Goal: Task Accomplishment & Management: Complete application form

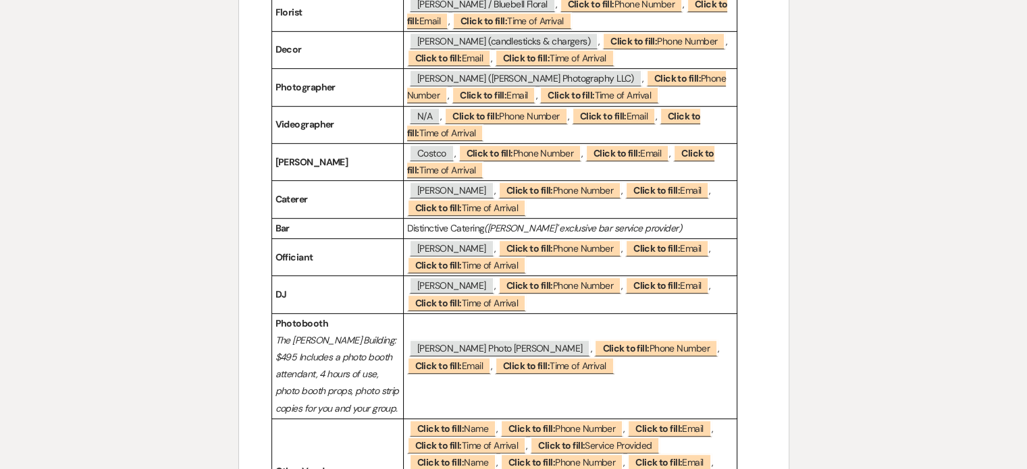
scroll to position [137, 0]
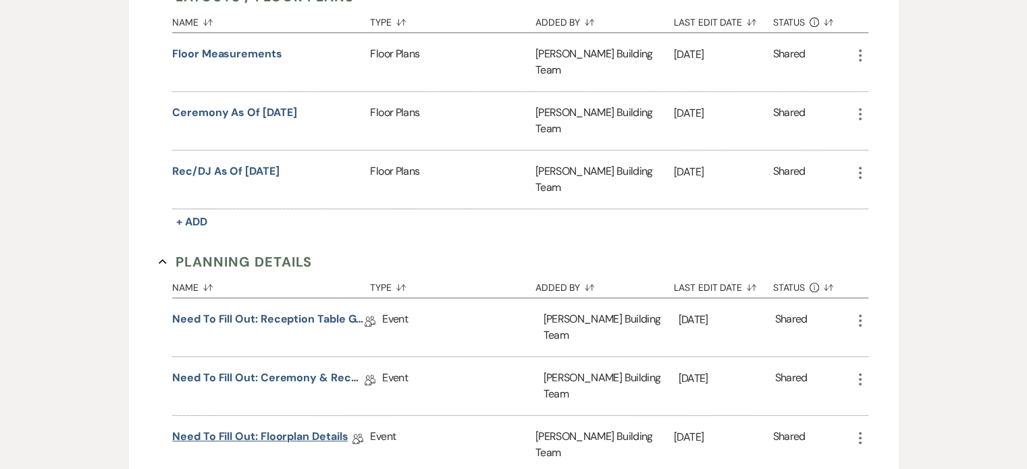
click at [328, 429] on link "Need to Fill Out: Floorplan Details" at bounding box center [260, 439] width 176 height 21
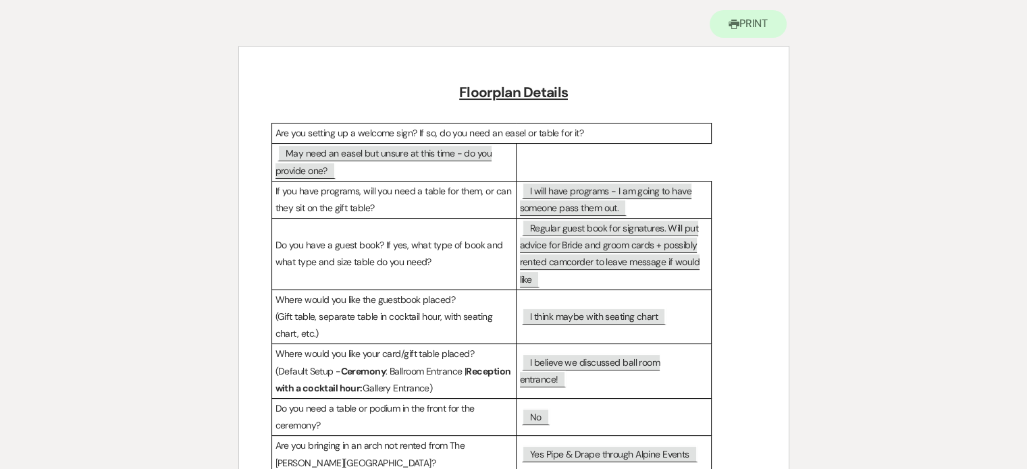
scroll to position [169, 0]
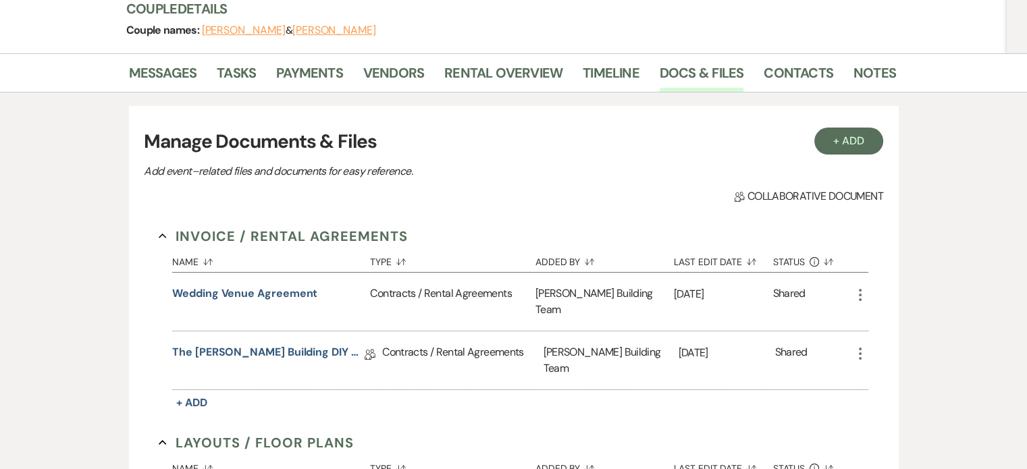
scroll to position [615, 0]
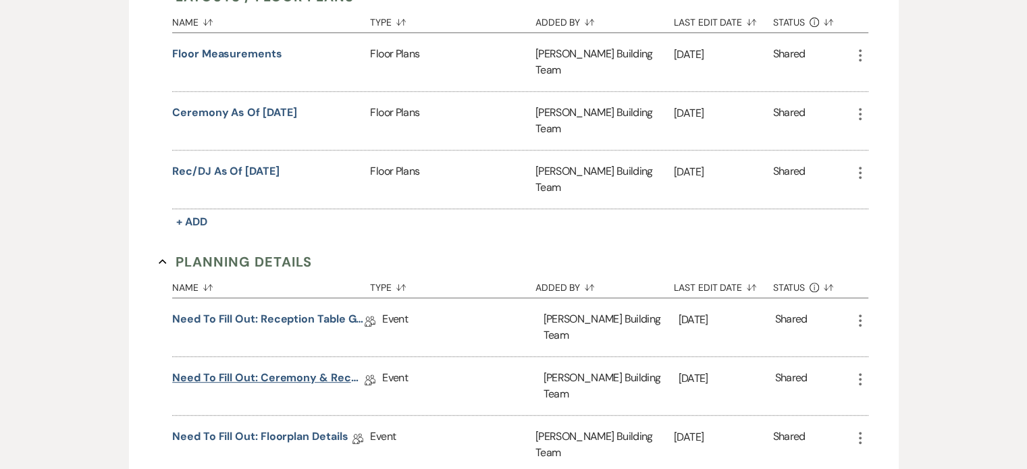
click at [311, 370] on link "Need to Fill Out: Ceremony & Reception Details" at bounding box center [268, 380] width 193 height 21
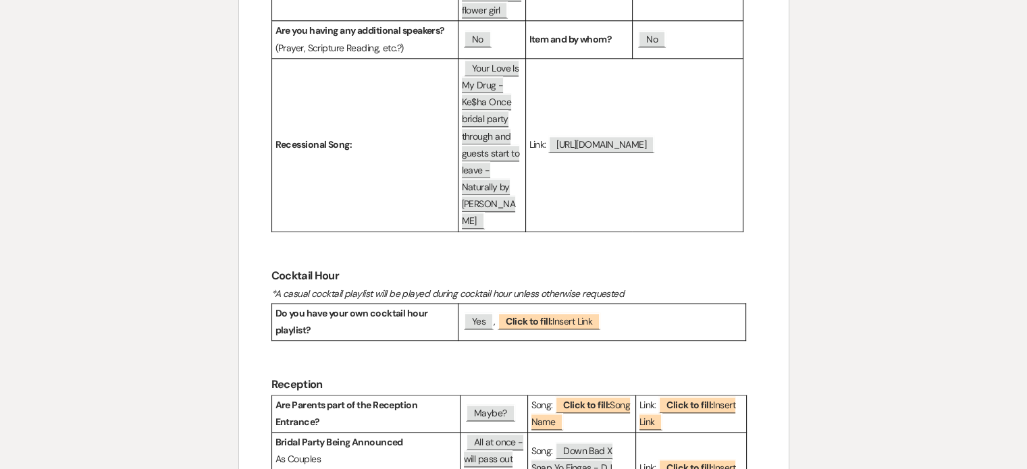
scroll to position [1410, 0]
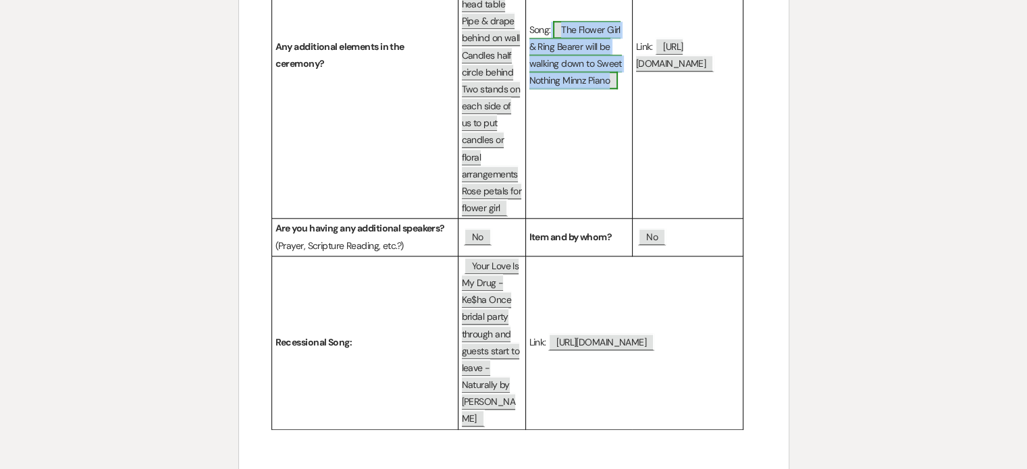
click at [582, 90] on span "The Flower Girl & Ring Bearer will be walking down to Sweet Nothing Minnz Piano" at bounding box center [576, 55] width 93 height 69
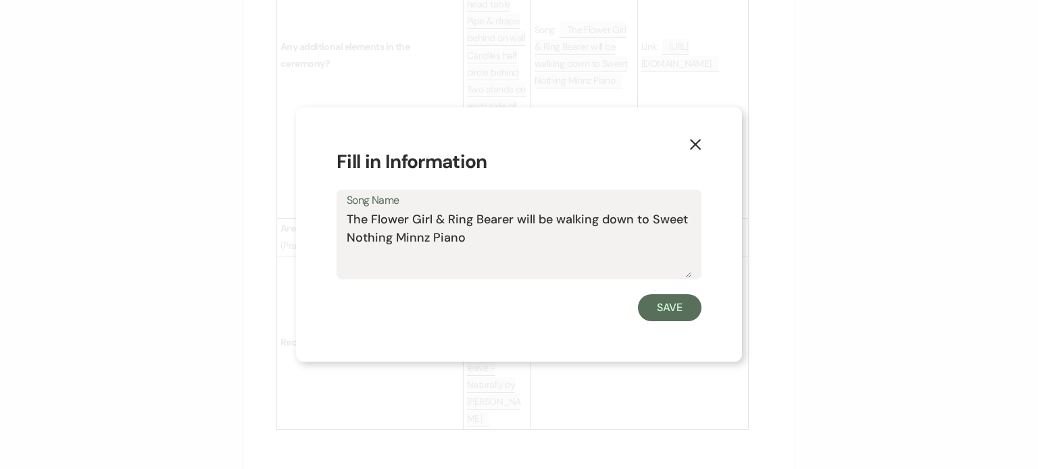
drag, startPoint x: 651, startPoint y: 214, endPoint x: 665, endPoint y: 234, distance: 24.4
click at [665, 234] on textarea "The Flower Girl & Ring Bearer will be walking down to Sweet Nothing Minnz Piano" at bounding box center [519, 245] width 344 height 68
click at [694, 140] on icon "X" at bounding box center [695, 144] width 12 height 12
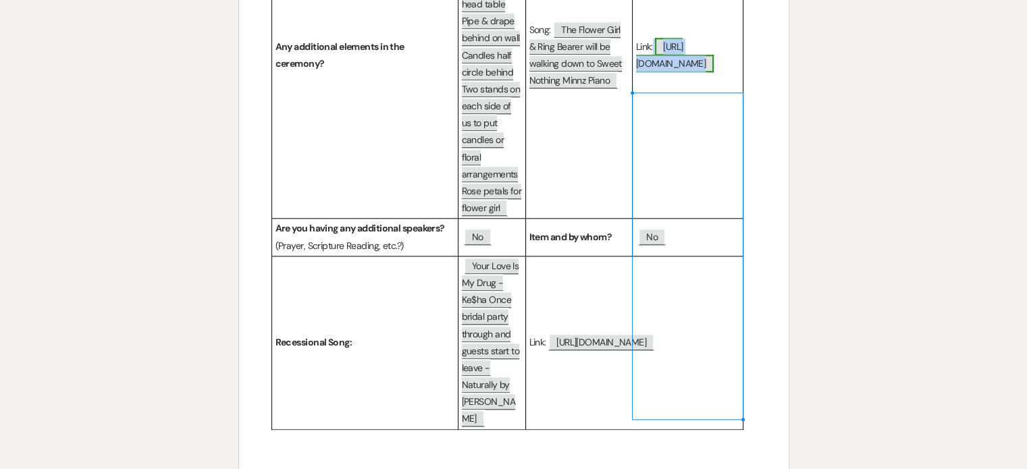
click at [675, 72] on span "https://open.spotify.com/track/50c5CVwUNcnBXmf7GnFGwy?si=952cd30bce264e3c" at bounding box center [675, 55] width 78 height 34
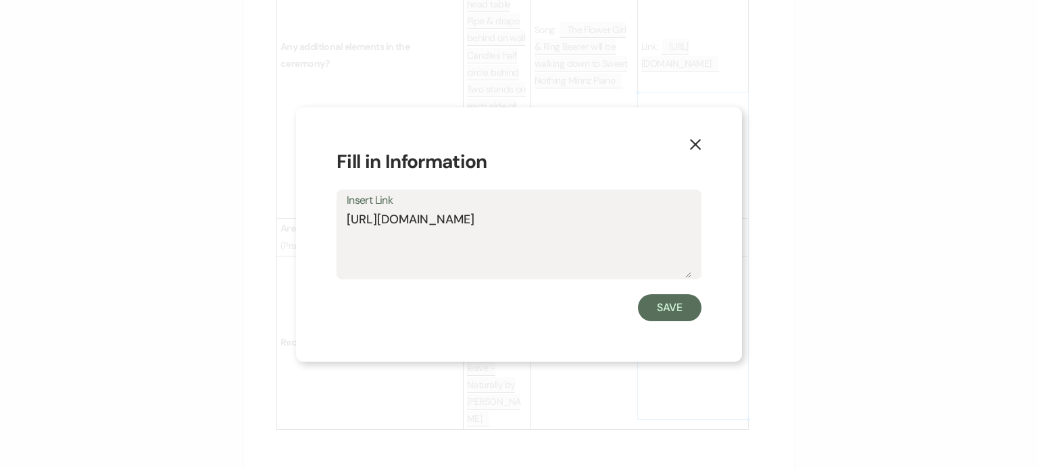
drag, startPoint x: 509, startPoint y: 234, endPoint x: 336, endPoint y: 214, distance: 174.1
click at [336, 214] on div "Insert Link https://open.spotify.com/track/50c5CVwUNcnBXmf7GnFGwy?si=952cd30bce…" at bounding box center [518, 235] width 365 height 90
click at [692, 148] on use "button" at bounding box center [695, 144] width 11 height 11
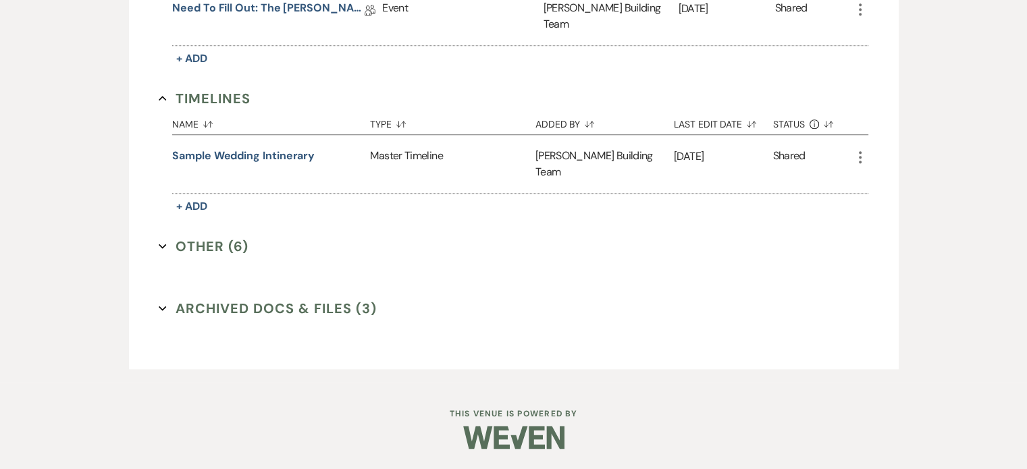
scroll to position [615, 0]
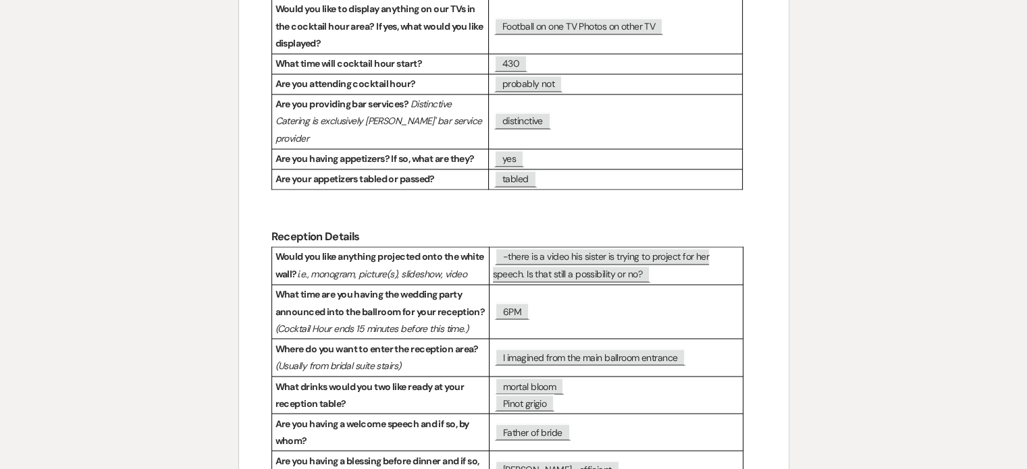
scroll to position [2262, 0]
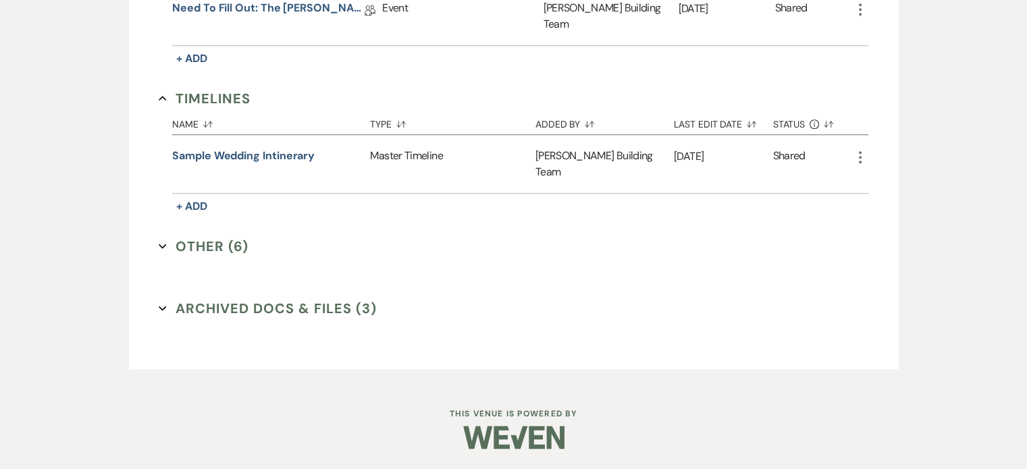
scroll to position [615, 0]
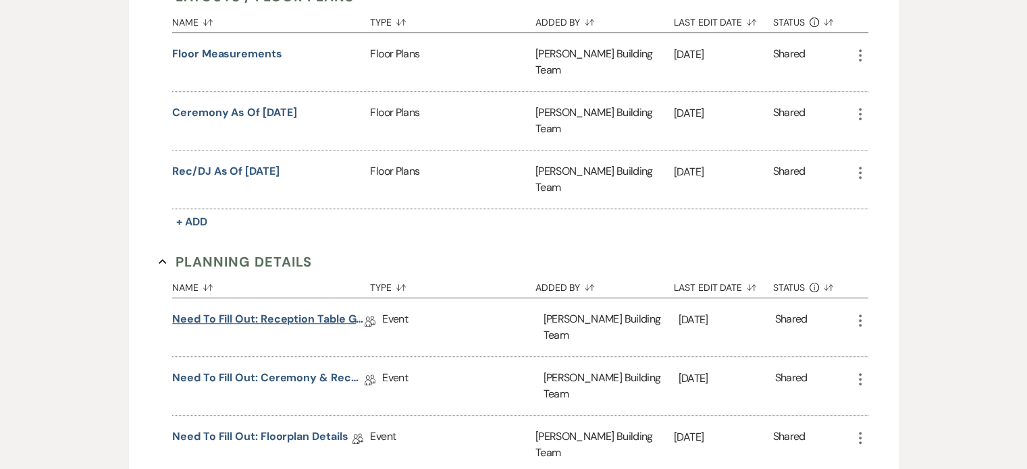
click at [328, 311] on link "Need to Fill Out: Reception Table Guest Count" at bounding box center [268, 321] width 193 height 21
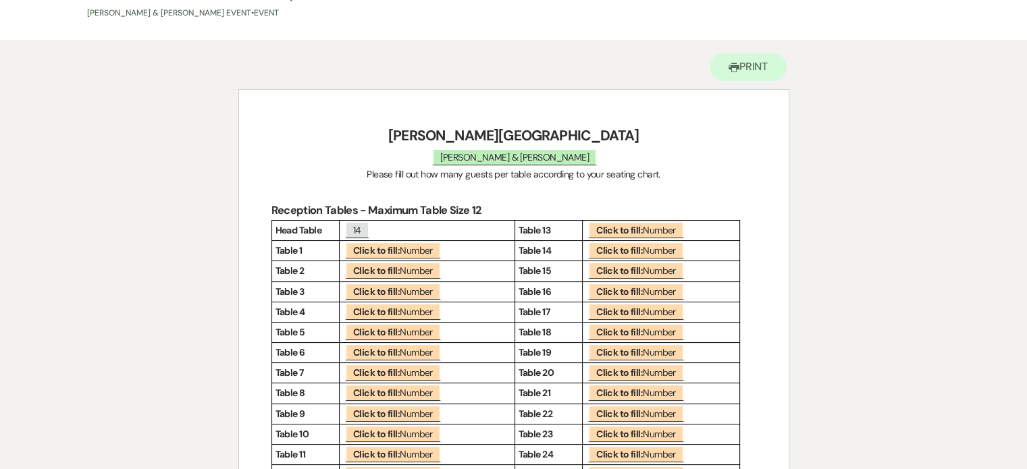
scroll to position [95, 0]
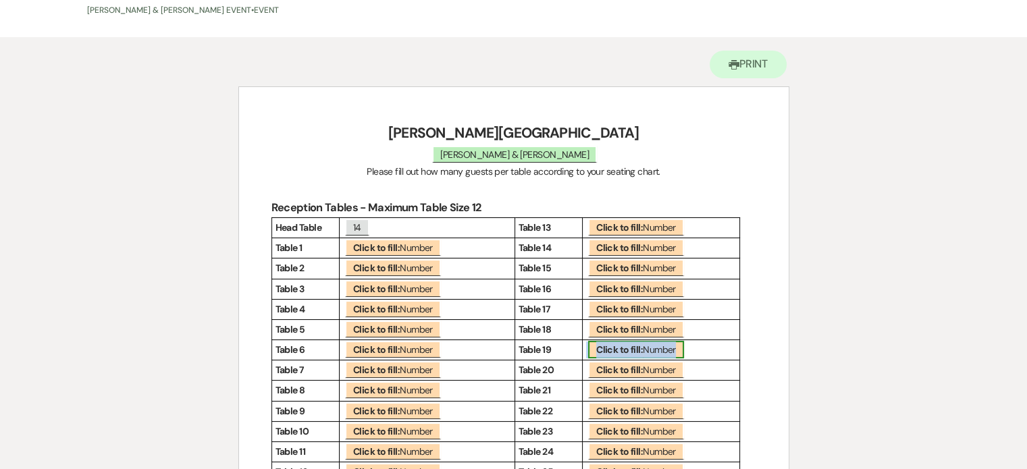
click at [644, 342] on span "Click to fill: Number" at bounding box center [636, 350] width 96 height 18
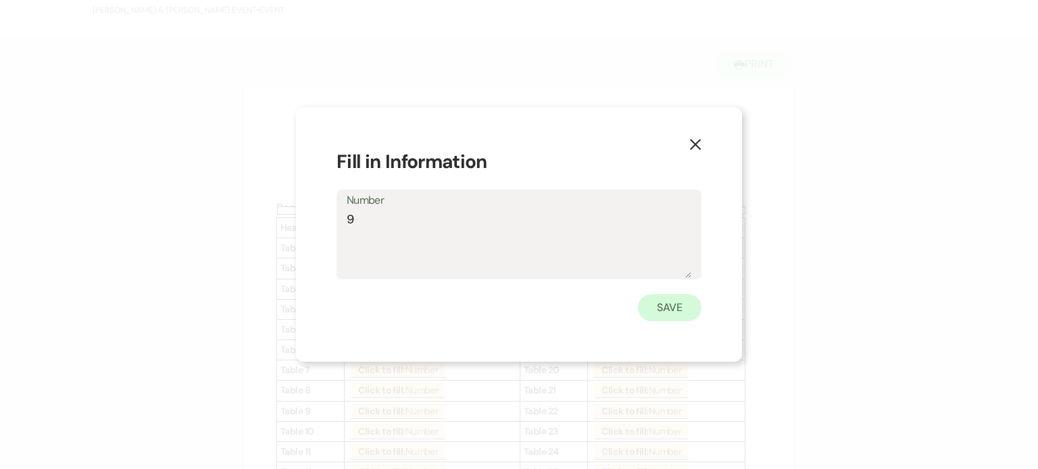
type textarea "9"
click at [655, 310] on button "Save" at bounding box center [669, 308] width 63 height 27
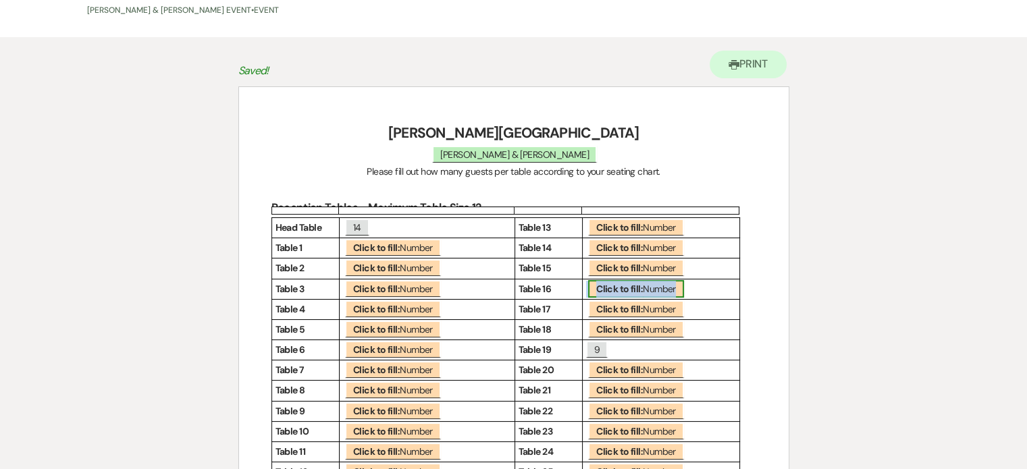
click at [633, 288] on b "Click to fill:" at bounding box center [619, 289] width 47 height 12
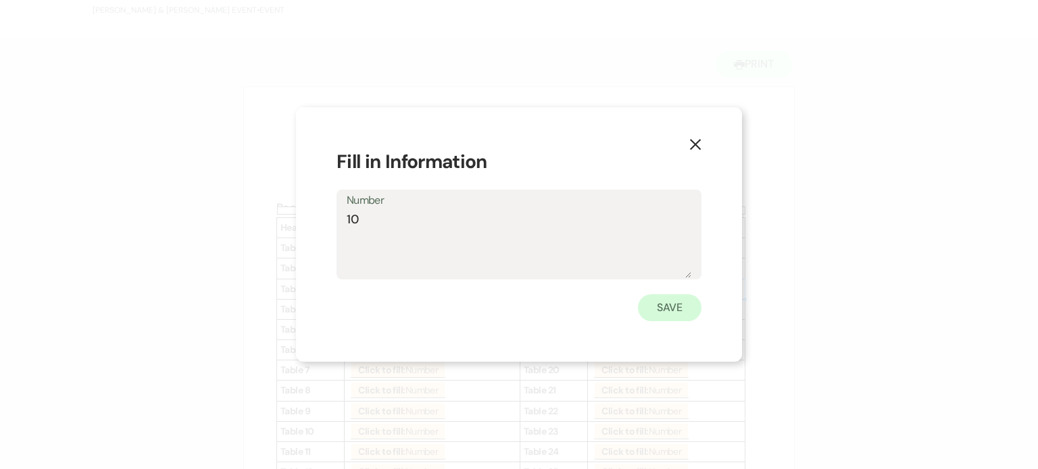
type textarea "10"
click at [664, 317] on button "Save" at bounding box center [669, 308] width 63 height 27
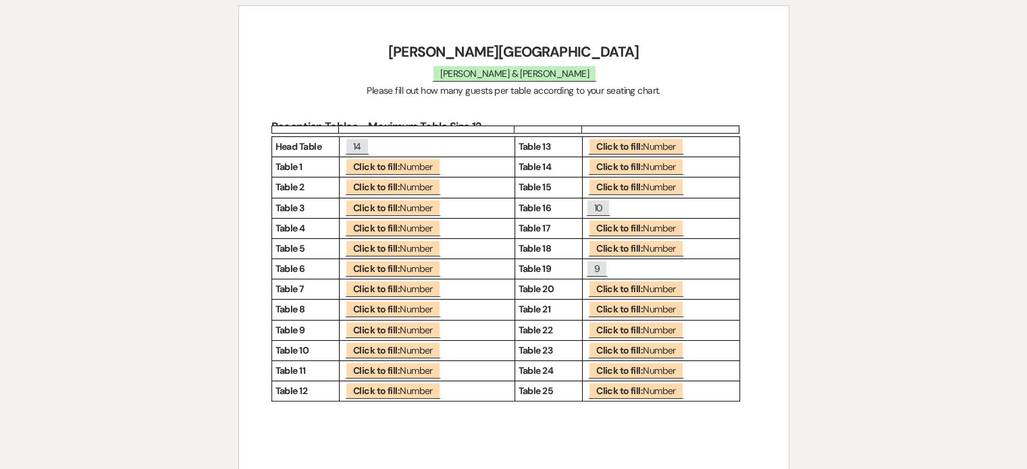
scroll to position [180, 0]
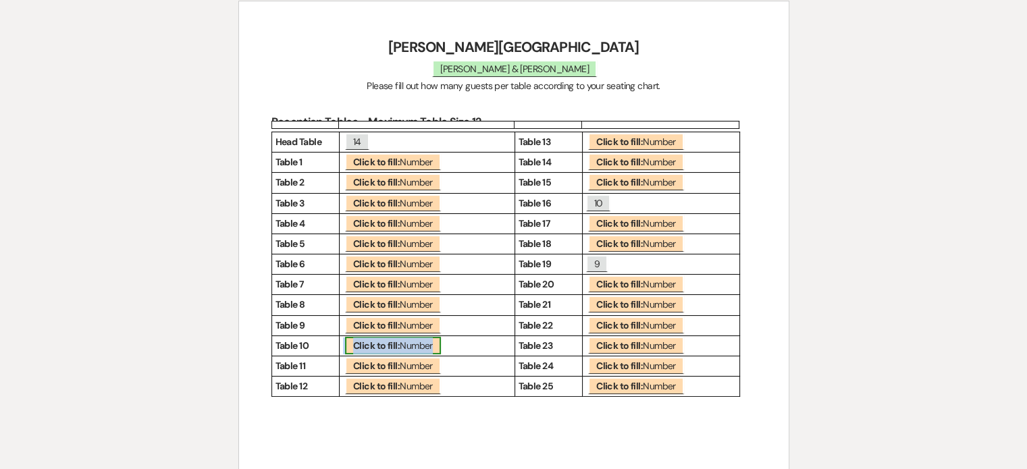
click at [395, 342] on b "Click to fill:" at bounding box center [376, 346] width 47 height 12
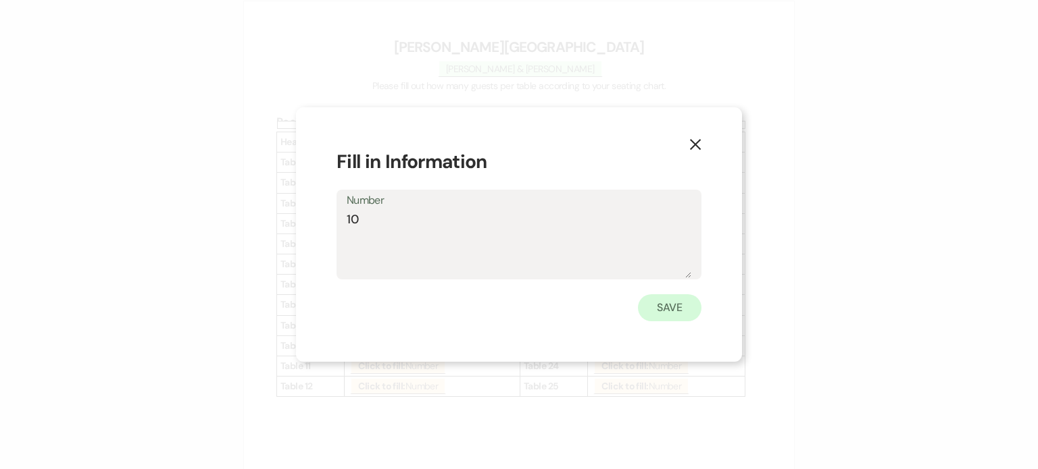
type textarea "10"
click at [665, 309] on button "Save" at bounding box center [669, 308] width 63 height 27
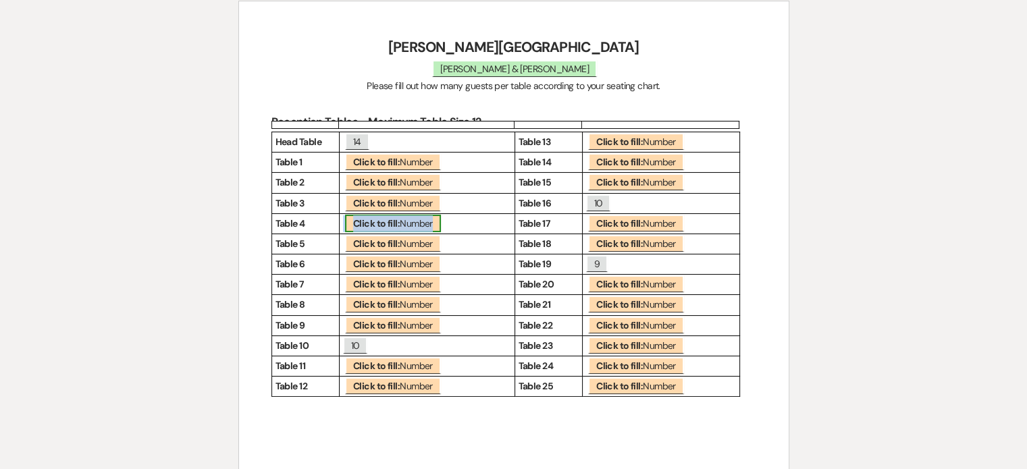
click at [362, 225] on b "Click to fill:" at bounding box center [376, 224] width 47 height 12
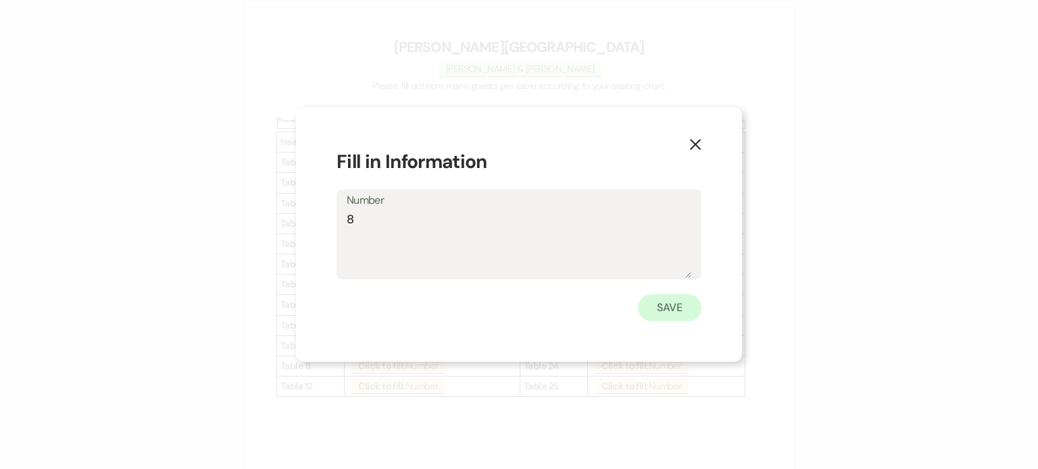
type textarea "8"
click at [666, 305] on button "Save" at bounding box center [669, 308] width 63 height 27
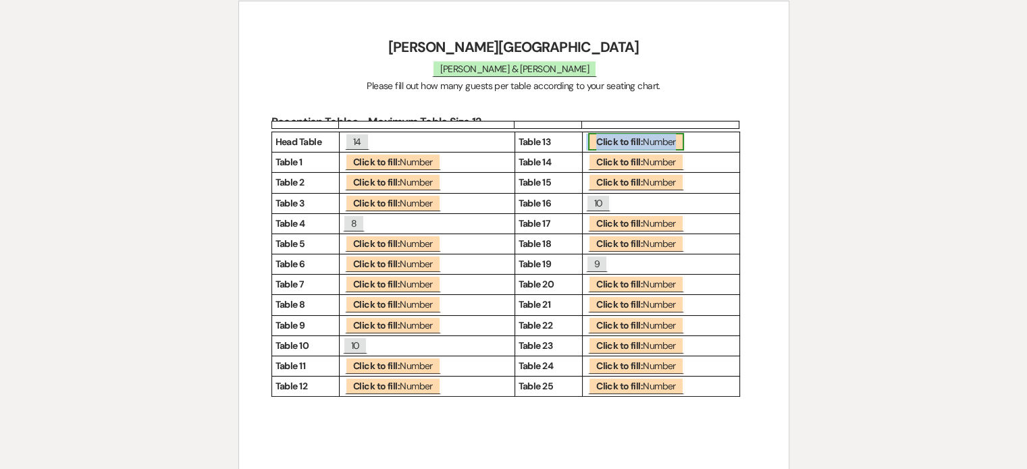
click at [646, 137] on span "Click to fill: Number" at bounding box center [636, 142] width 96 height 18
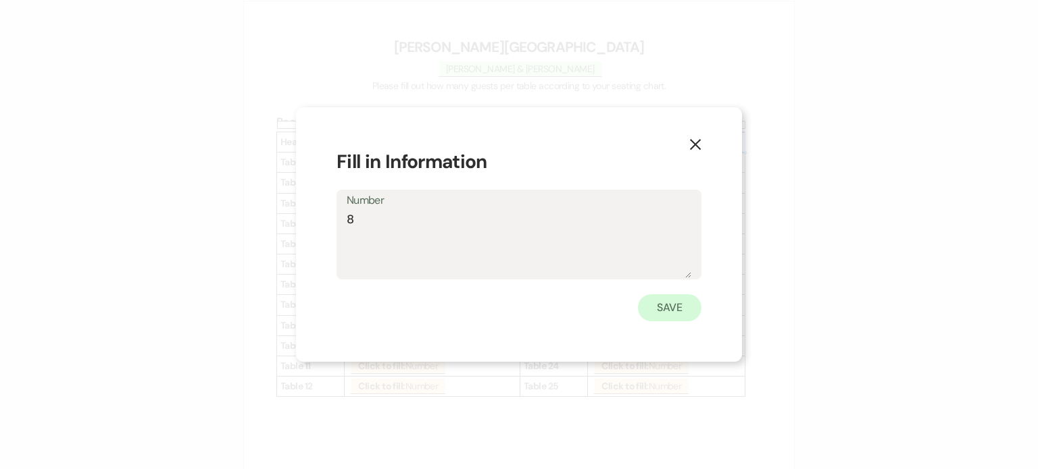
type textarea "8"
click at [669, 306] on button "Save" at bounding box center [669, 308] width 63 height 27
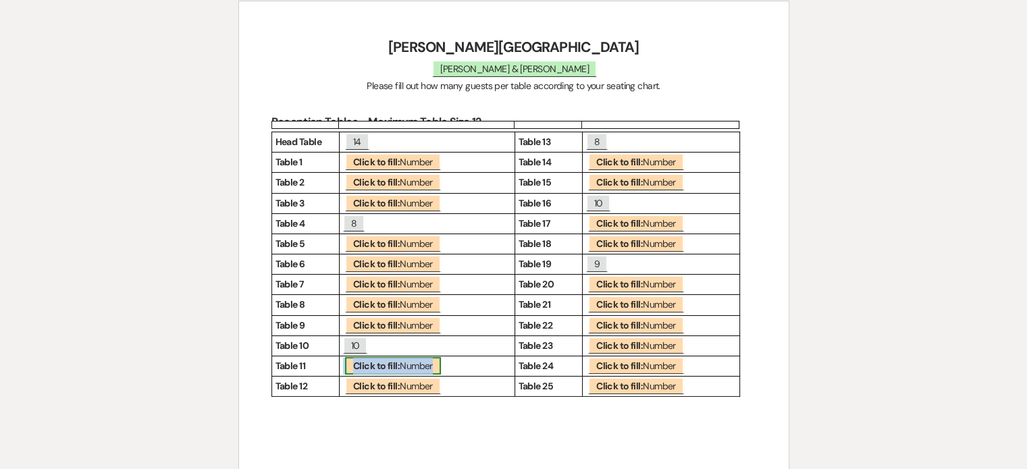
click at [377, 369] on b "Click to fill:" at bounding box center [376, 366] width 47 height 12
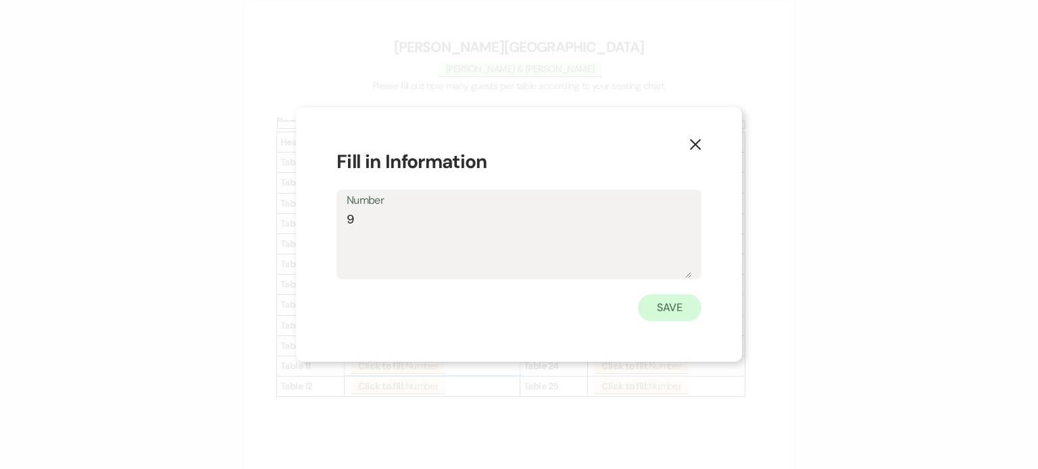
type textarea "9"
click at [652, 315] on button "Save" at bounding box center [669, 308] width 63 height 27
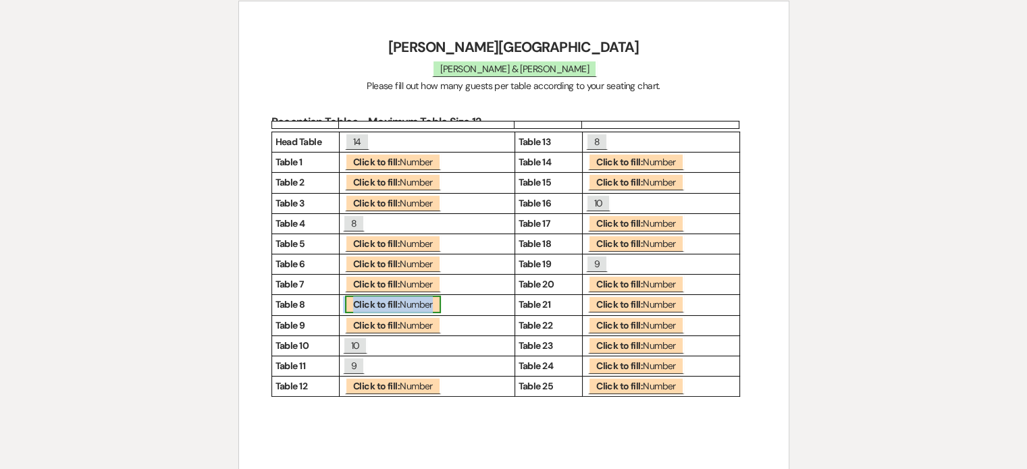
click at [360, 309] on b "Click to fill:" at bounding box center [376, 305] width 47 height 12
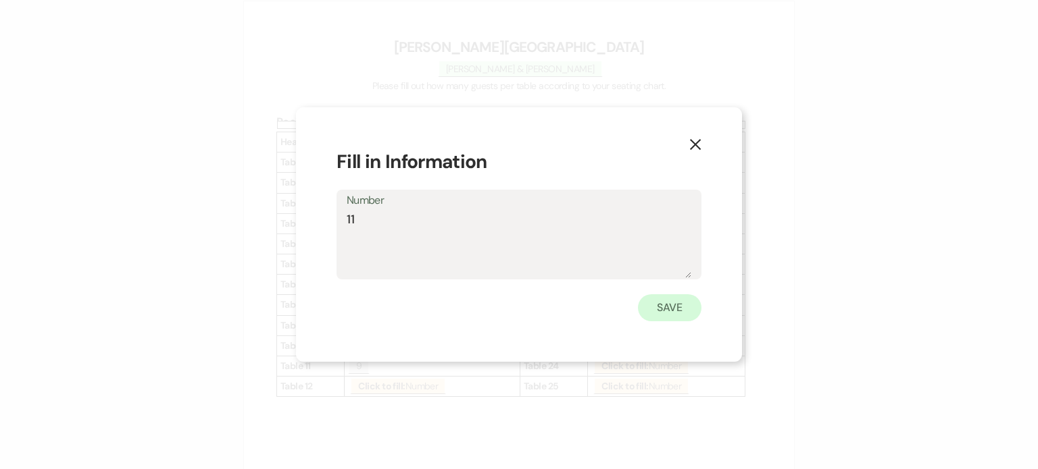
type textarea "11"
click at [667, 309] on button "Save" at bounding box center [669, 308] width 63 height 27
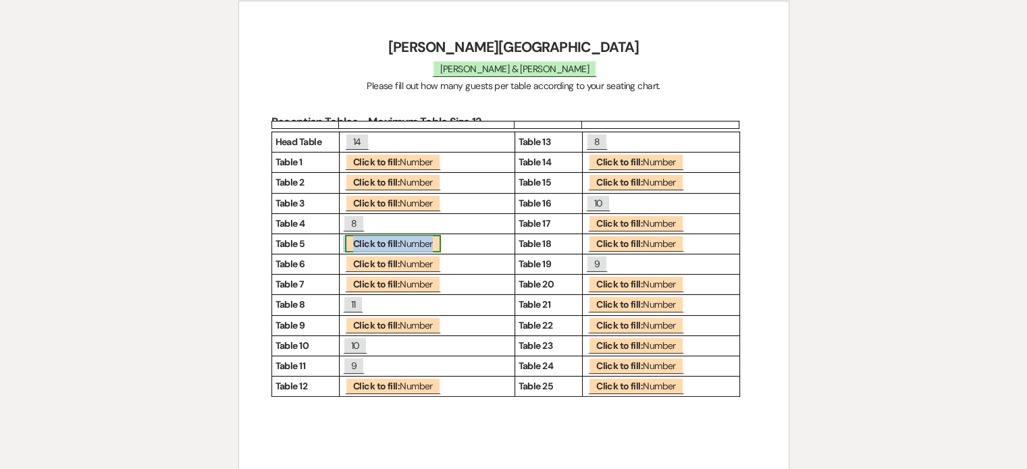
click at [392, 242] on b "Click to fill:" at bounding box center [376, 244] width 47 height 12
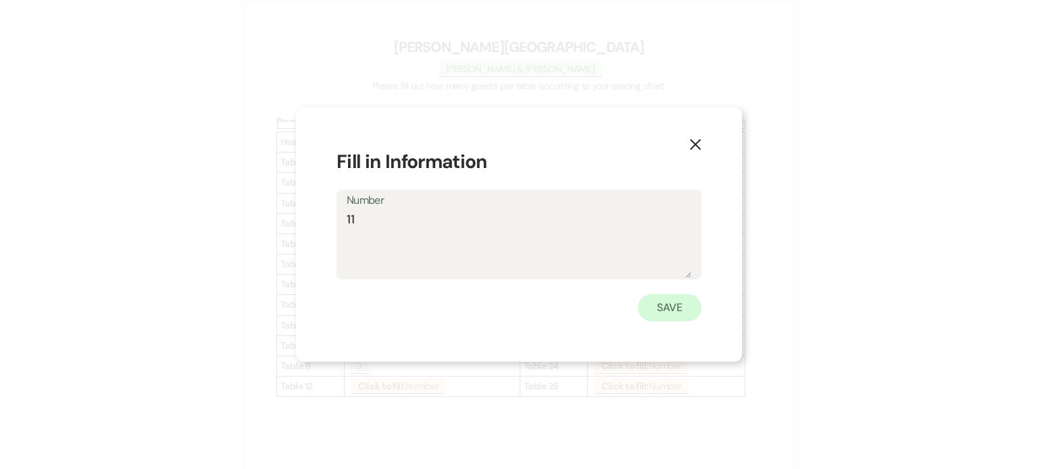
type textarea "11"
click at [659, 307] on button "Save" at bounding box center [669, 308] width 63 height 27
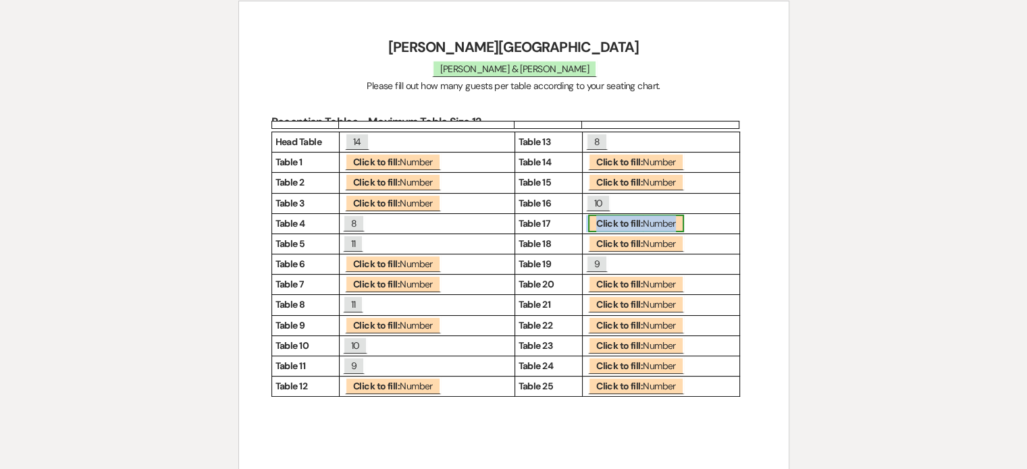
click at [607, 224] on b "Click to fill:" at bounding box center [619, 224] width 47 height 12
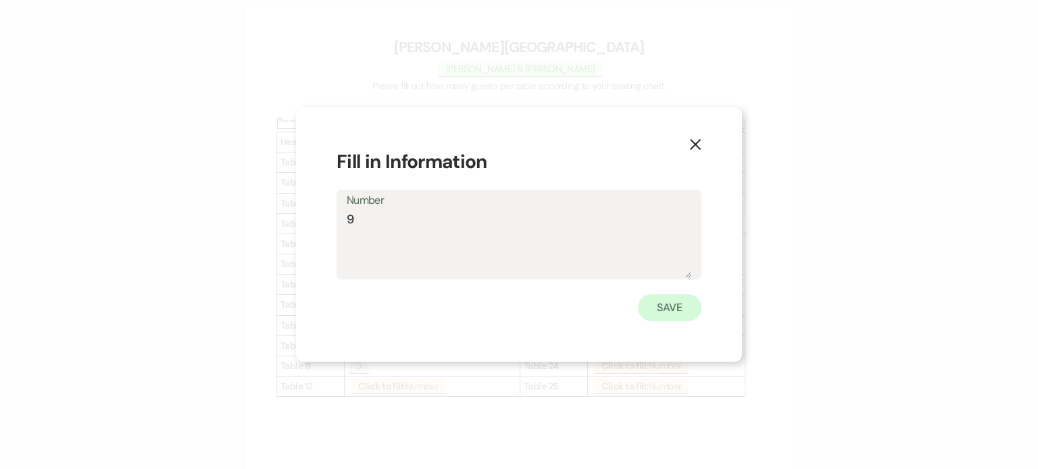
type textarea "9"
click at [662, 313] on button "Save" at bounding box center [669, 308] width 63 height 27
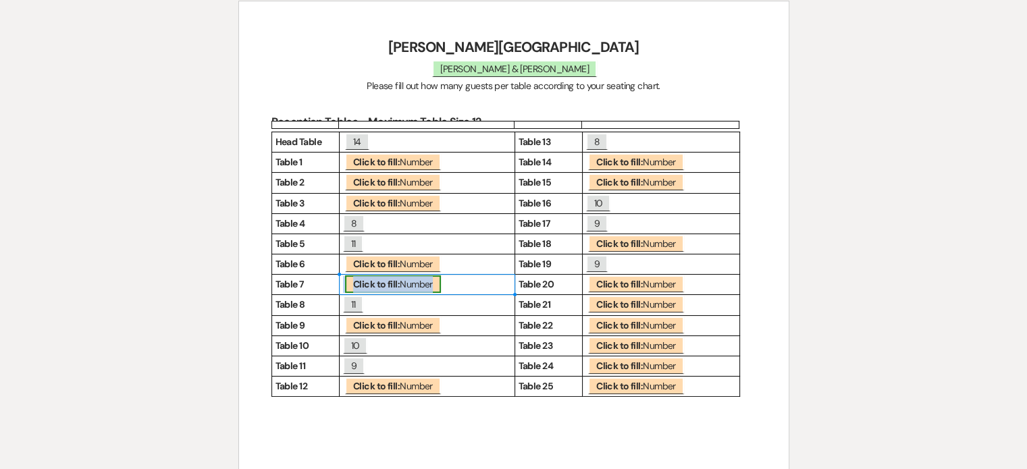
click at [411, 290] on span "Click to fill: Number" at bounding box center [393, 285] width 96 height 18
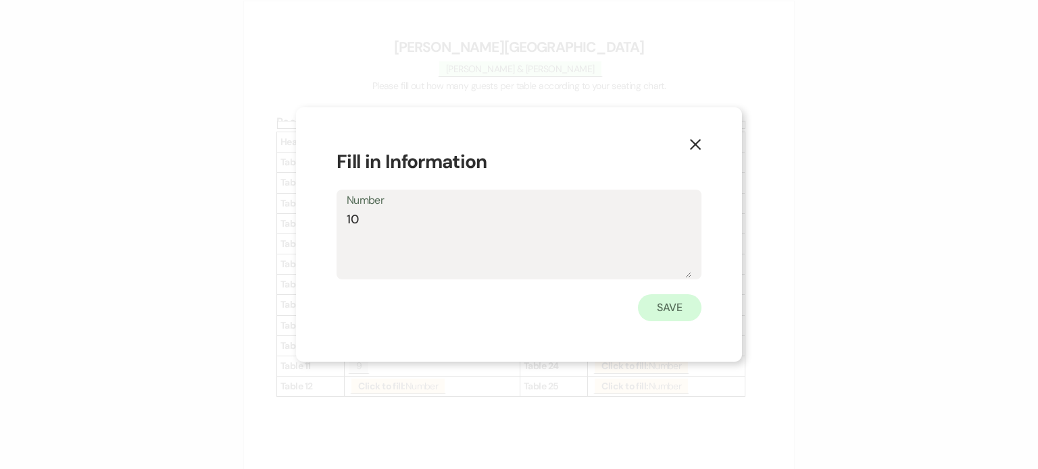
type textarea "10"
click at [657, 309] on button "Save" at bounding box center [669, 308] width 63 height 27
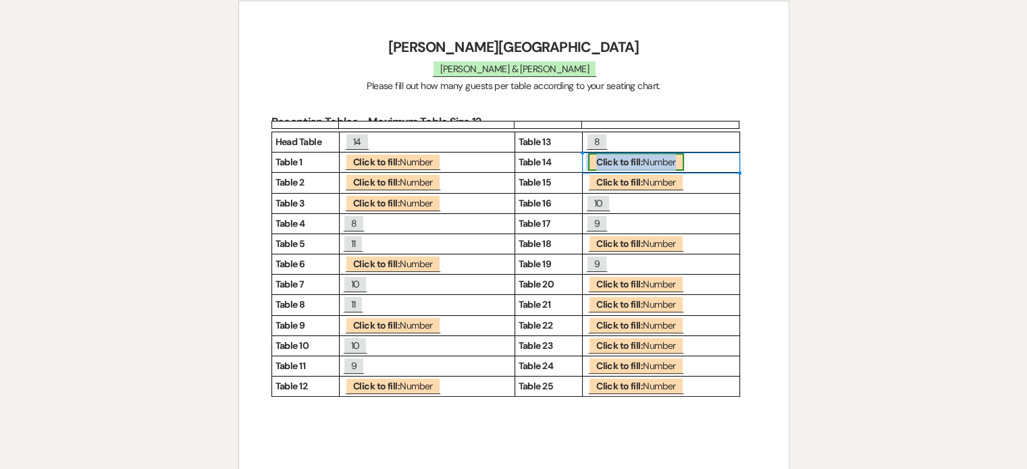
click at [611, 164] on b "Click to fill:" at bounding box center [619, 162] width 47 height 12
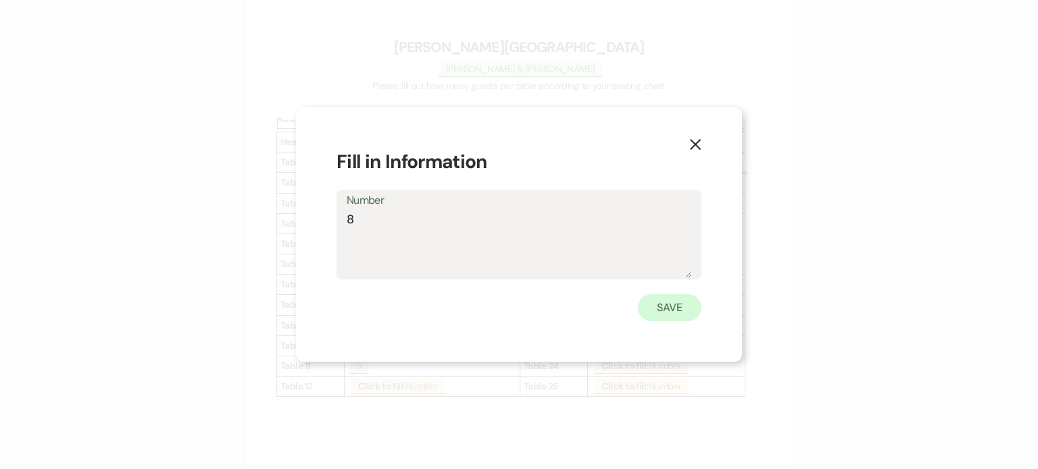
type textarea "8"
click at [666, 299] on button "Save" at bounding box center [669, 308] width 63 height 27
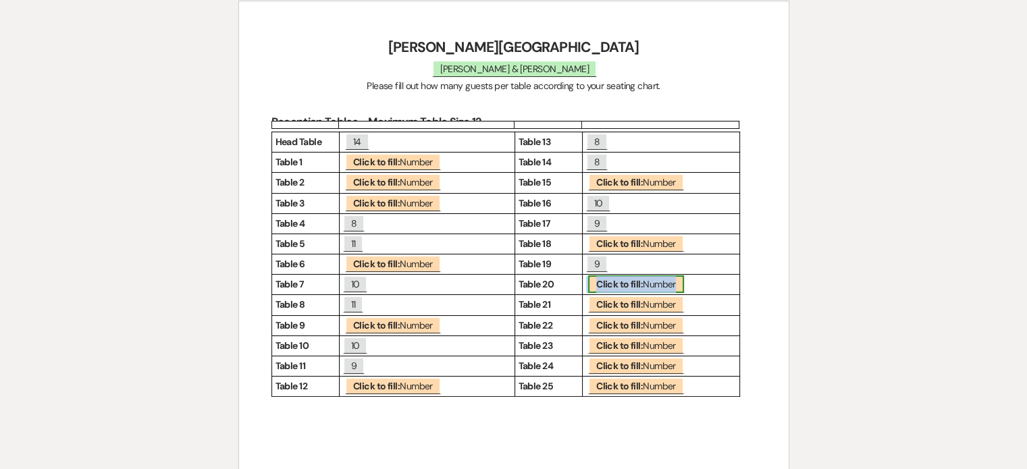
click at [621, 288] on b "Click to fill:" at bounding box center [619, 284] width 47 height 12
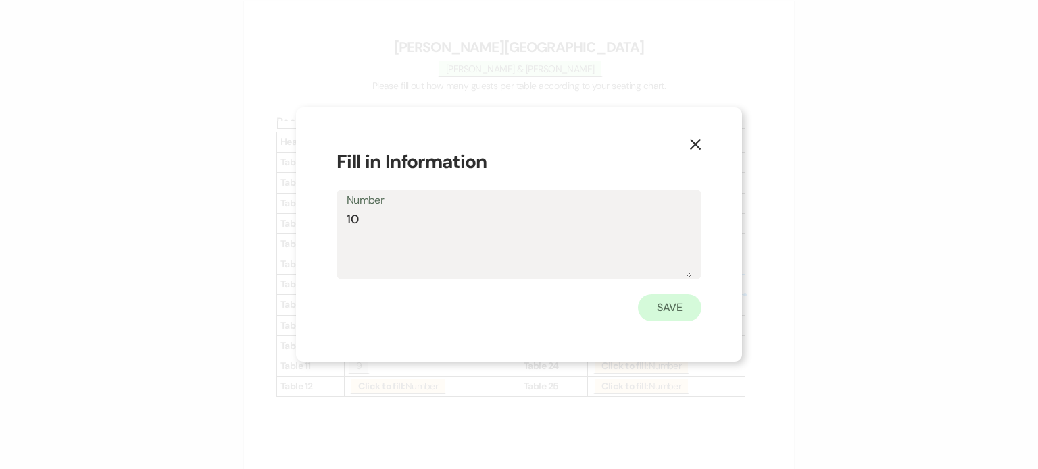
type textarea "10"
click at [662, 315] on button "Save" at bounding box center [669, 308] width 63 height 27
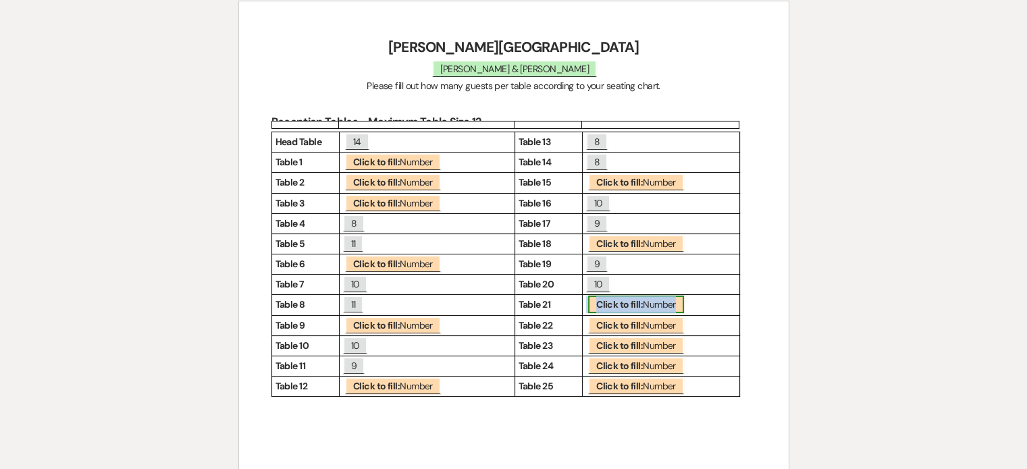
click at [655, 305] on span "Click to fill: Number" at bounding box center [636, 305] width 96 height 18
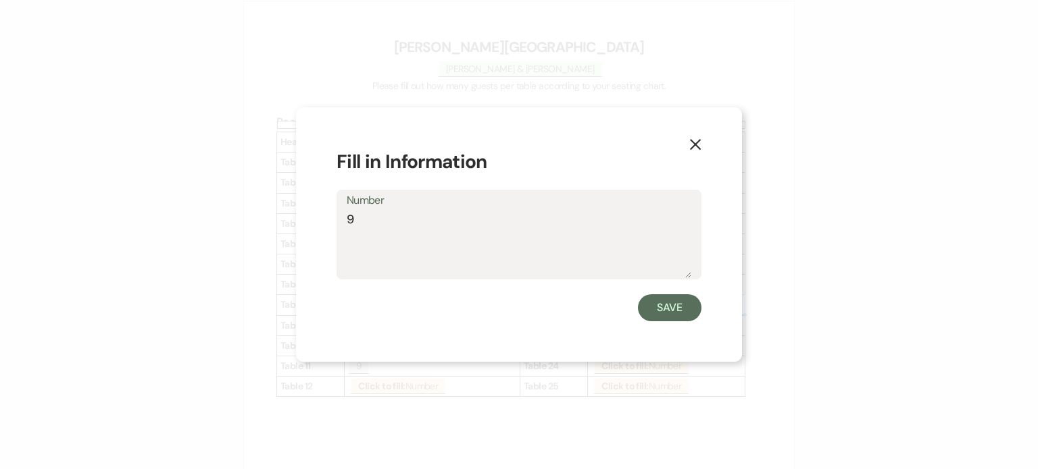
type textarea "9"
click at [655, 305] on button "Save" at bounding box center [669, 308] width 63 height 27
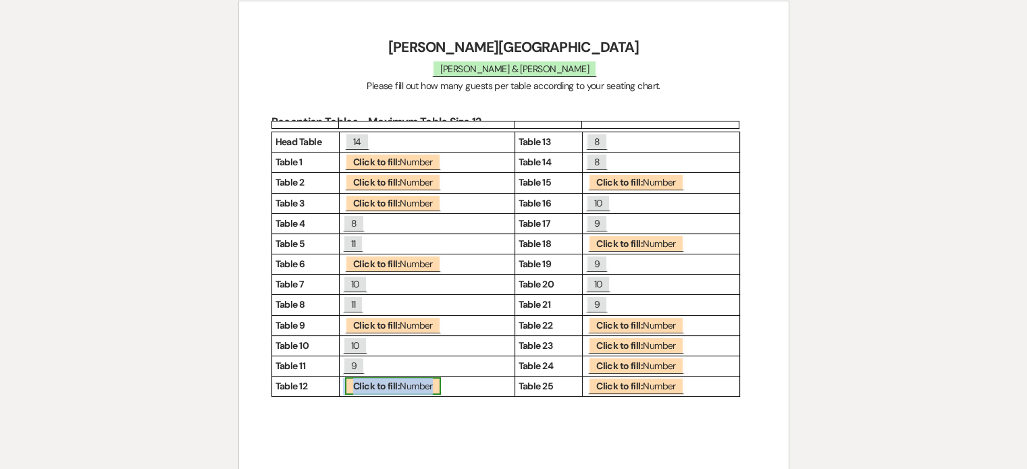
click at [398, 384] on b "Click to fill:" at bounding box center [376, 386] width 47 height 12
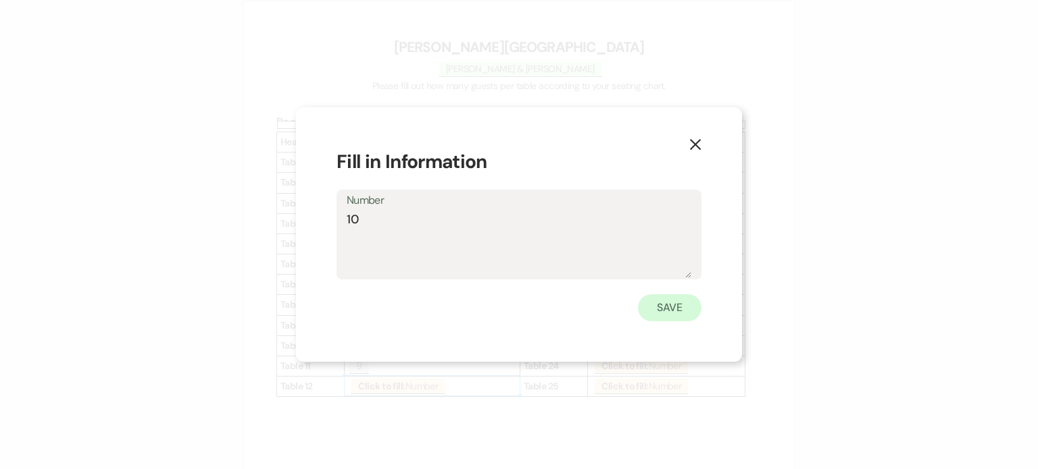
type textarea "10"
click at [657, 305] on button "Save" at bounding box center [669, 308] width 63 height 27
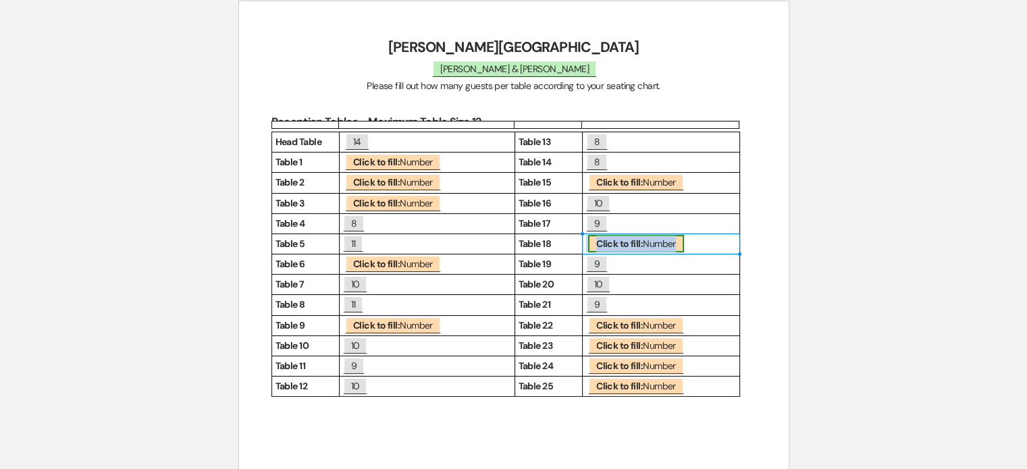
click at [665, 245] on span "Click to fill: Number" at bounding box center [636, 244] width 96 height 18
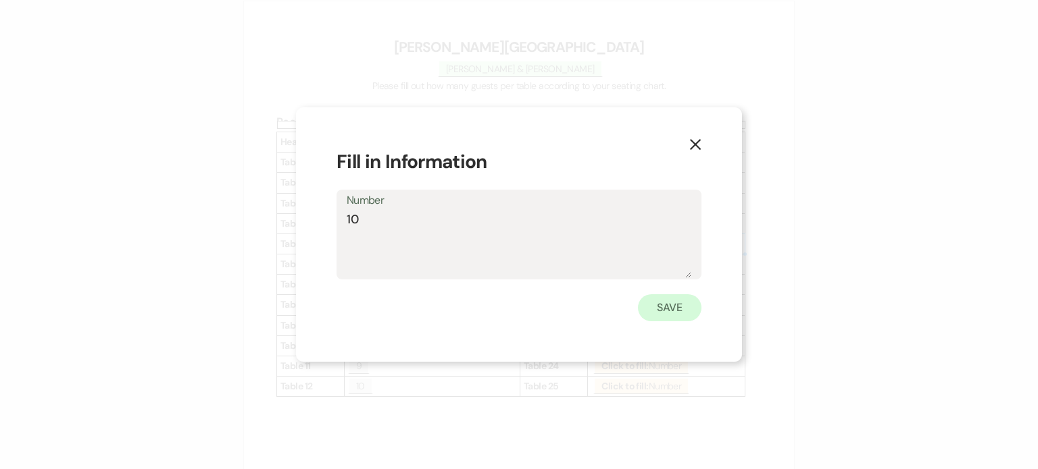
type textarea "10"
click at [677, 303] on button "Save" at bounding box center [669, 308] width 63 height 27
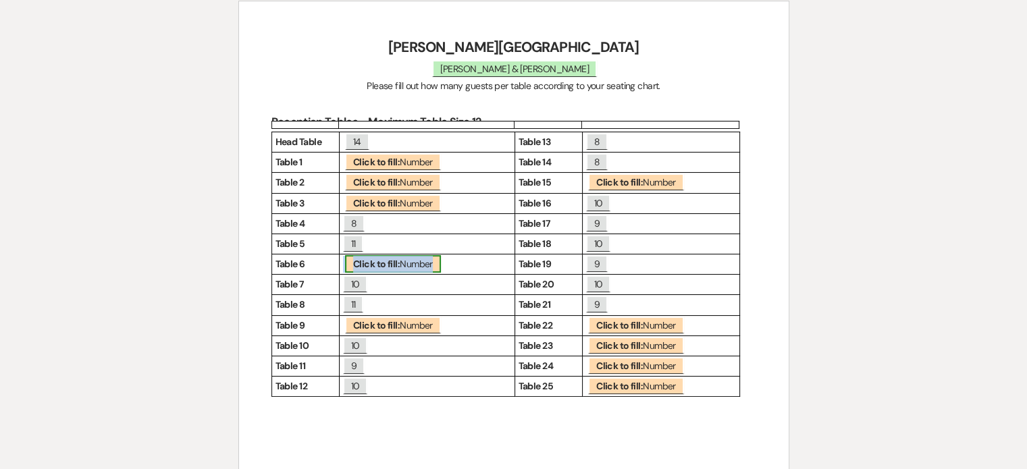
click at [383, 265] on b "Click to fill:" at bounding box center [376, 264] width 47 height 12
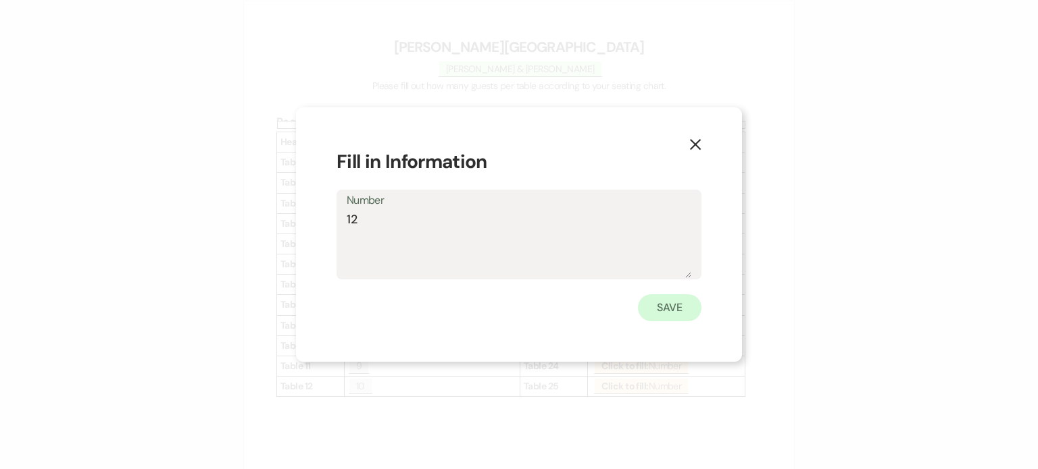
type textarea "12"
click at [663, 311] on button "Save" at bounding box center [669, 308] width 63 height 27
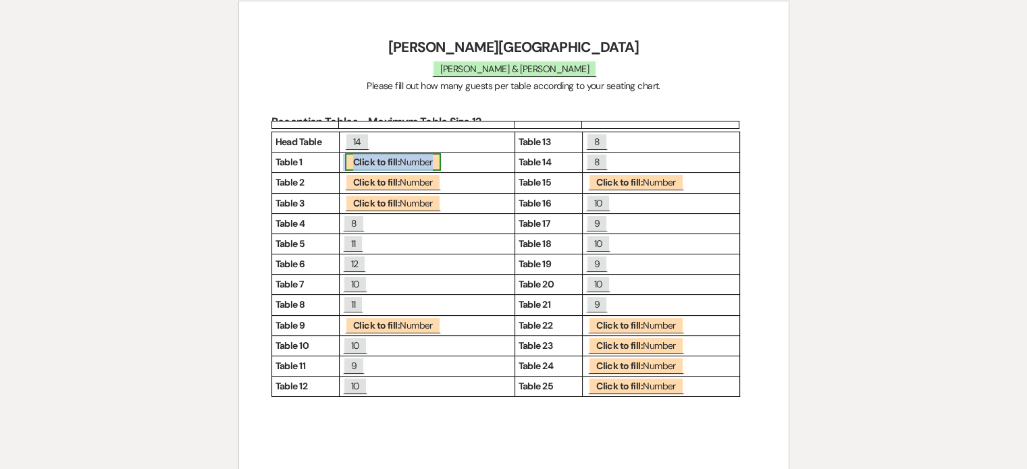
click at [392, 156] on b "Click to fill:" at bounding box center [376, 162] width 47 height 12
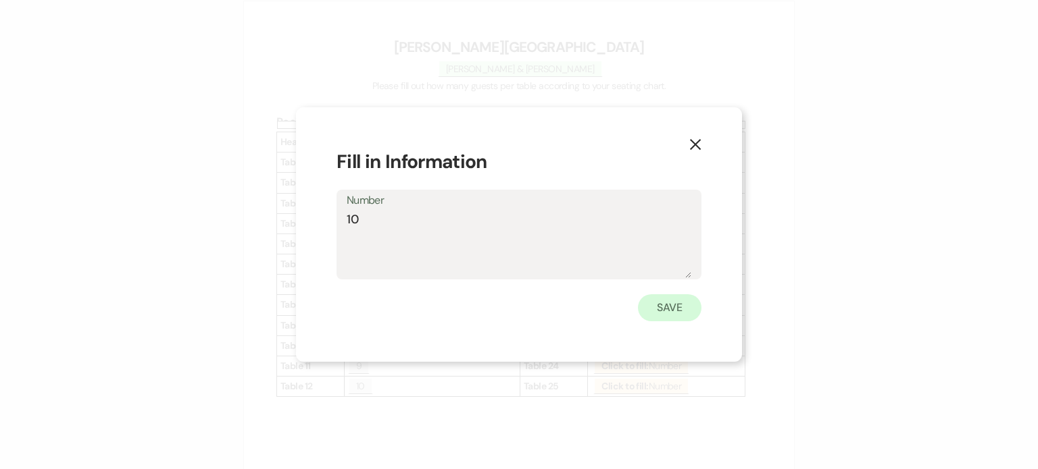
type textarea "10"
click at [662, 308] on button "Save" at bounding box center [669, 308] width 63 height 27
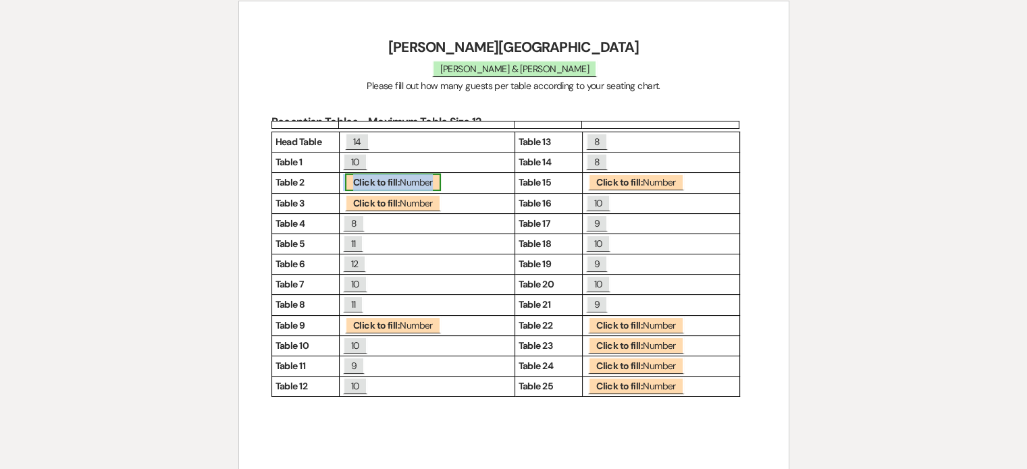
click at [361, 180] on b "Click to fill:" at bounding box center [376, 182] width 47 height 12
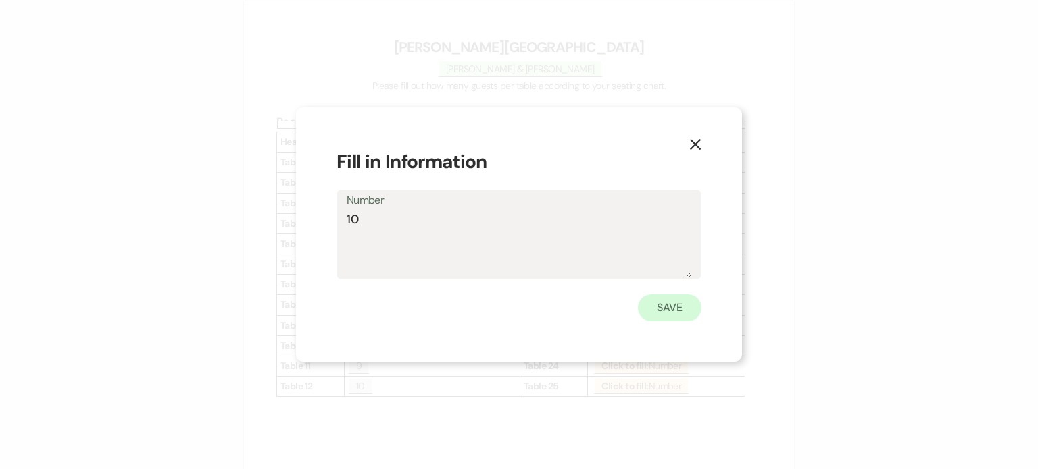
type textarea "10"
click at [663, 307] on button "Save" at bounding box center [669, 308] width 63 height 27
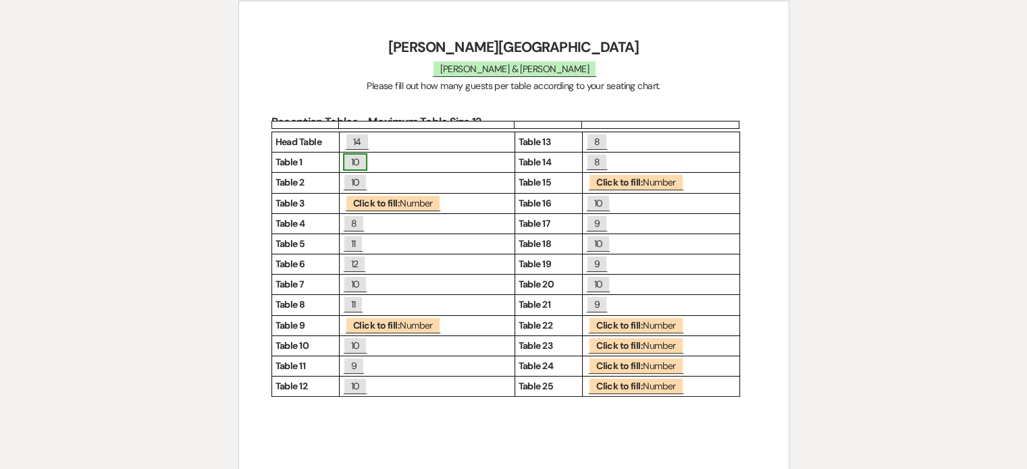
click at [359, 167] on span "10" at bounding box center [355, 162] width 25 height 18
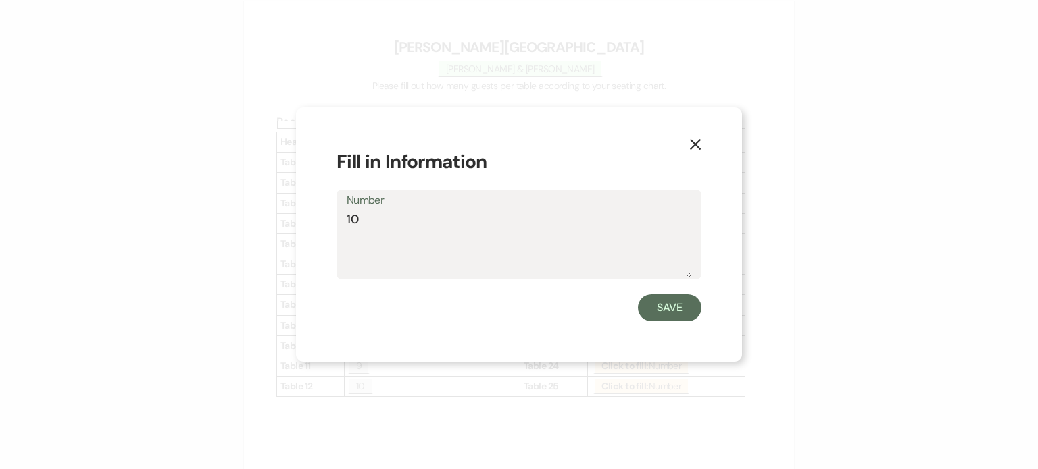
drag, startPoint x: 376, startPoint y: 213, endPoint x: 316, endPoint y: 218, distance: 59.6
click at [316, 218] on div "X Fill in Information Number 10 Save" at bounding box center [519, 234] width 446 height 255
type textarea "9"
click at [666, 309] on button "Save" at bounding box center [669, 308] width 63 height 27
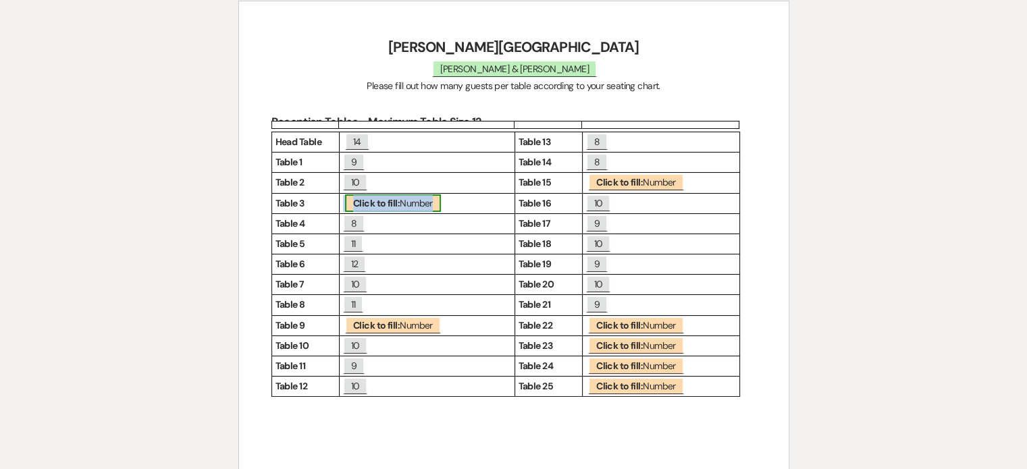
click at [415, 207] on span "Click to fill: Number" at bounding box center [393, 204] width 96 height 18
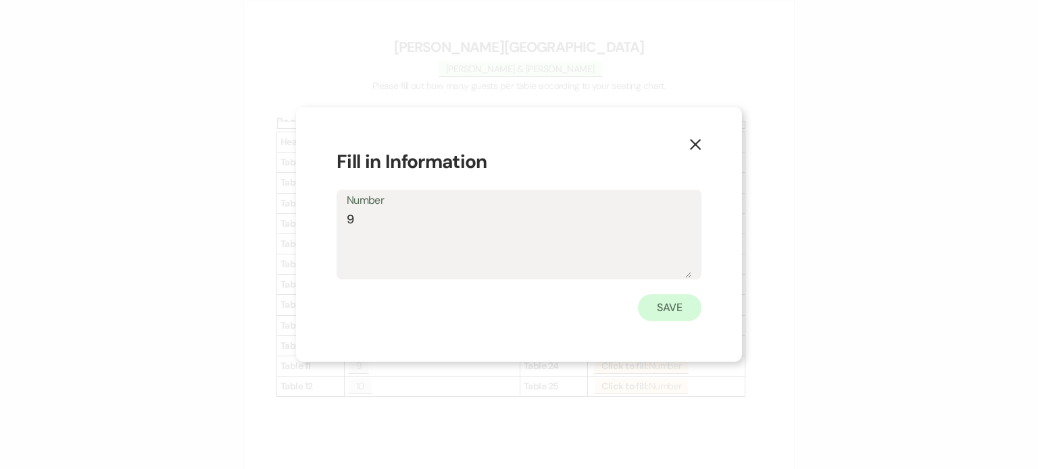
type textarea "9"
click at [663, 307] on button "Save" at bounding box center [669, 308] width 63 height 27
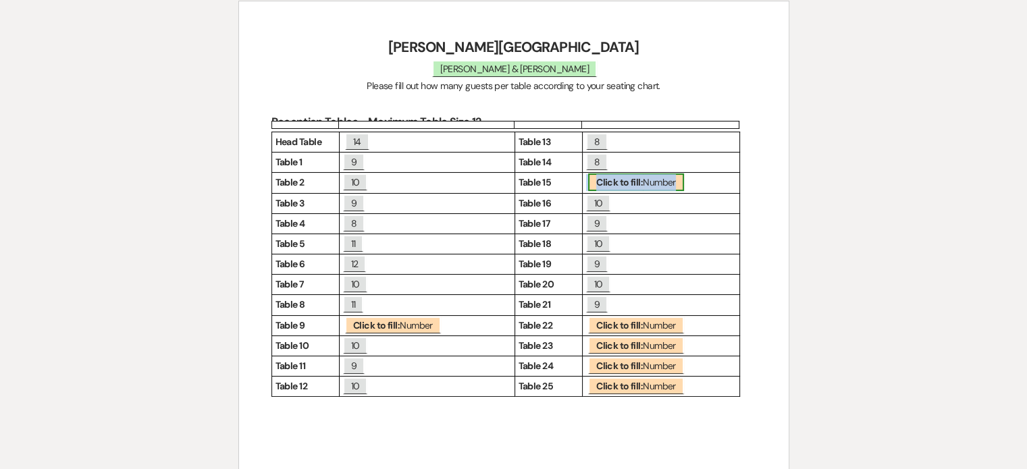
click at [648, 185] on span "Click to fill: Number" at bounding box center [636, 183] width 96 height 18
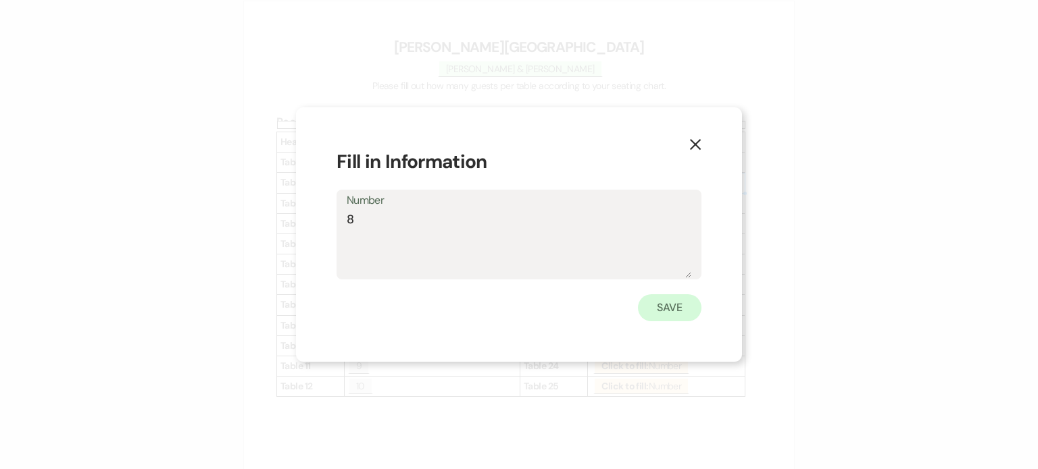
type textarea "8"
click at [671, 309] on button "Save" at bounding box center [669, 308] width 63 height 27
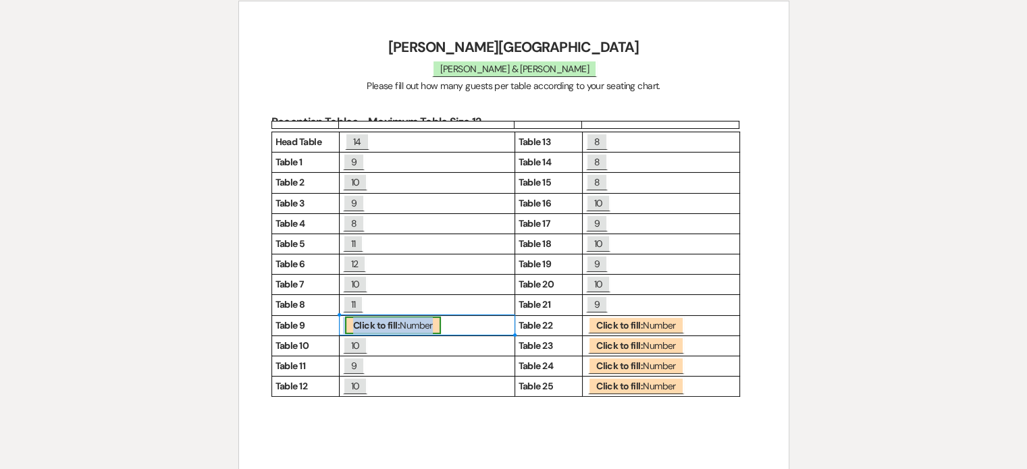
click at [417, 321] on span "Click to fill: Number" at bounding box center [393, 326] width 96 height 18
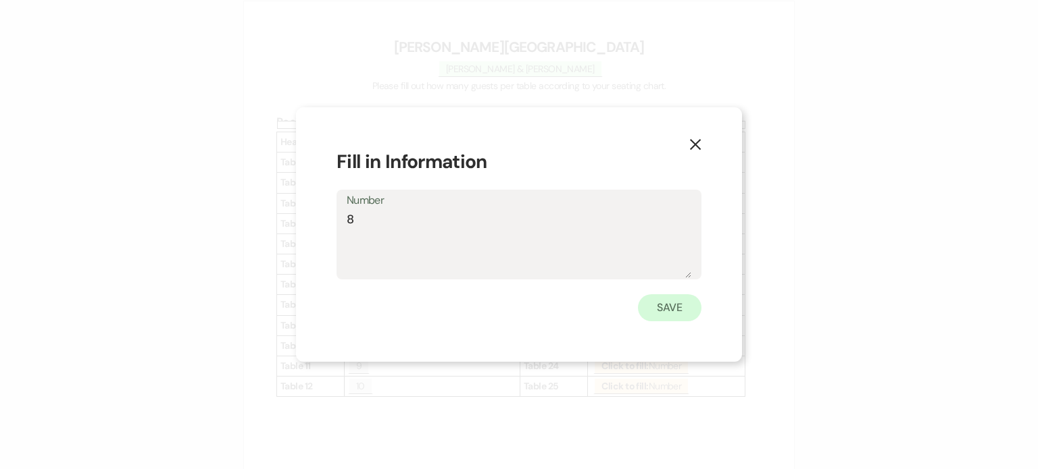
type textarea "8"
click at [666, 309] on button "Save" at bounding box center [669, 308] width 63 height 27
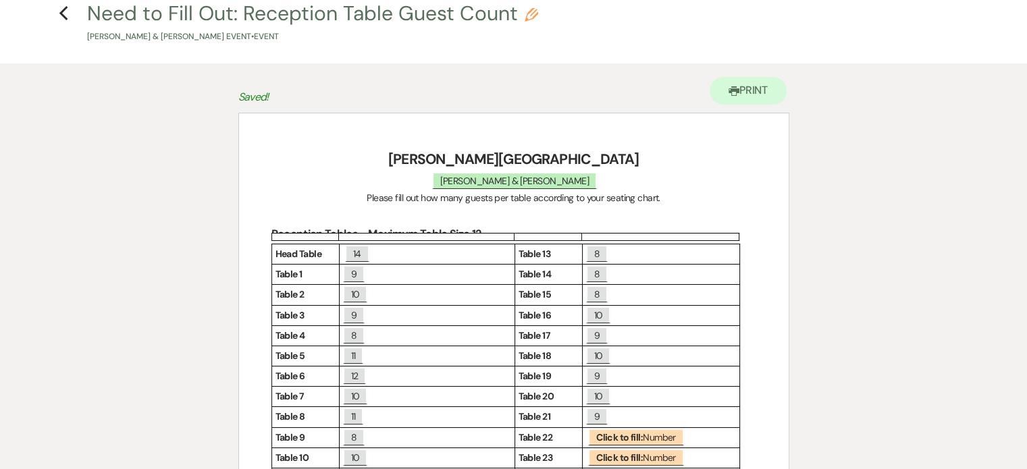
scroll to position [50, 0]
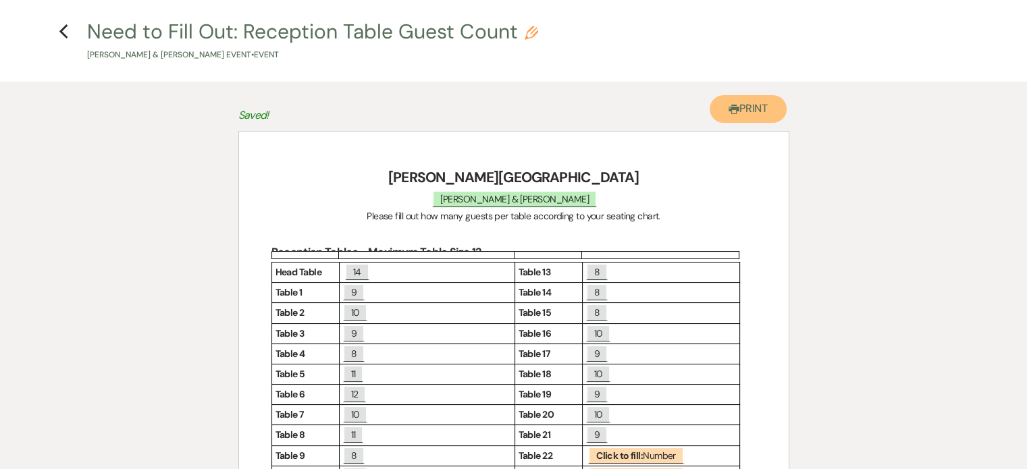
click at [752, 105] on button "Printer Print" at bounding box center [749, 109] width 78 height 28
click at [913, 301] on div "Printer Print Add Photo + Insert Field Expand Standard Field Smart Field Signat…" at bounding box center [514, 366] width 973 height 569
click at [569, 240] on p at bounding box center [514, 233] width 485 height 17
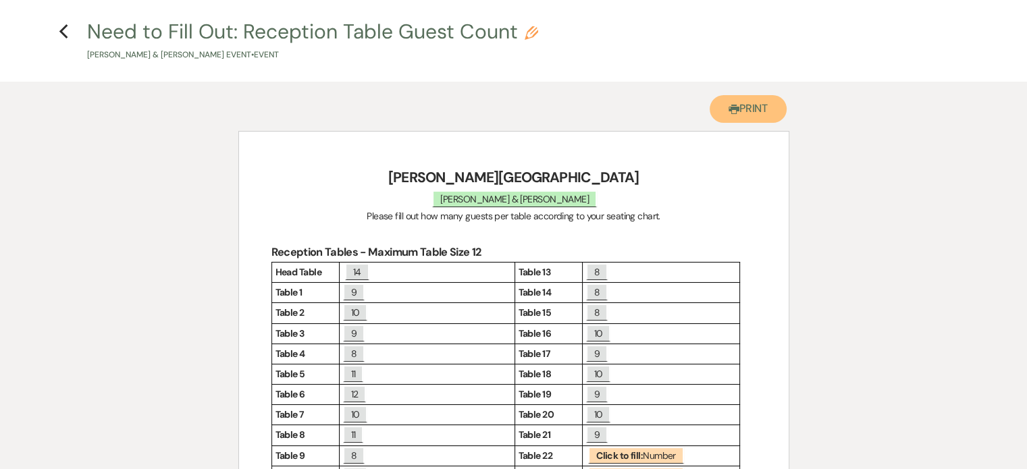
click at [742, 109] on button "Printer Print" at bounding box center [749, 109] width 78 height 28
click at [61, 26] on icon "Previous" at bounding box center [64, 32] width 10 height 16
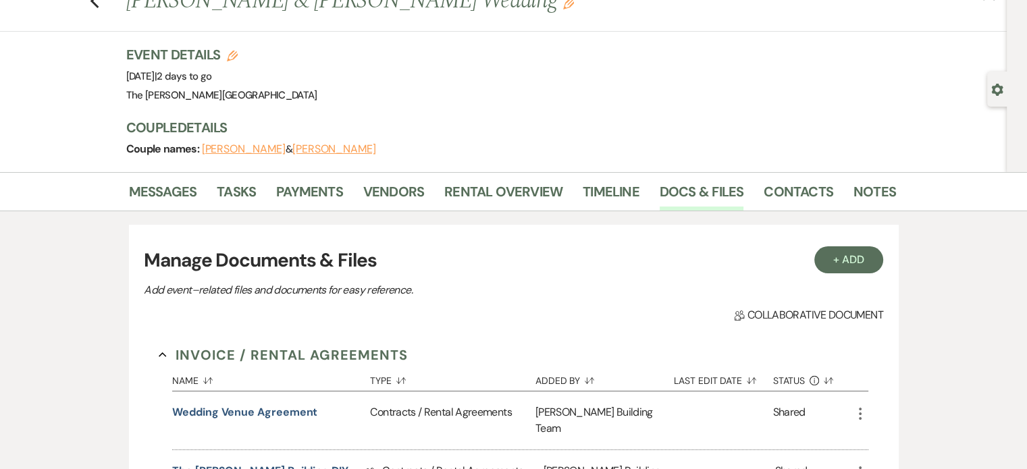
scroll to position [615, 0]
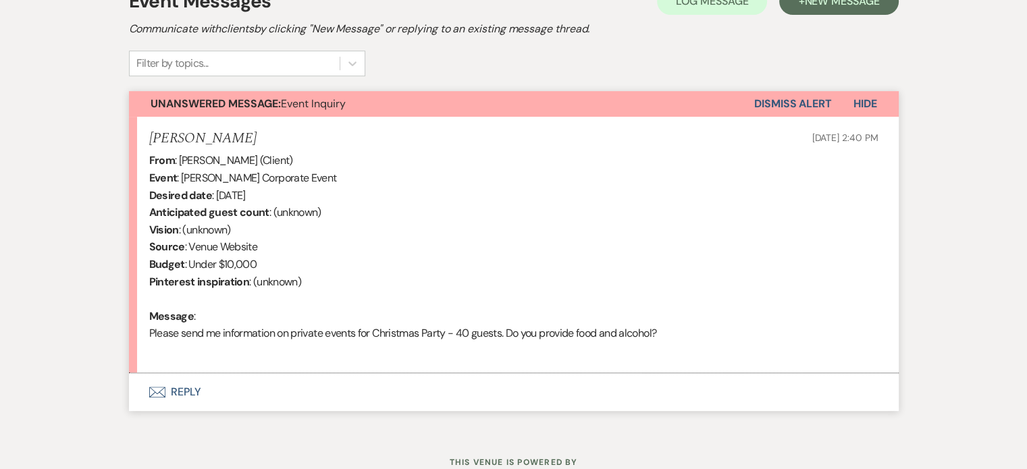
click at [184, 389] on button "Envelope Reply" at bounding box center [514, 393] width 770 height 38
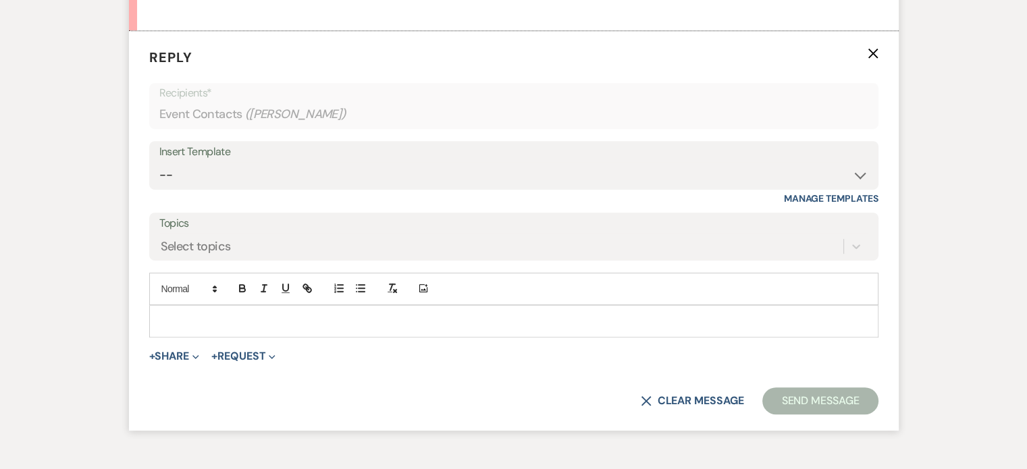
scroll to position [763, 0]
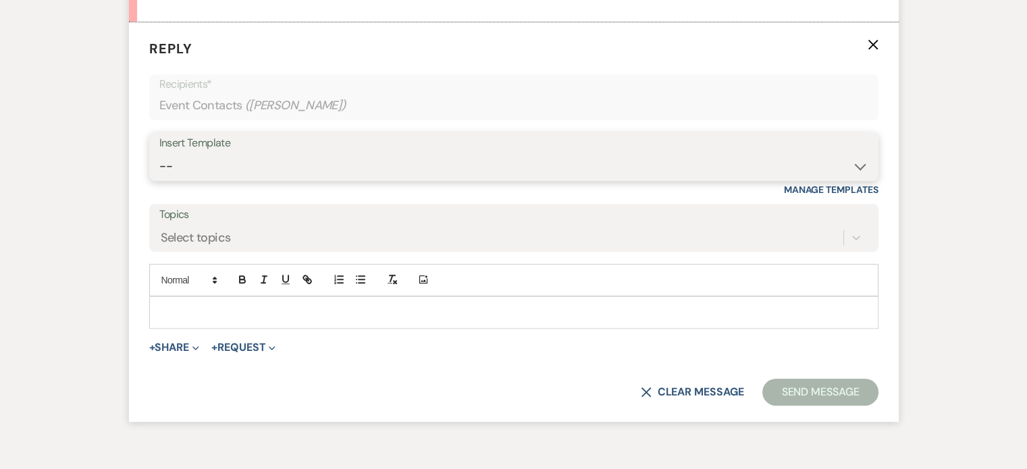
click at [857, 168] on select "-- Weven Planning Portal Introduction (Booked Events) Initial Inquiry Response …" at bounding box center [513, 166] width 709 height 26
select select "5791"
click at [159, 153] on select "-- Weven Planning Portal Introduction (Booked Events) Initial Inquiry Response …" at bounding box center [513, 166] width 709 height 26
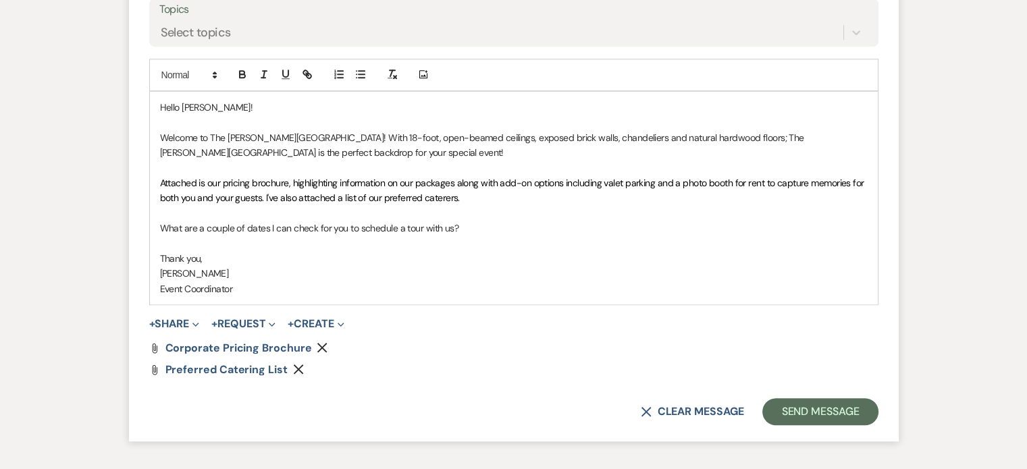
scroll to position [973, 0]
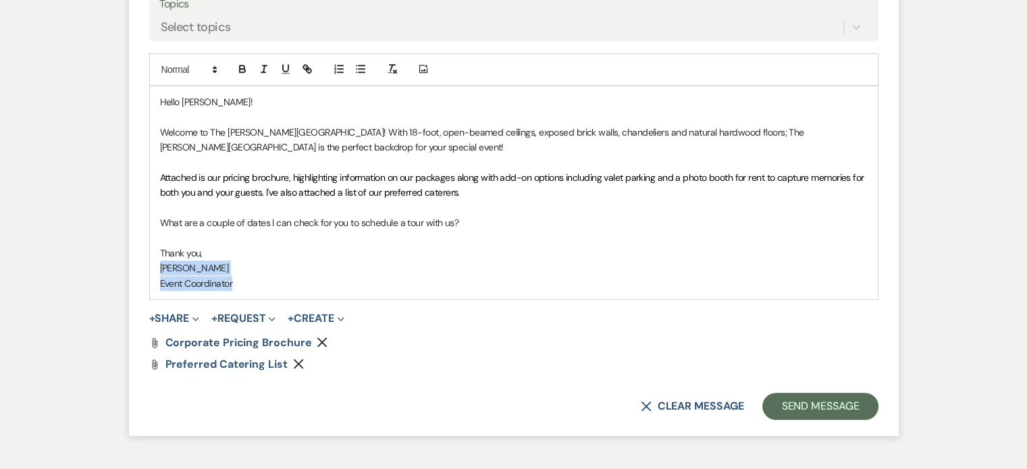
drag, startPoint x: 240, startPoint y: 280, endPoint x: 157, endPoint y: 272, distance: 84.2
click at [157, 272] on div "Hello Tamara! Welcome to The Harris Building! With 18-foot, open-beamed ceiling…" at bounding box center [514, 192] width 728 height 213
click at [322, 337] on icon "Remove" at bounding box center [322, 342] width 11 height 11
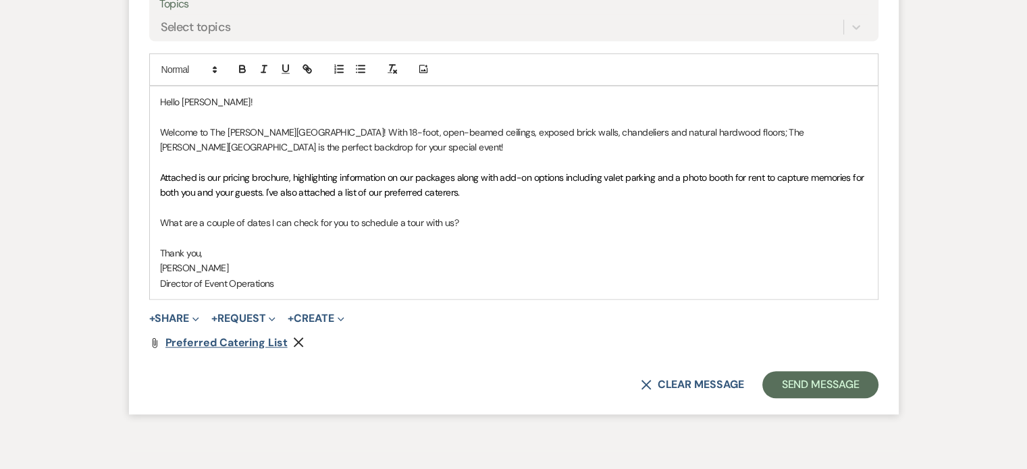
click at [249, 342] on span "Preferred Catering List" at bounding box center [226, 343] width 122 height 14
click at [187, 315] on button "+ Share Expand" at bounding box center [174, 318] width 51 height 11
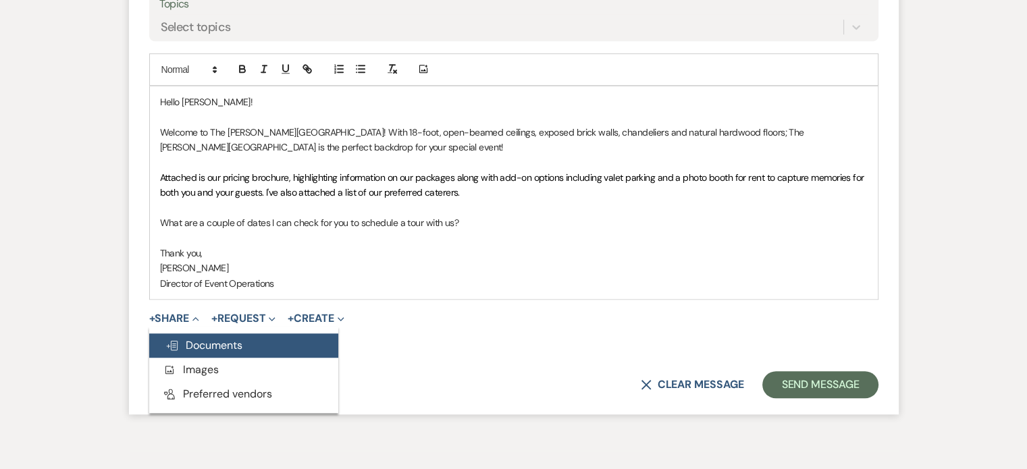
click at [203, 339] on span "Doc Upload Documents" at bounding box center [203, 345] width 77 height 14
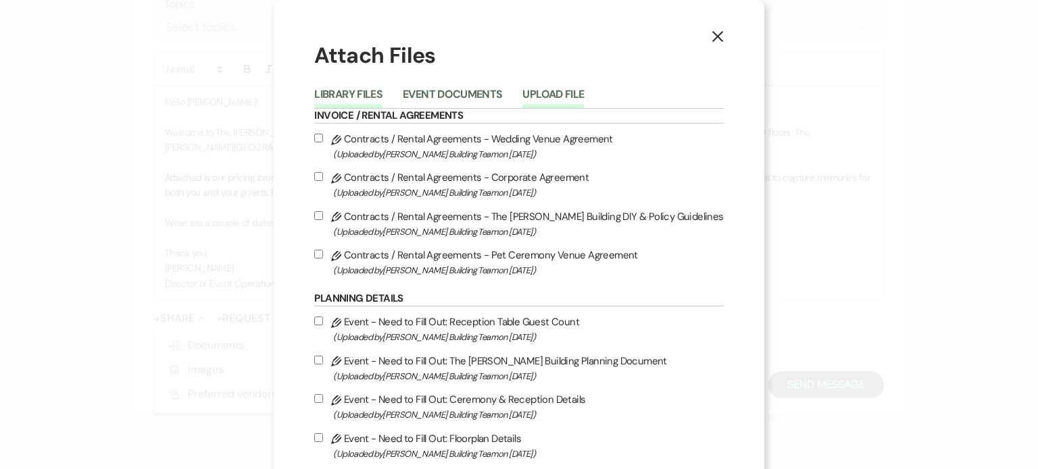
click at [568, 93] on button "Upload File" at bounding box center [552, 98] width 61 height 19
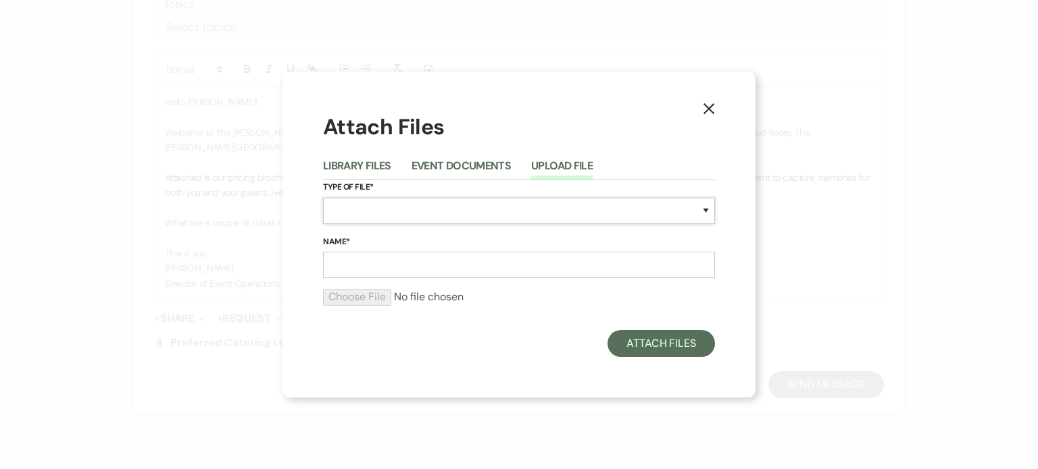
click at [554, 209] on select "Special Event Insurance Vendor Certificate of Insurance Contracts / Rental Agre…" at bounding box center [519, 211] width 392 height 26
select select "43"
click at [323, 198] on select "Special Event Insurance Vendor Certificate of Insurance Contracts / Rental Agre…" at bounding box center [519, 211] width 392 height 26
click at [410, 267] on input "Name*" at bounding box center [519, 265] width 392 height 26
type input "Vendors"
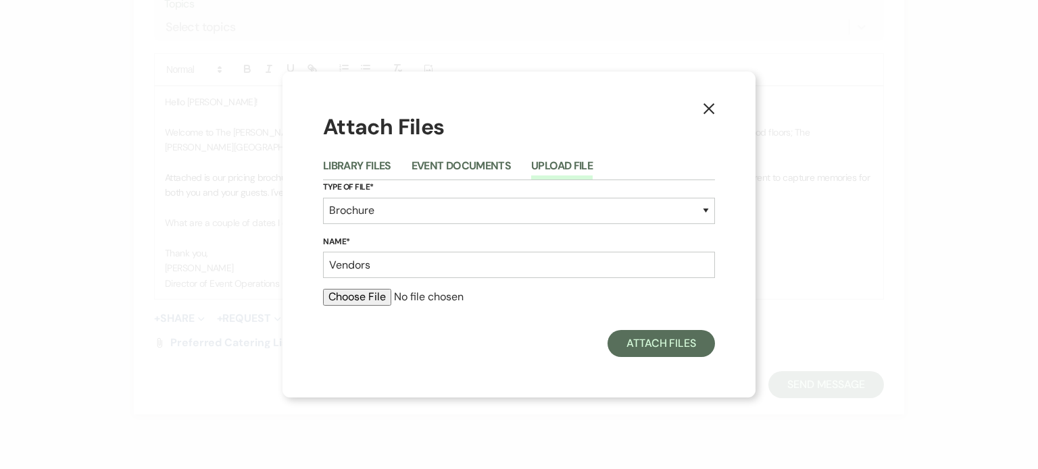
click at [383, 301] on input "file" at bounding box center [519, 297] width 392 height 16
type input "C:\fakepath\2025 Vendor List.pdf"
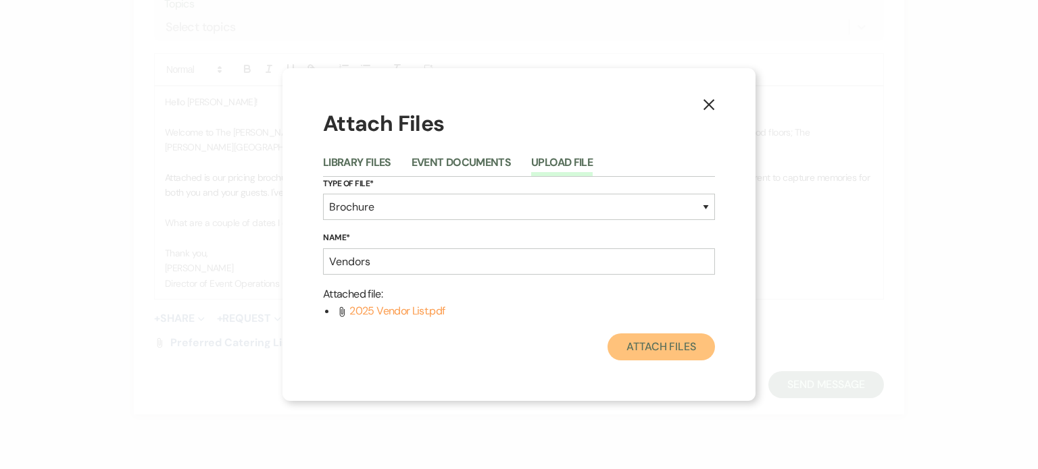
click at [665, 353] on button "Attach Files" at bounding box center [660, 347] width 107 height 27
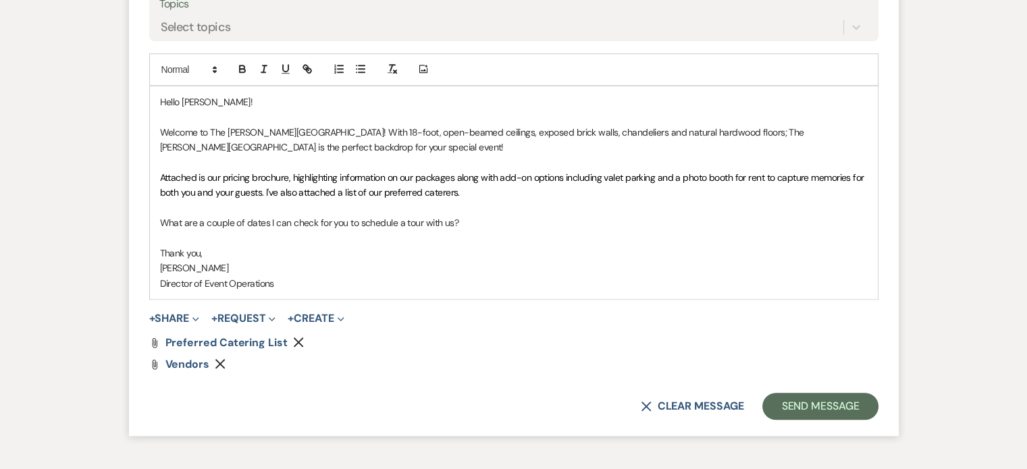
click at [294, 340] on use "button" at bounding box center [299, 343] width 10 height 10
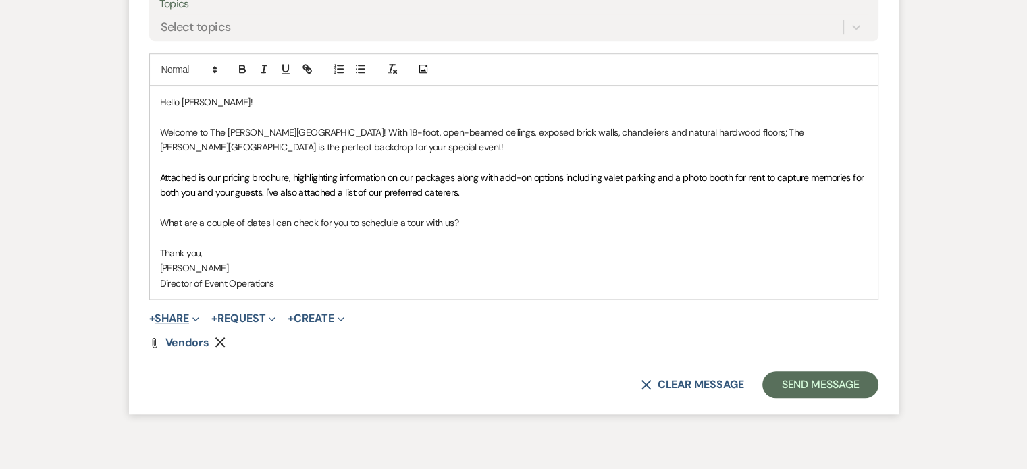
click at [184, 318] on button "+ Share Expand" at bounding box center [174, 318] width 51 height 11
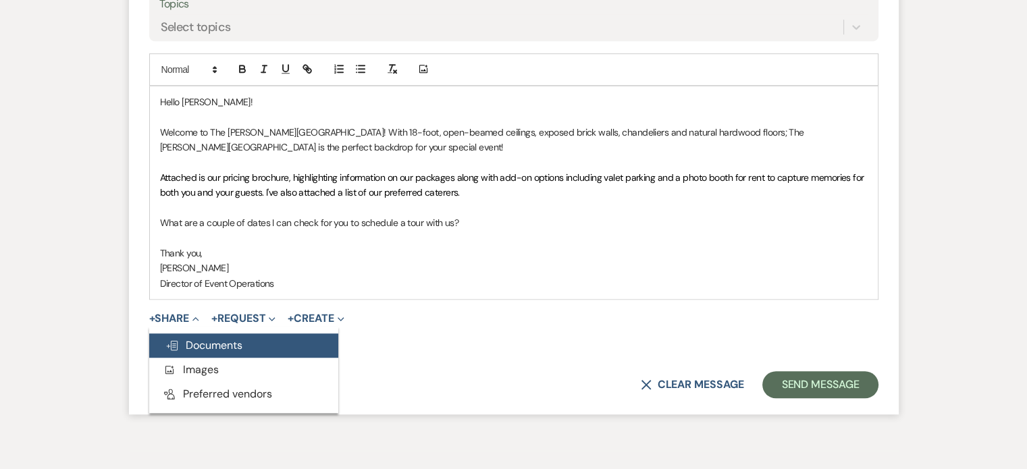
click at [203, 347] on span "Doc Upload Documents" at bounding box center [203, 345] width 77 height 14
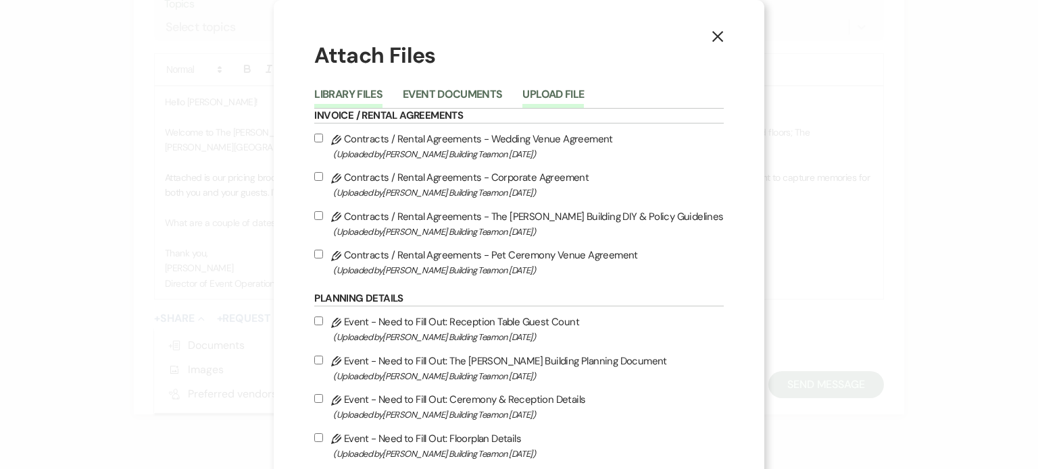
click at [551, 97] on button "Upload File" at bounding box center [552, 98] width 61 height 19
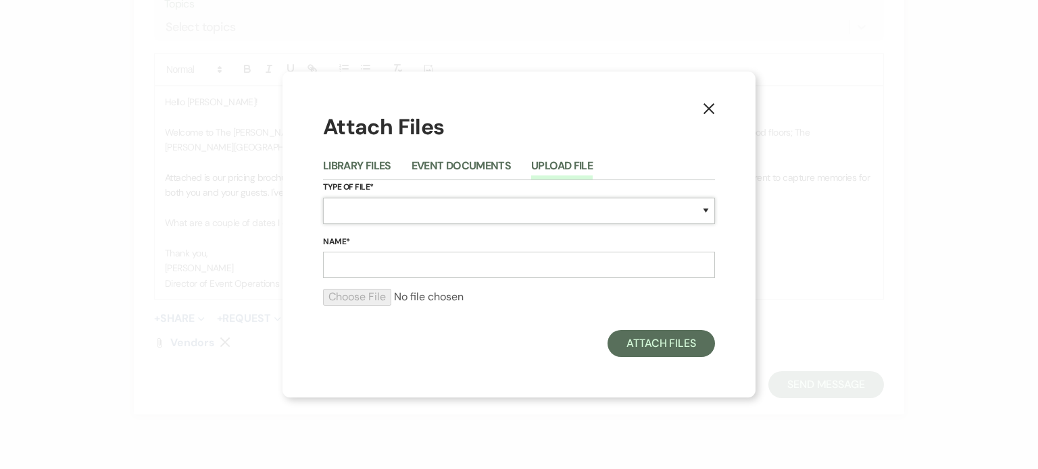
click at [603, 213] on select "Special Event Insurance Vendor Certificate of Insurance Contracts / Rental Agre…" at bounding box center [519, 211] width 392 height 26
select select "20"
click at [323, 198] on select "Special Event Insurance Vendor Certificate of Insurance Contracts / Rental Agre…" at bounding box center [519, 211] width 392 height 26
click at [419, 268] on input "Name*" at bounding box center [519, 265] width 392 height 26
type input "Venue Package Pricing"
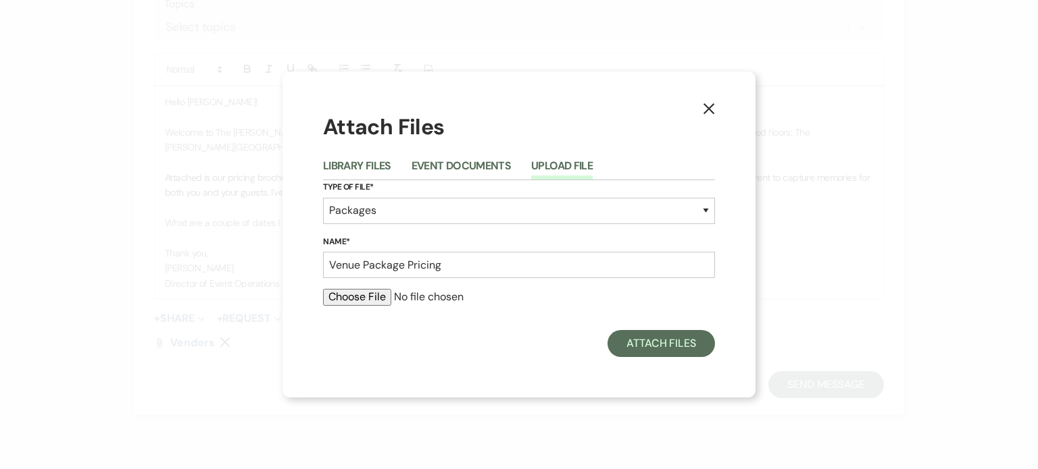
click at [349, 297] on input "file" at bounding box center [519, 297] width 392 height 16
type input "C:\fakepath\The Harris Building - Social Event Pricing Pamphlet.pdf"
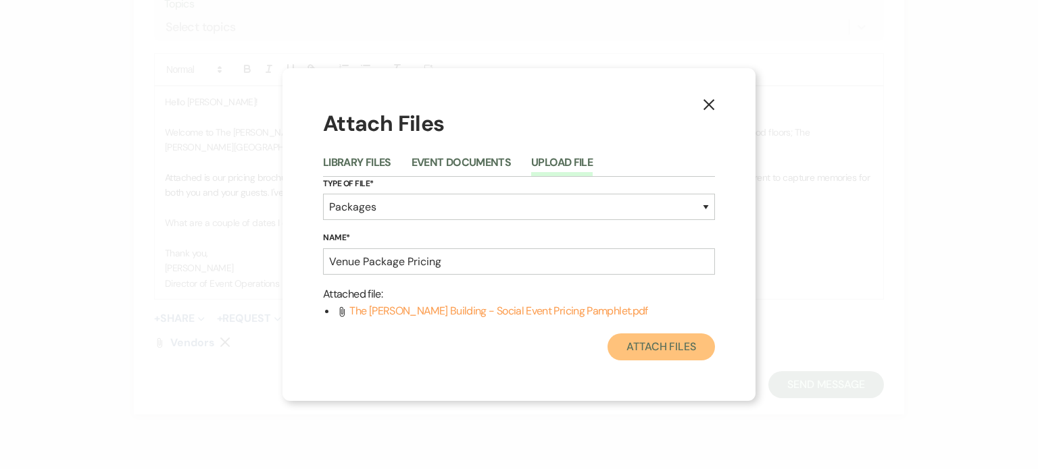
click at [665, 349] on button "Attach Files" at bounding box center [660, 347] width 107 height 27
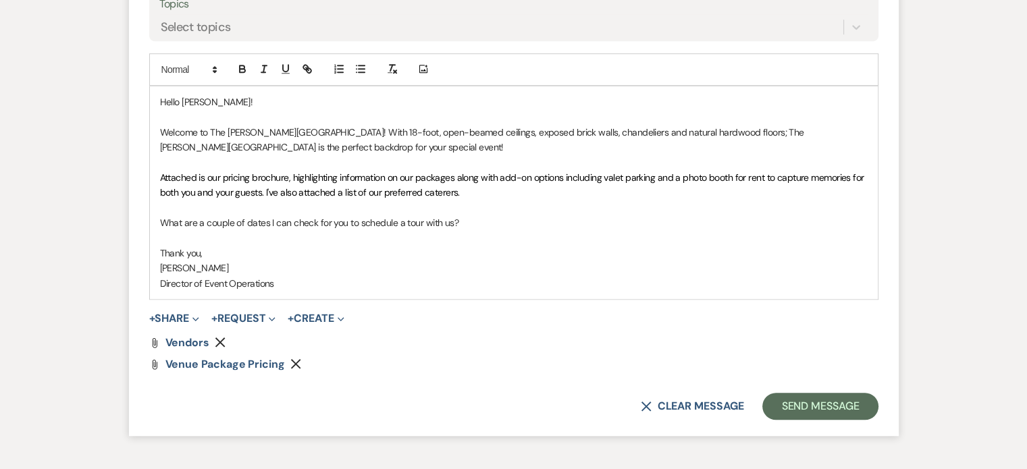
click at [284, 145] on p "Welcome to The Harris Building! With 18-foot, open-beamed ceilings, exposed bri…" at bounding box center [514, 140] width 708 height 30
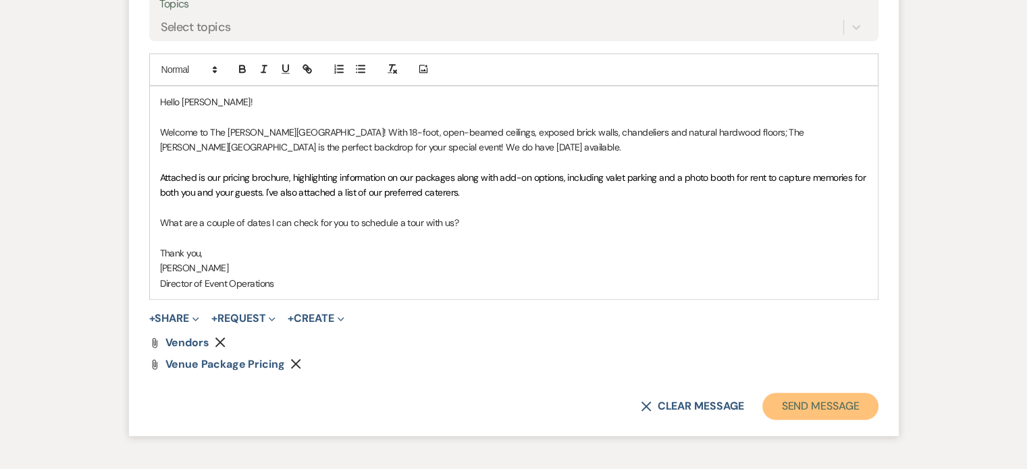
click at [815, 406] on button "Send Message" at bounding box center [821, 406] width 116 height 27
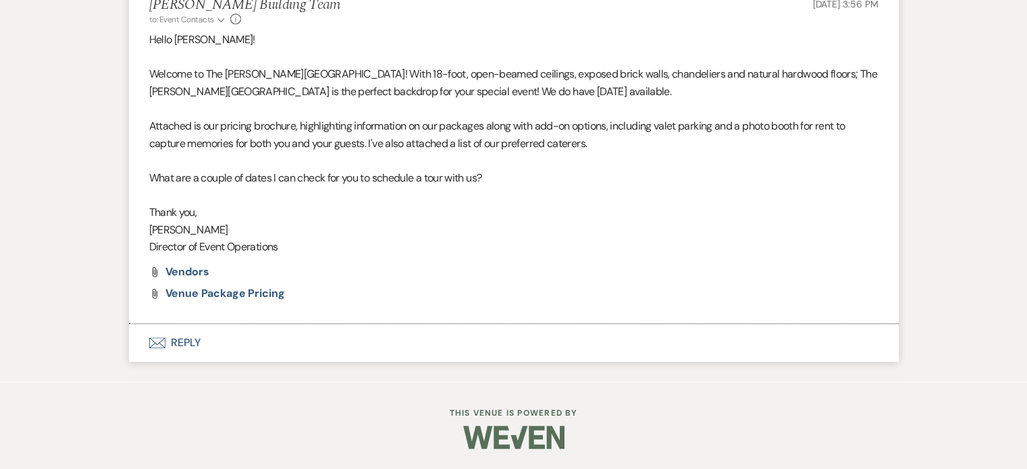
scroll to position [800, 0]
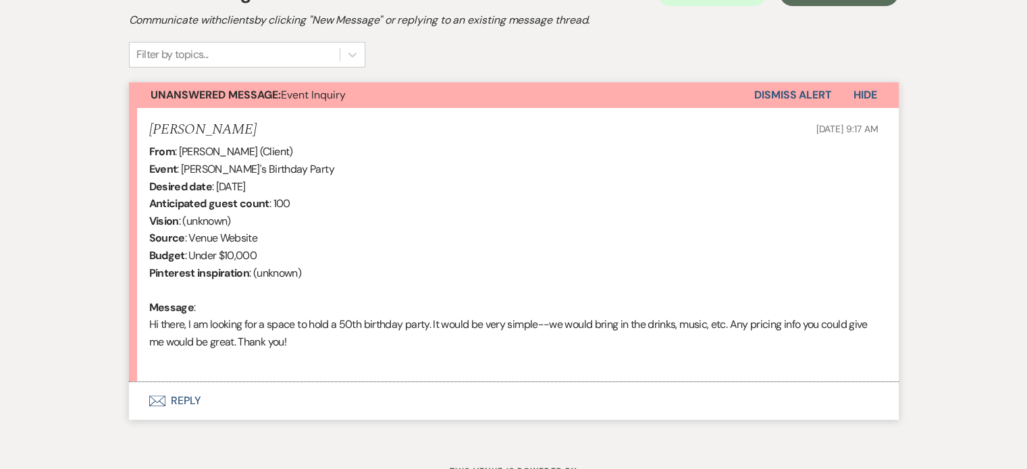
click at [178, 403] on button "Envelope Reply" at bounding box center [514, 401] width 770 height 38
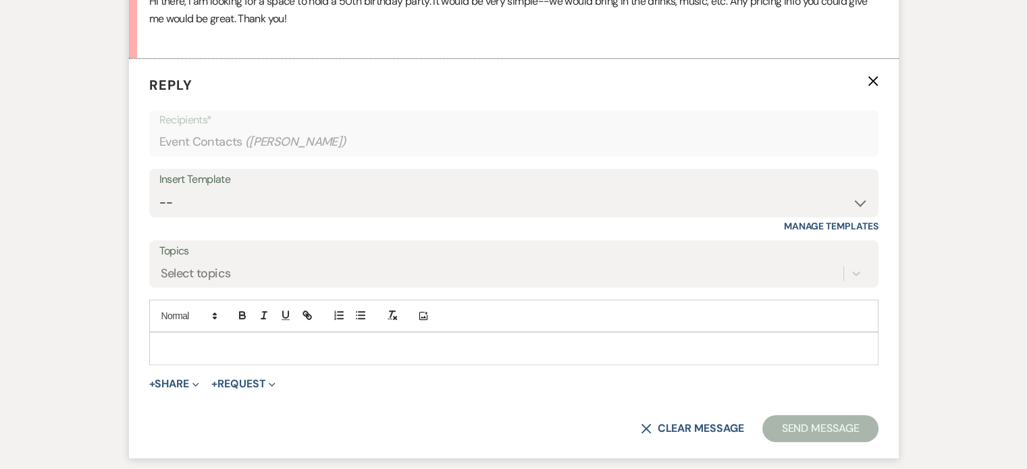
scroll to position [752, 0]
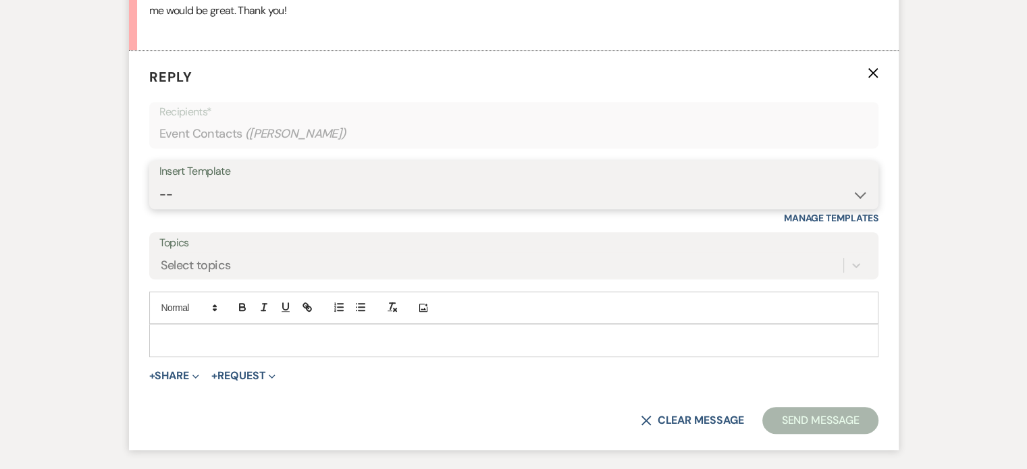
click at [860, 196] on select "-- Weven Planning Portal Introduction (Booked Events) Initial Inquiry Response …" at bounding box center [513, 195] width 709 height 26
select select "5792"
click at [159, 182] on select "-- Weven Planning Portal Introduction (Booked Events) Initial Inquiry Response …" at bounding box center [513, 195] width 709 height 26
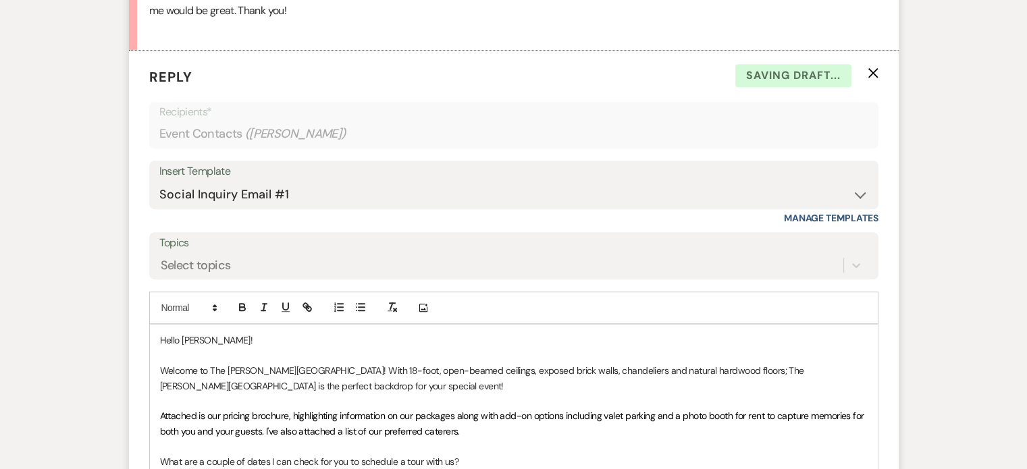
click at [790, 384] on p "Welcome to The Harris Building! With 18-foot, open-beamed ceilings, exposed bri…" at bounding box center [514, 378] width 708 height 30
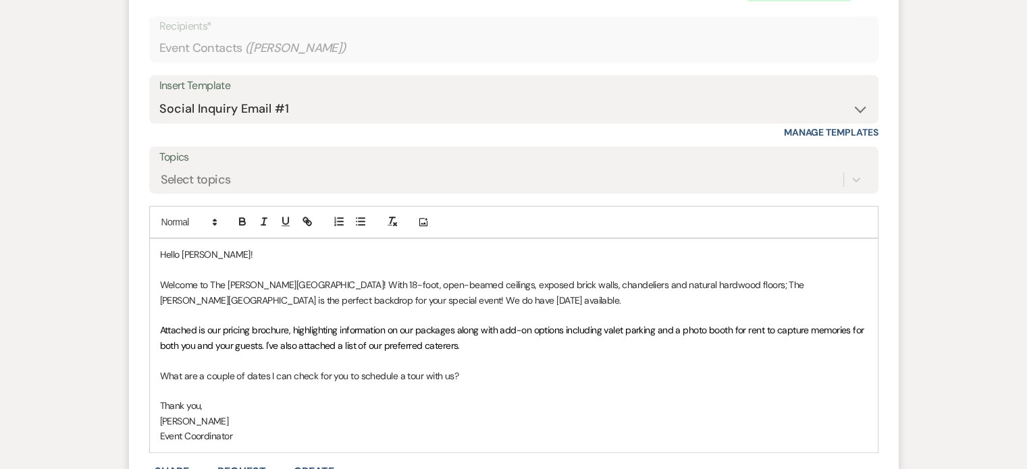
scroll to position [858, 0]
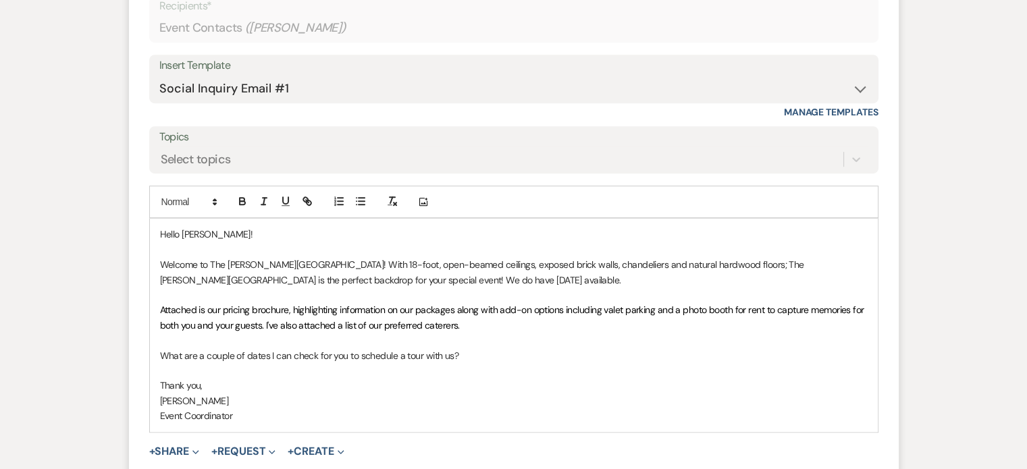
click at [571, 320] on p "Attached is our pricing brochure, highlighting information on our packages alon…" at bounding box center [514, 318] width 708 height 30
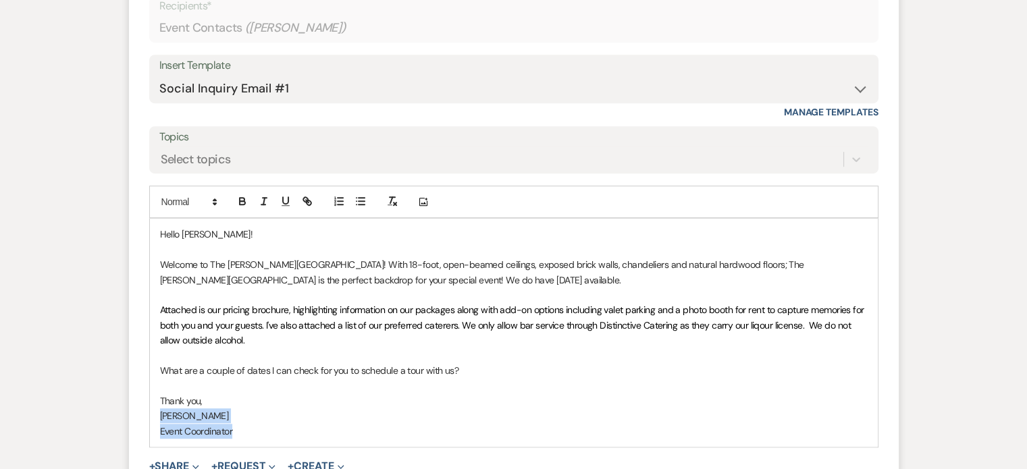
drag, startPoint x: 244, startPoint y: 431, endPoint x: 155, endPoint y: 418, distance: 89.4
click at [155, 418] on div "Hello Lindsay! Welcome to The Harris Building! With 18-foot, open-beamed ceilin…" at bounding box center [514, 333] width 728 height 228
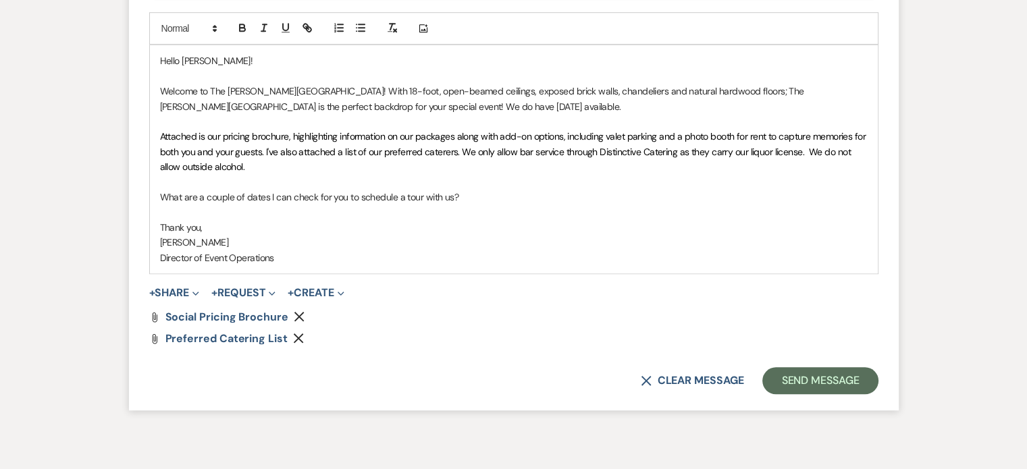
scroll to position [1094, 0]
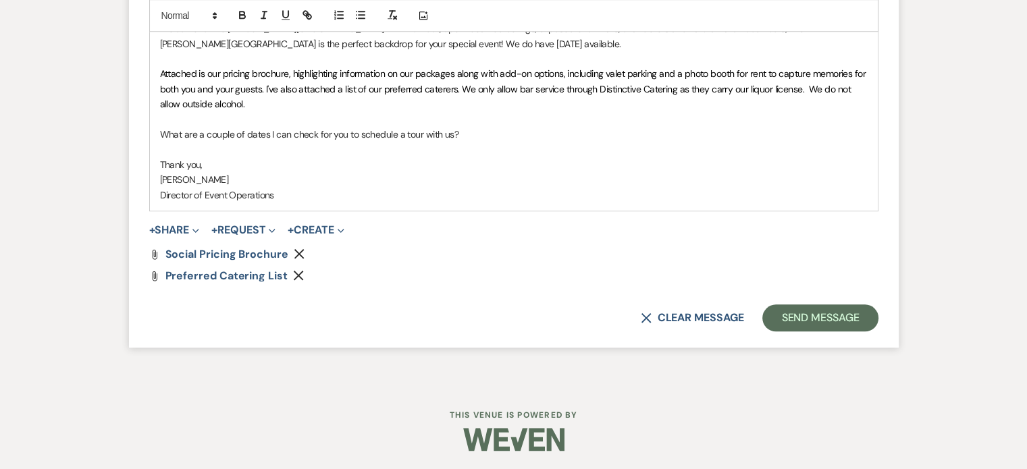
click at [297, 251] on use "button" at bounding box center [300, 254] width 10 height 10
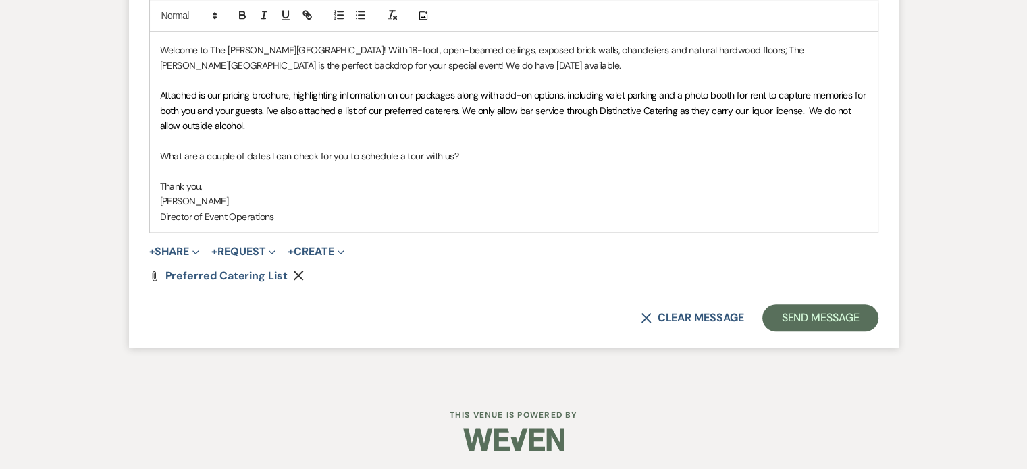
click at [294, 276] on use "button" at bounding box center [299, 276] width 10 height 10
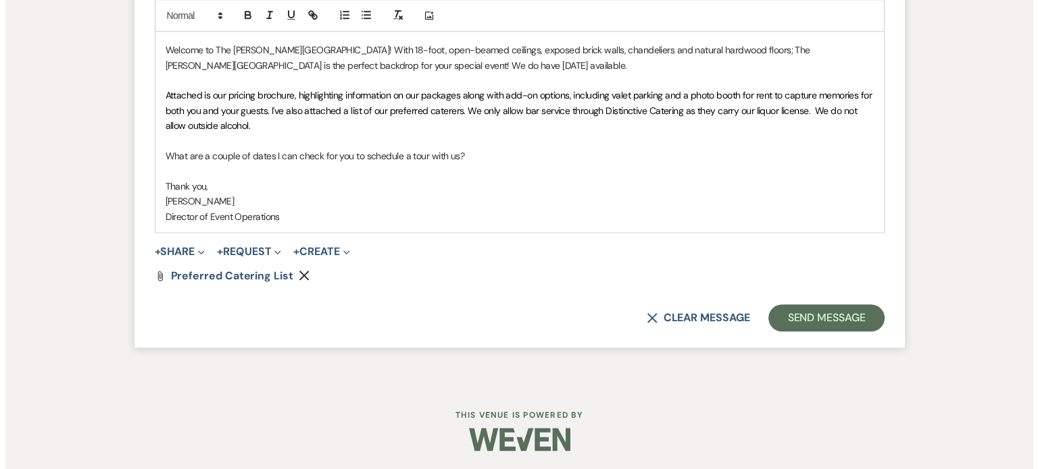
scroll to position [1051, 0]
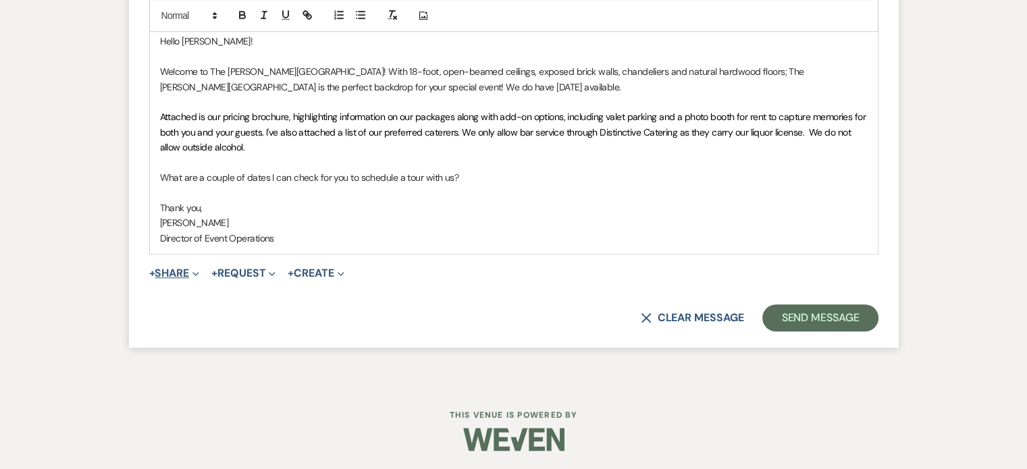
click at [186, 274] on button "+ Share Expand" at bounding box center [174, 273] width 51 height 11
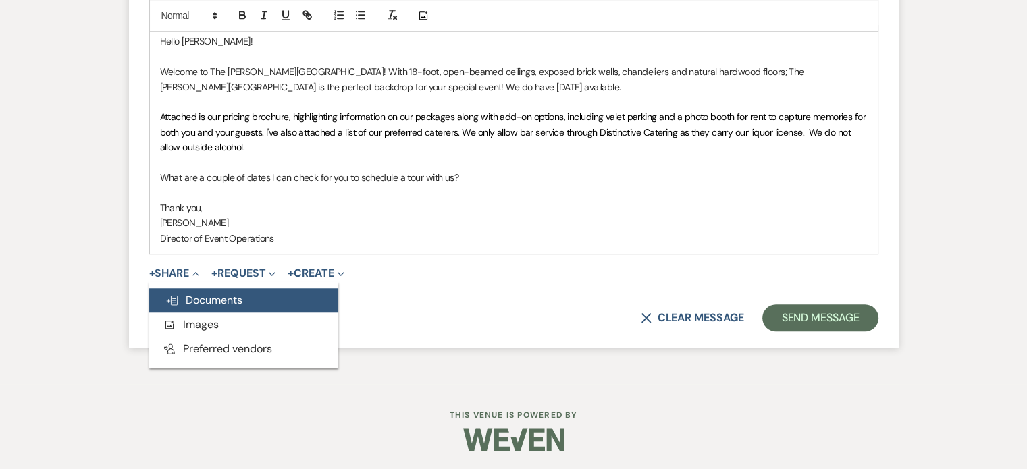
click at [197, 295] on span "Doc Upload Documents" at bounding box center [203, 300] width 77 height 14
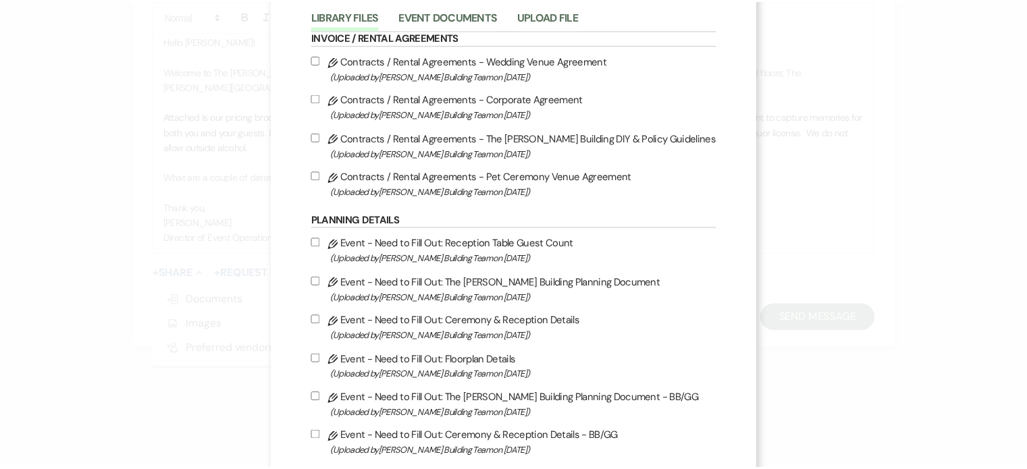
scroll to position [0, 0]
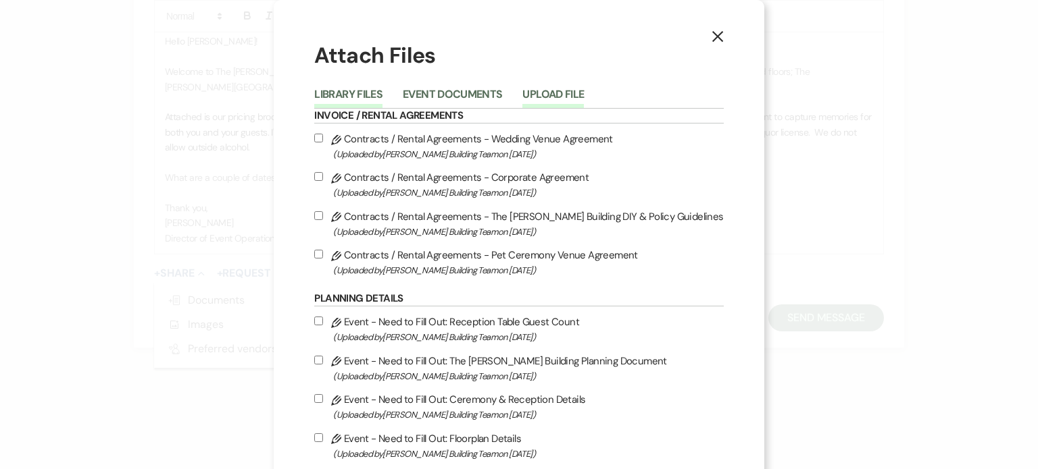
click at [544, 91] on button "Upload File" at bounding box center [552, 98] width 61 height 19
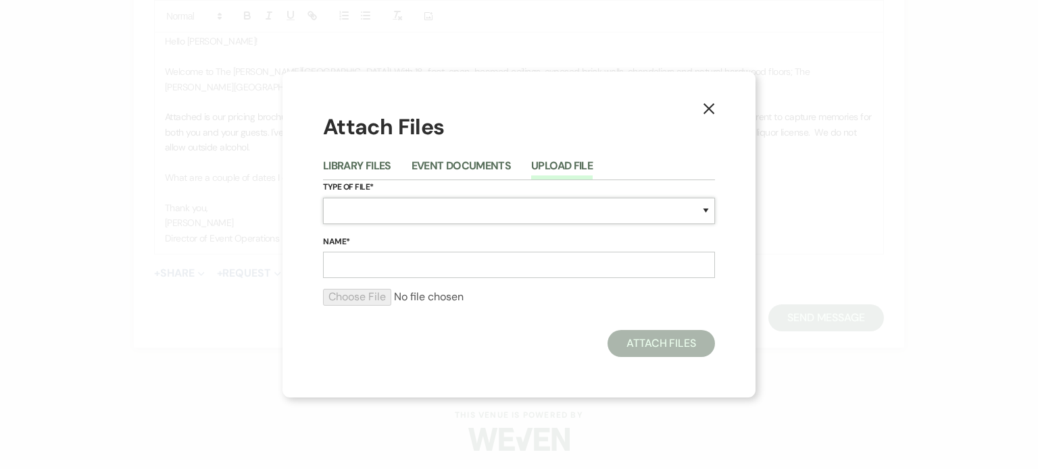
click at [439, 213] on select "Special Event Insurance Vendor Certificate of Insurance Contracts / Rental Agre…" at bounding box center [519, 211] width 392 height 26
click at [323, 198] on select "Special Event Insurance Vendor Certificate of Insurance Contracts / Rental Agre…" at bounding box center [519, 211] width 392 height 26
click at [692, 213] on select "Special Event Insurance Vendor Certificate of Insurance Contracts / Rental Agre…" at bounding box center [519, 211] width 392 height 26
select select "70"
click at [323, 198] on select "Special Event Insurance Vendor Certificate of Insurance Contracts / Rental Agre…" at bounding box center [519, 211] width 392 height 26
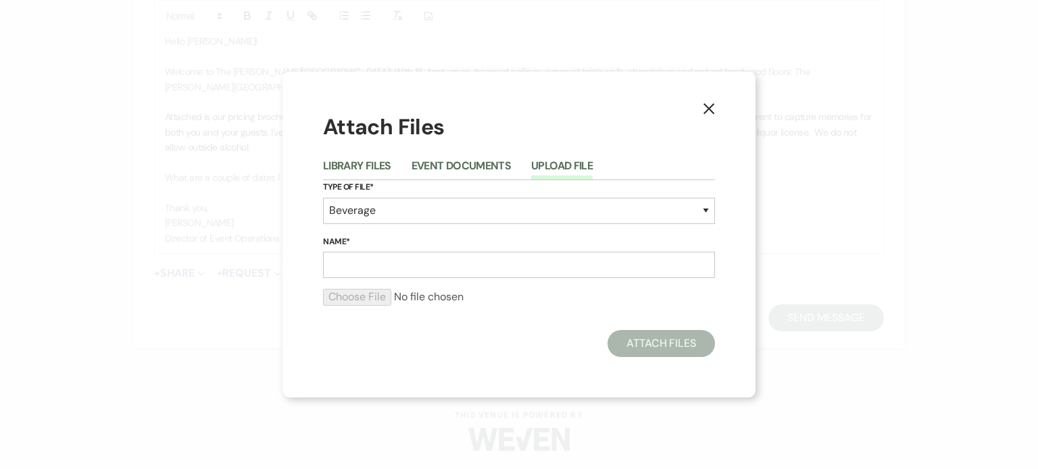
click at [365, 11] on div "X Attach Files Library Files Event Documents Upload File Type of File* Special …" at bounding box center [519, 234] width 1038 height 469
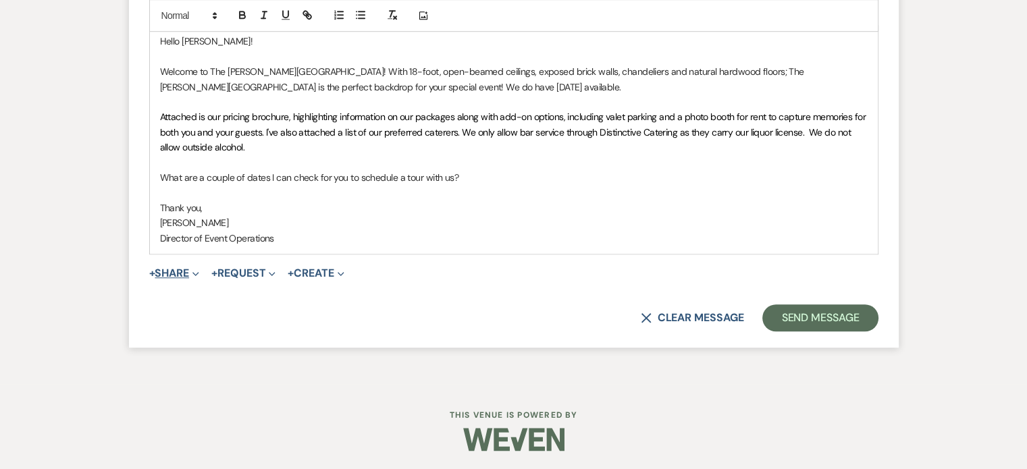
click at [192, 273] on span "Expand" at bounding box center [194, 273] width 10 height 14
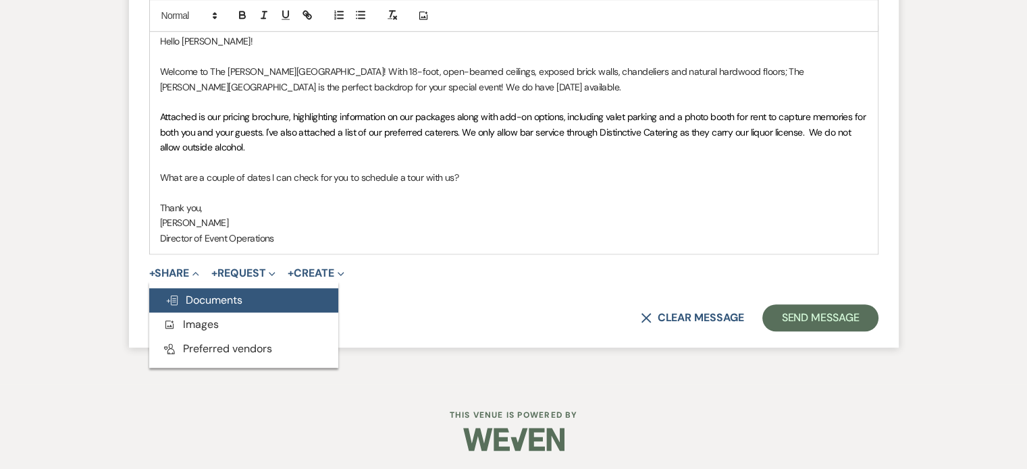
click at [197, 299] on span "Doc Upload Documents" at bounding box center [203, 300] width 77 height 14
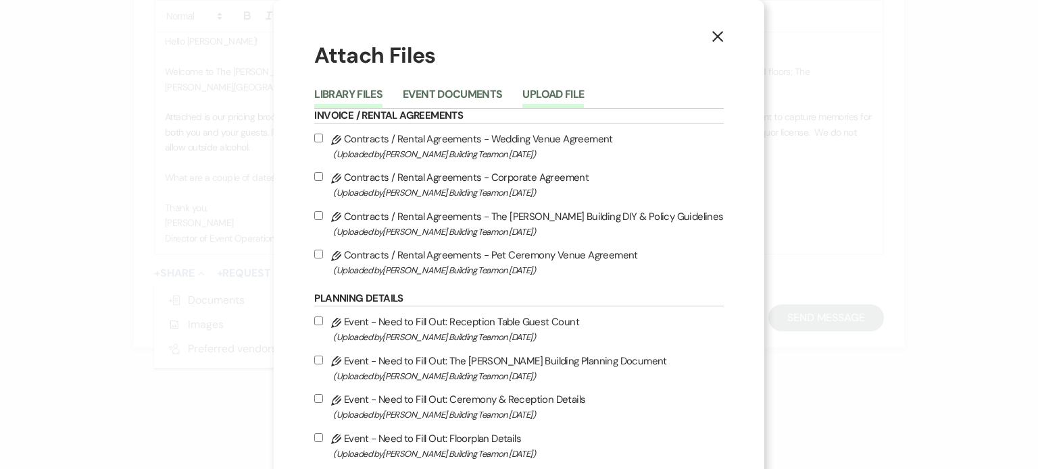
click at [561, 97] on button "Upload File" at bounding box center [552, 98] width 61 height 19
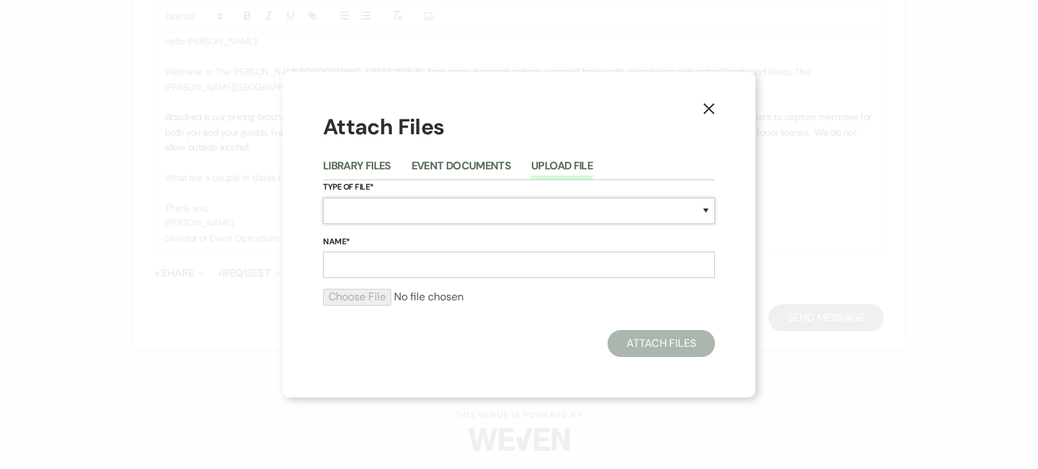
click at [576, 213] on select "Special Event Insurance Vendor Certificate of Insurance Contracts / Rental Agre…" at bounding box center [519, 211] width 392 height 26
select select "43"
click at [323, 198] on select "Special Event Insurance Vendor Certificate of Insurance Contracts / Rental Agre…" at bounding box center [519, 211] width 392 height 26
click at [551, 272] on input "Name*" at bounding box center [519, 265] width 392 height 26
type input "Vendors"
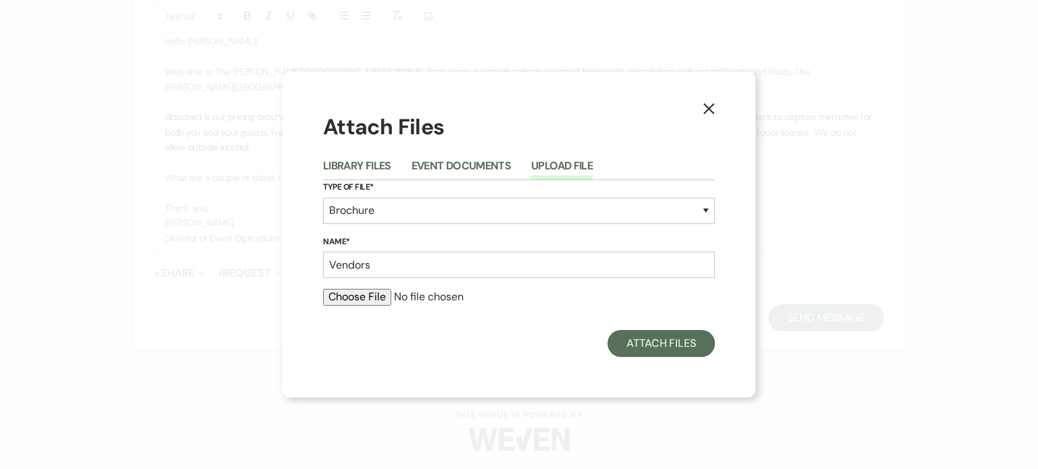
click at [370, 292] on input "file" at bounding box center [519, 297] width 392 height 16
type input "C:\fakepath\2025 Vendor List.pdf"
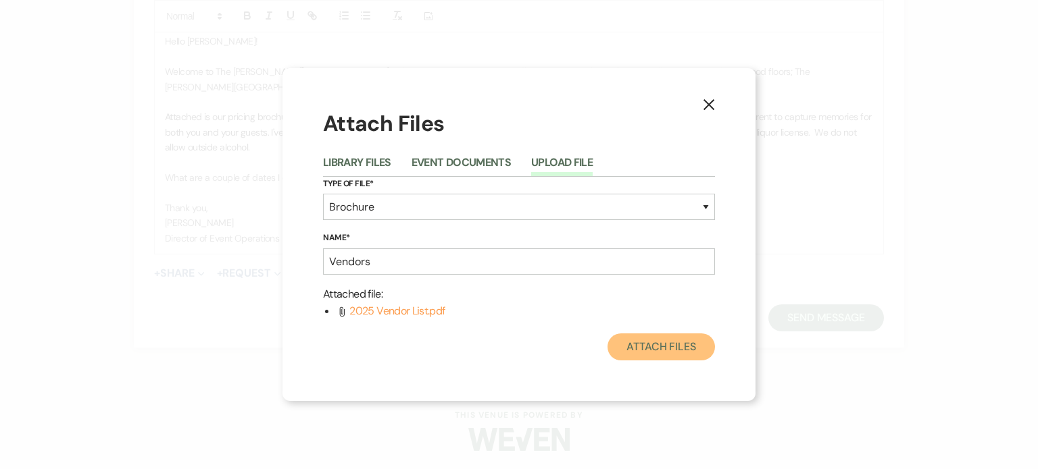
click at [654, 344] on button "Attach Files" at bounding box center [660, 347] width 107 height 27
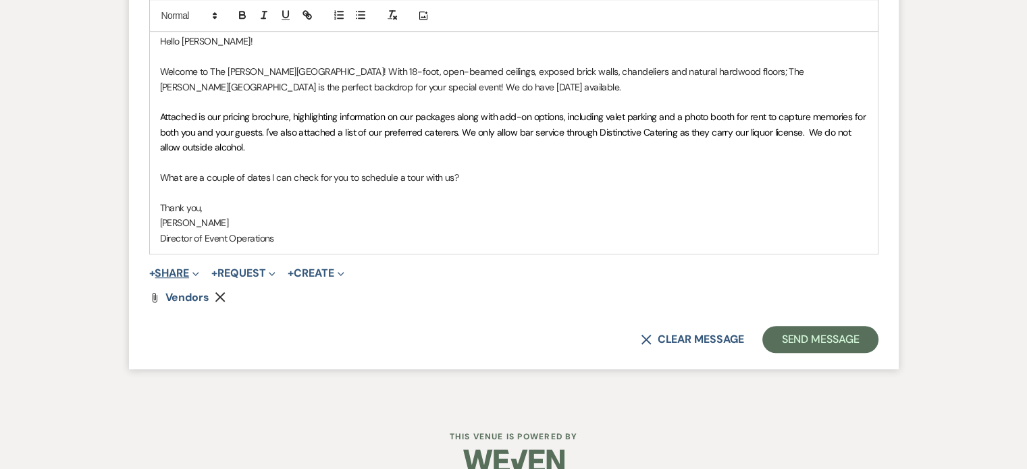
click at [186, 270] on button "+ Share Expand" at bounding box center [174, 273] width 51 height 11
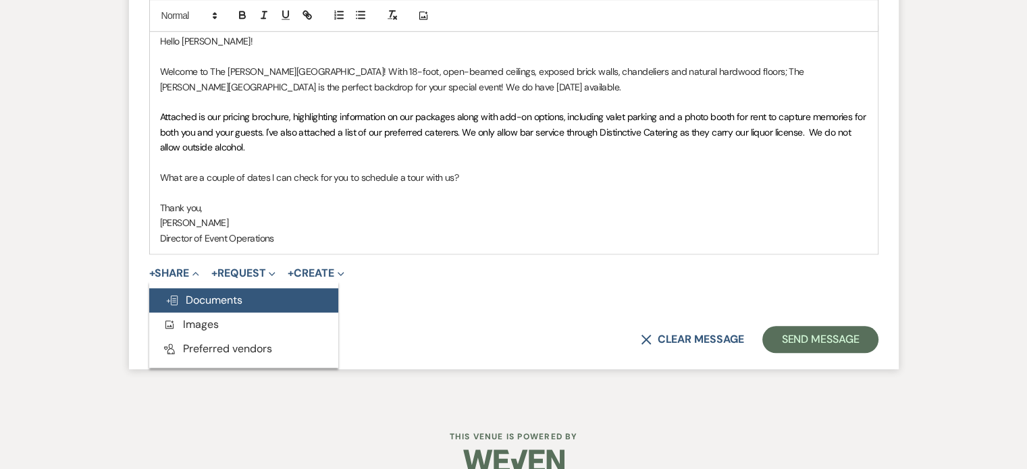
click at [204, 302] on span "Doc Upload Documents" at bounding box center [203, 300] width 77 height 14
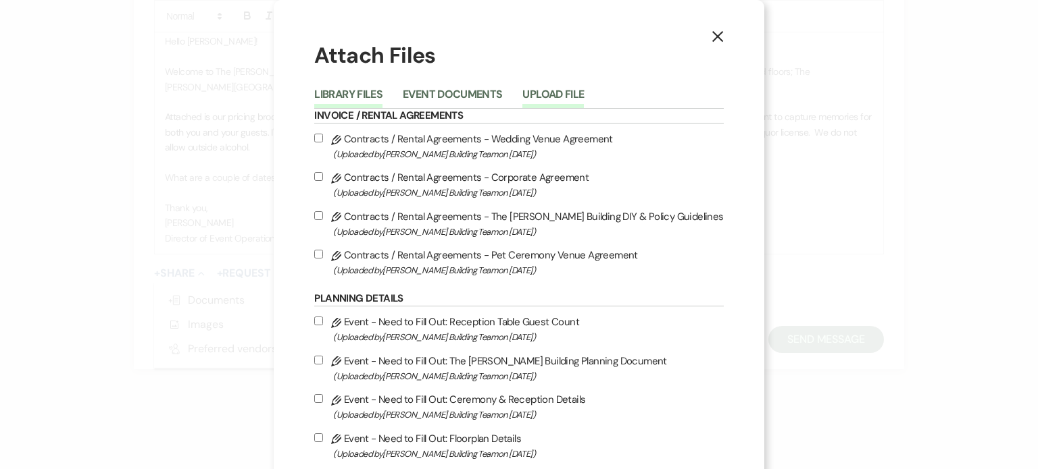
click at [540, 91] on button "Upload File" at bounding box center [552, 98] width 61 height 19
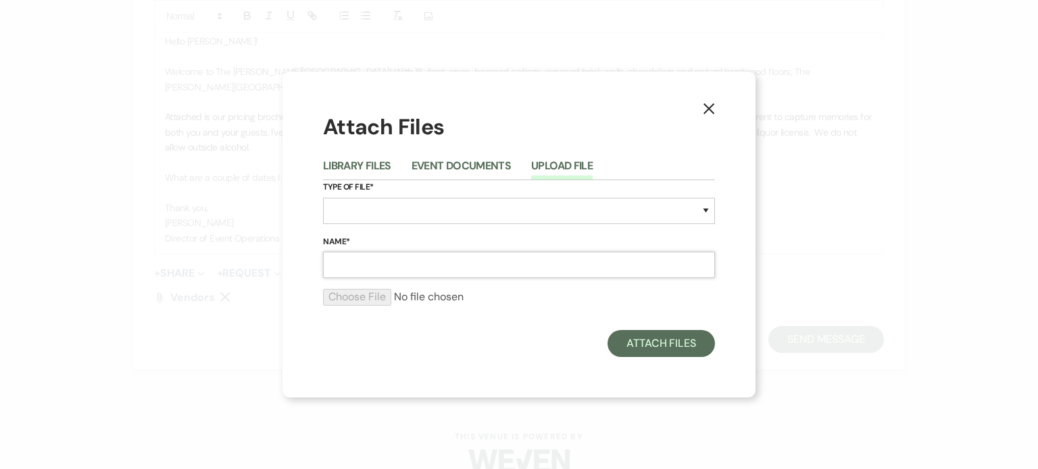
click at [376, 261] on input "Name*" at bounding box center [519, 265] width 392 height 26
type input "S"
type input "Pricing Package"
click at [378, 209] on select "Special Event Insurance Vendor Certificate of Insurance Contracts / Rental Agre…" at bounding box center [519, 211] width 392 height 26
select select "20"
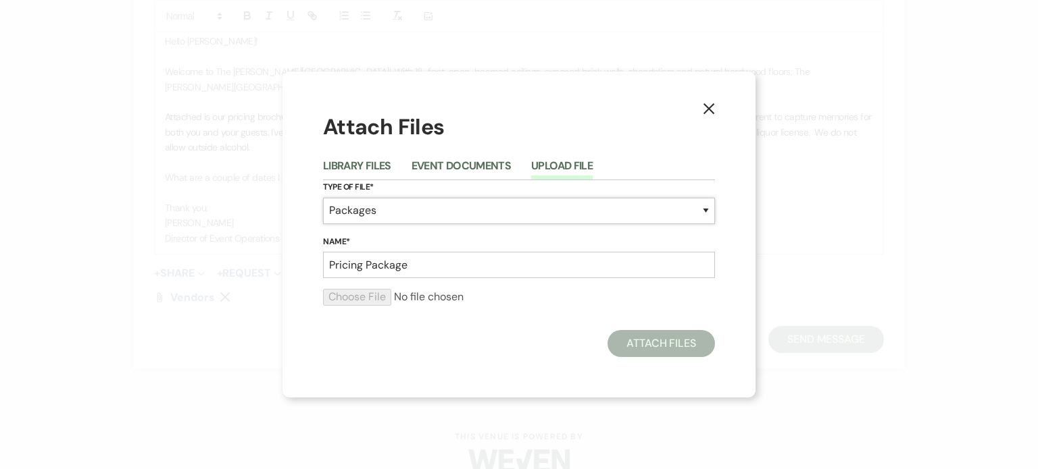
click at [323, 198] on select "Special Event Insurance Vendor Certificate of Insurance Contracts / Rental Agre…" at bounding box center [519, 211] width 392 height 26
click at [359, 294] on input "file" at bounding box center [519, 297] width 392 height 16
type input "C:\fakepath\The Harris Building - Social Event Pricing Pamphlet.pdf"
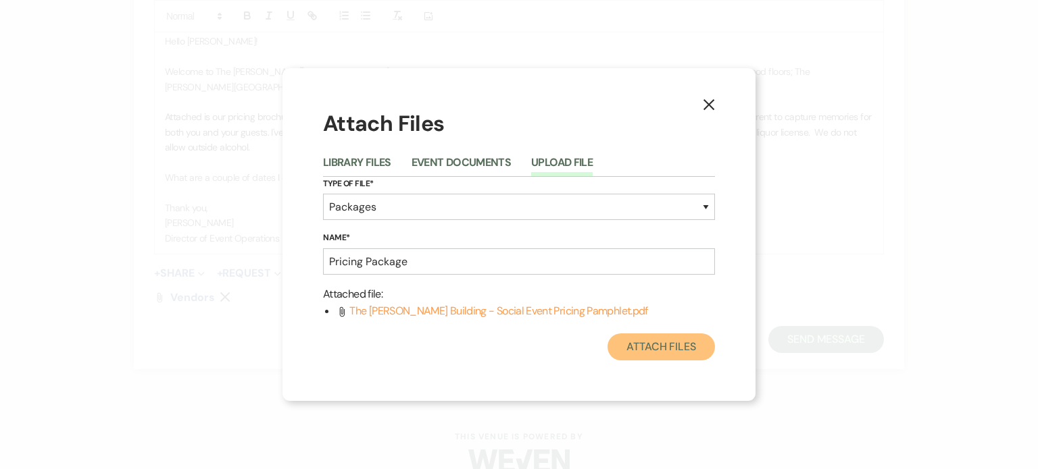
click at [630, 339] on button "Attach Files" at bounding box center [660, 347] width 107 height 27
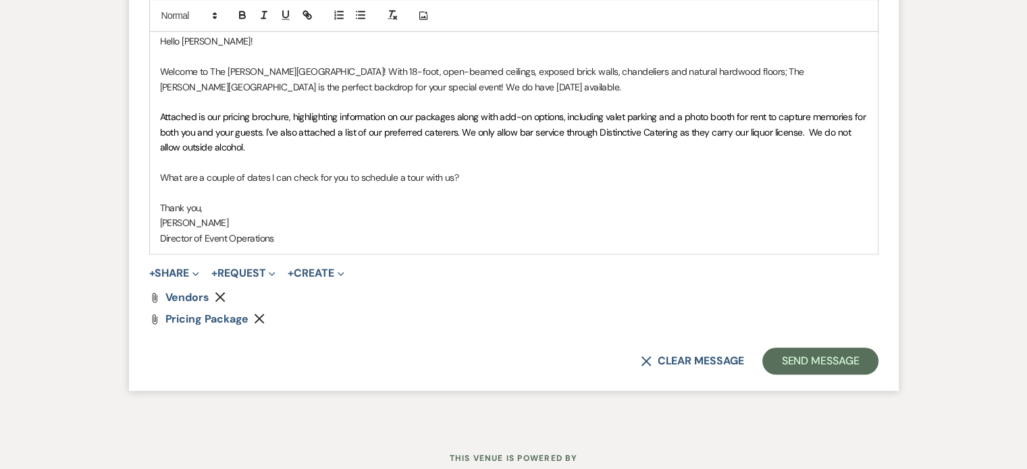
click at [421, 86] on p "Welcome to The Harris Building! With 18-foot, open-beamed ceilings, exposed bri…" at bounding box center [514, 79] width 708 height 30
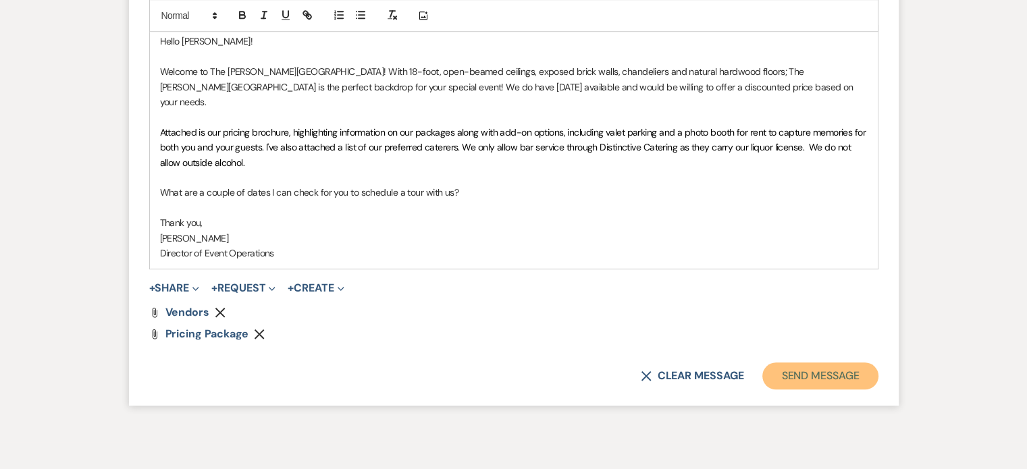
click at [788, 367] on button "Send Message" at bounding box center [821, 376] width 116 height 27
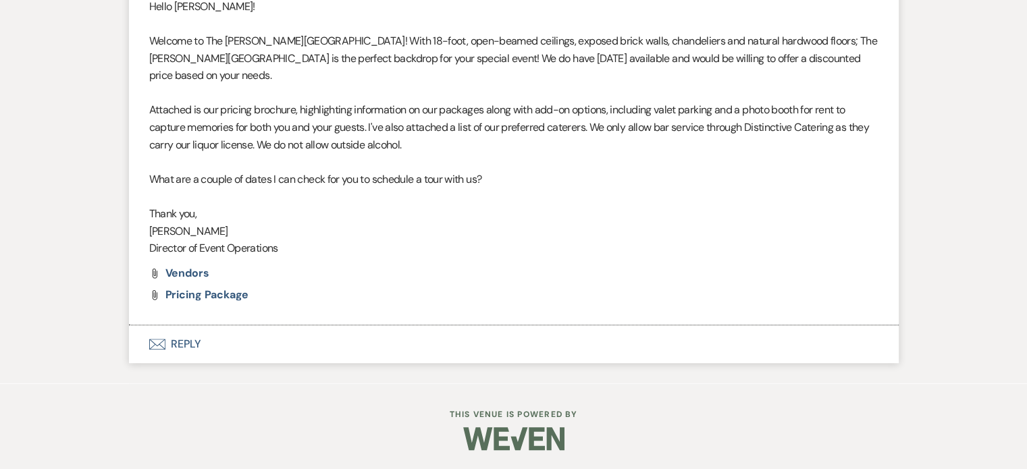
scroll to position [835, 0]
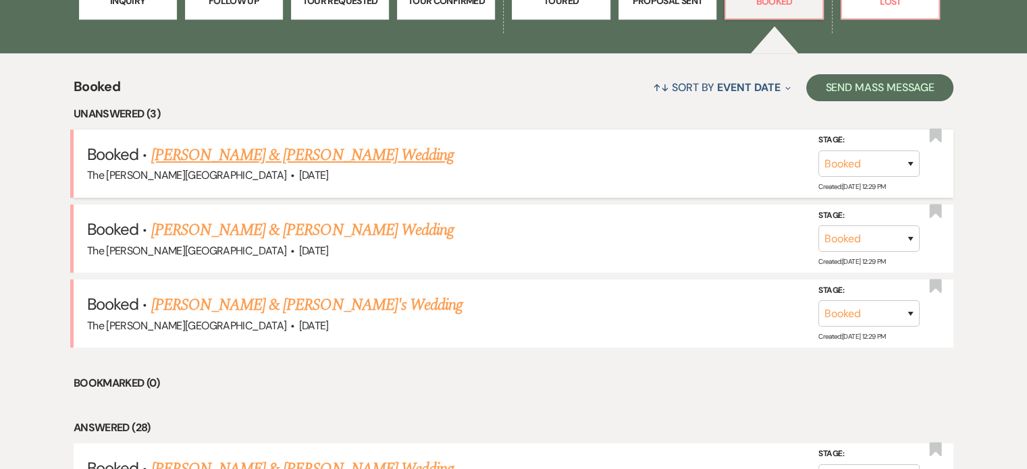
drag, startPoint x: 0, startPoint y: 0, endPoint x: 303, endPoint y: 134, distance: 331.5
click at [303, 143] on link "[PERSON_NAME] & [PERSON_NAME] Wedding" at bounding box center [302, 155] width 303 height 24
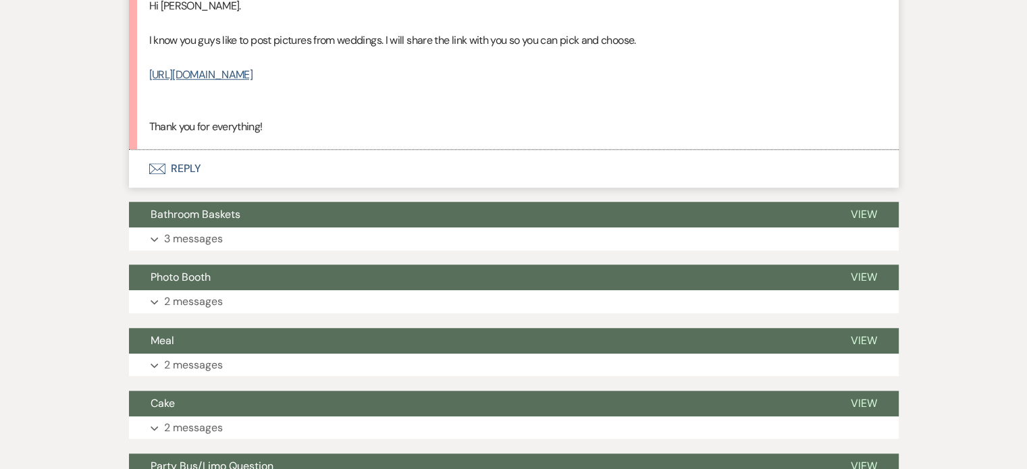
scroll to position [1081, 0]
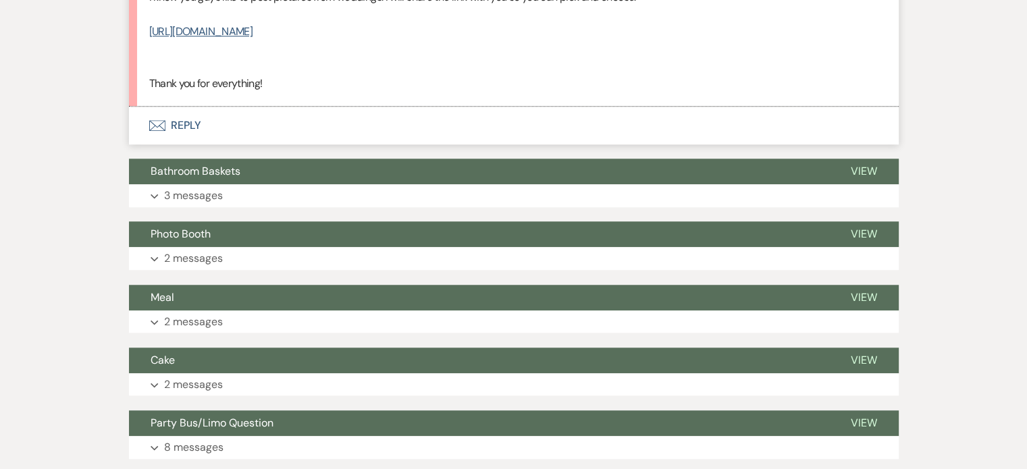
click at [176, 145] on button "Envelope Reply" at bounding box center [514, 126] width 770 height 38
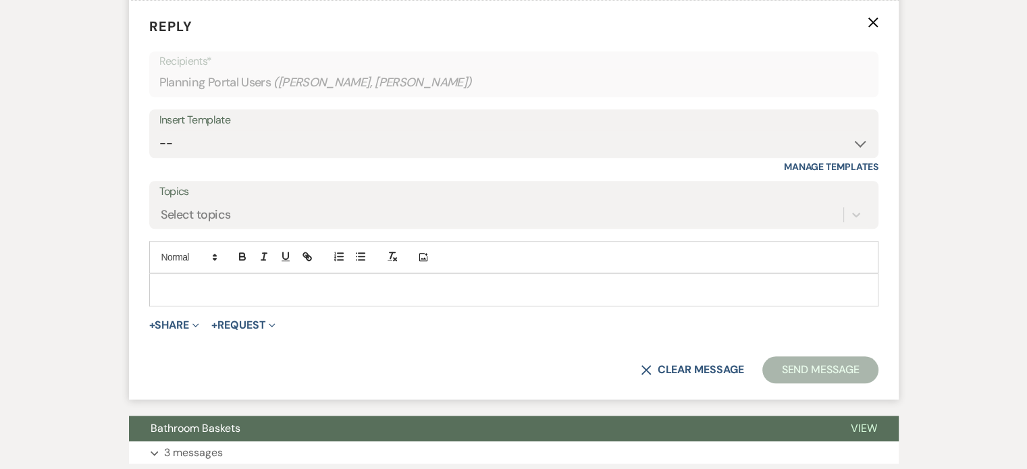
scroll to position [1195, 0]
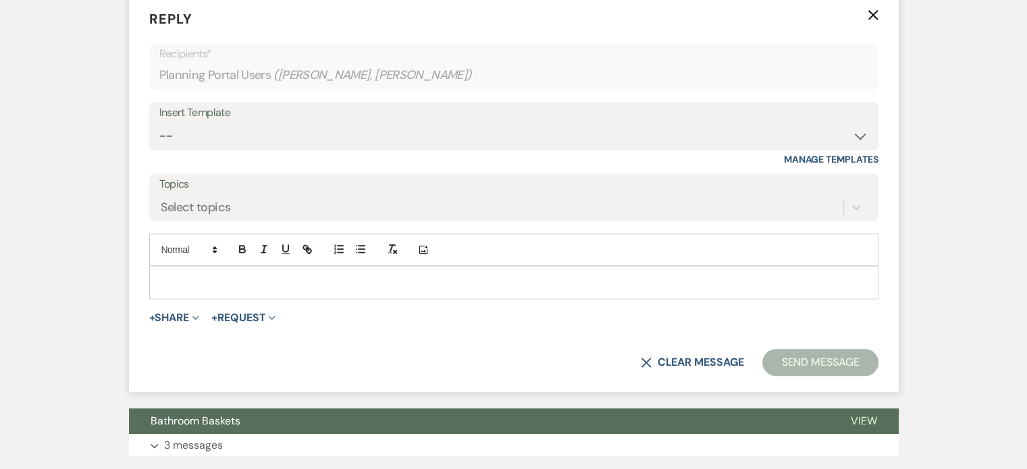
click at [291, 290] on p at bounding box center [514, 282] width 708 height 15
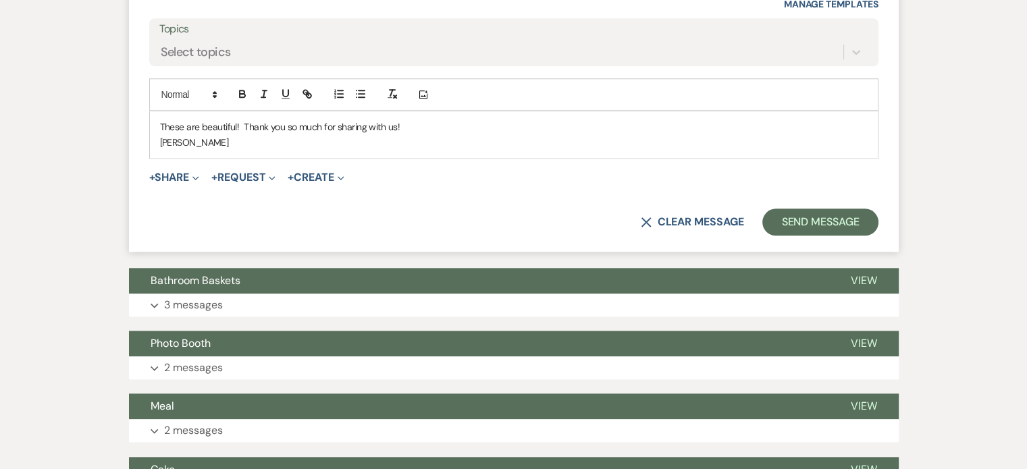
scroll to position [1404, 0]
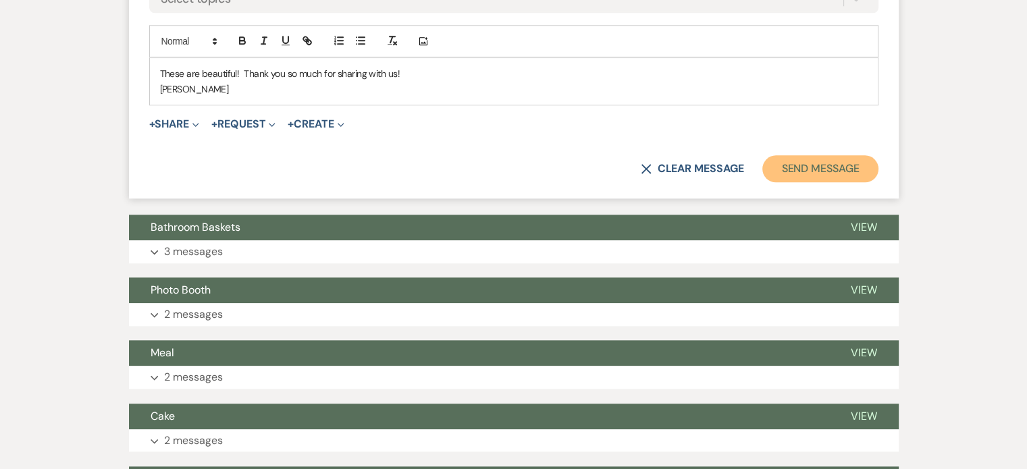
click at [823, 182] on button "Send Message" at bounding box center [821, 168] width 116 height 27
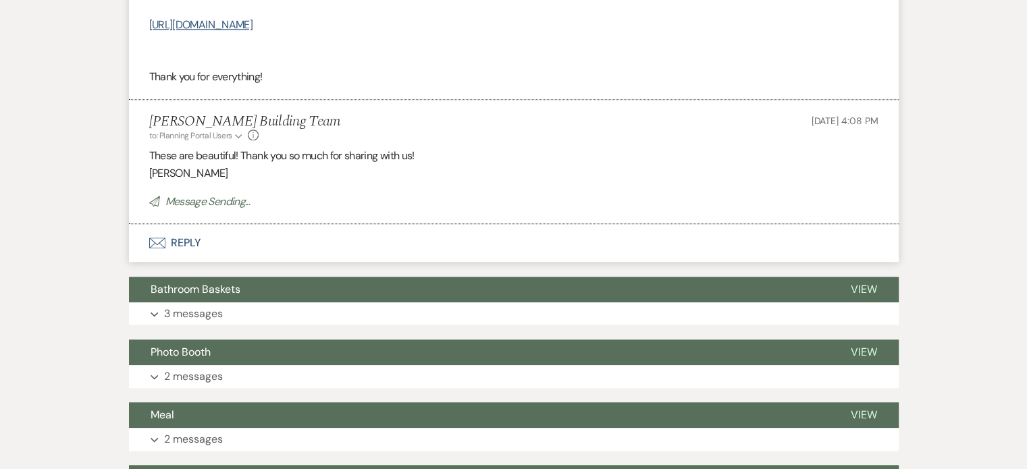
scroll to position [997, 0]
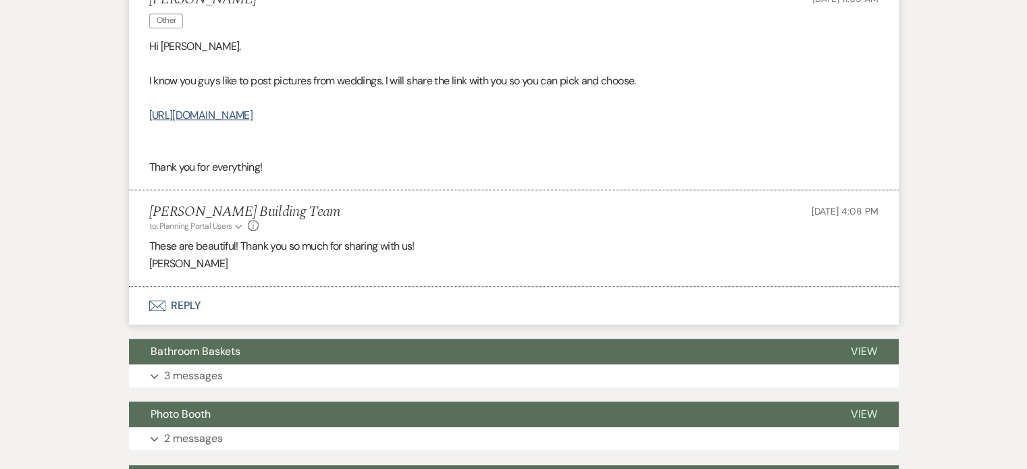
drag, startPoint x: 795, startPoint y: 220, endPoint x: 146, endPoint y: 113, distance: 657.7
click at [146, 113] on li "[PERSON_NAME] Other [DATE] 11:55 AM Hi [PERSON_NAME]. I know you guys like to p…" at bounding box center [514, 84] width 770 height 213
copy link "[URL][DOMAIN_NAME]"
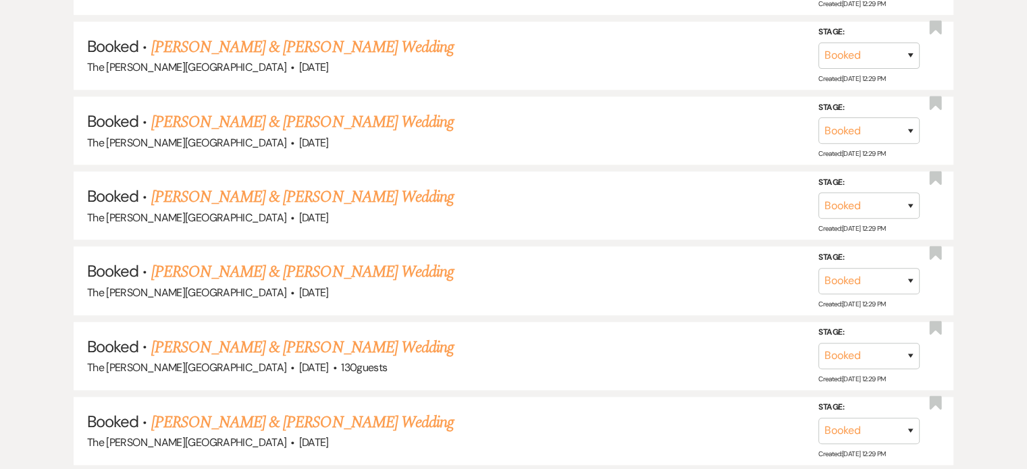
scroll to position [500, 0]
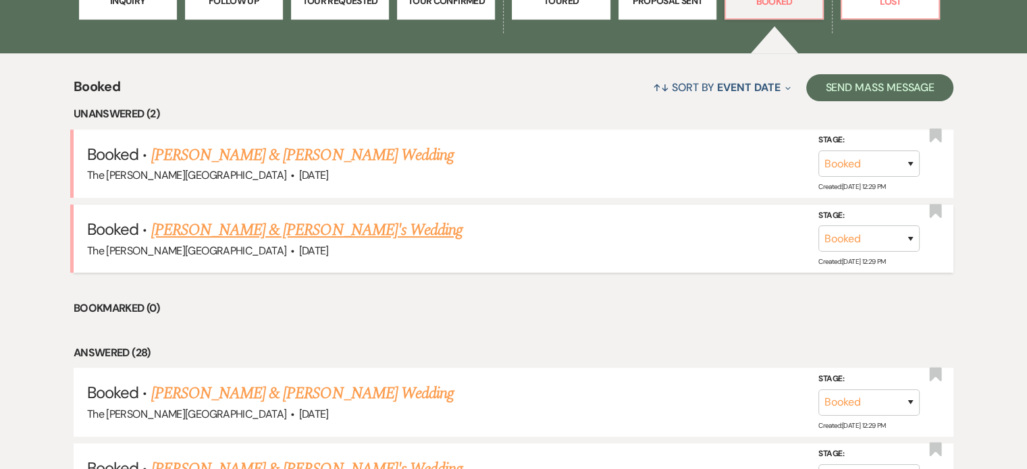
click at [354, 218] on link "[PERSON_NAME] & [PERSON_NAME]'s Wedding" at bounding box center [307, 230] width 312 height 24
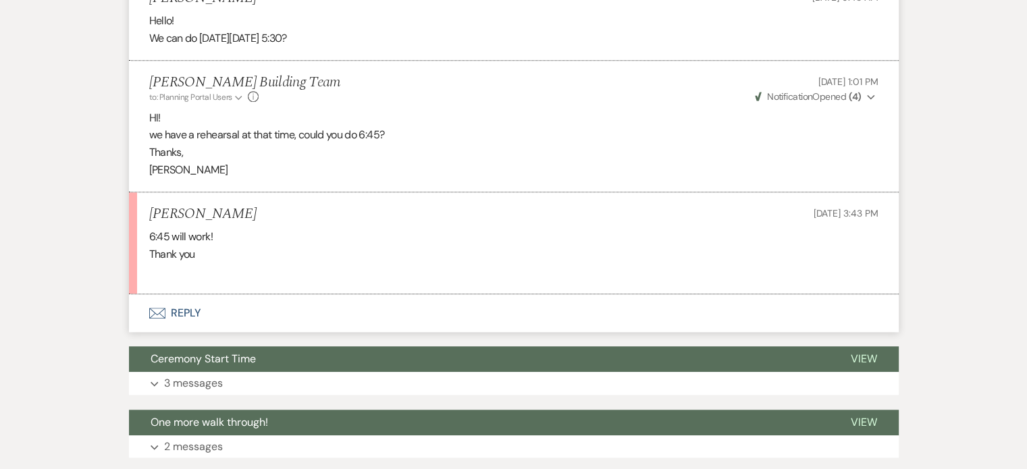
scroll to position [1299, 0]
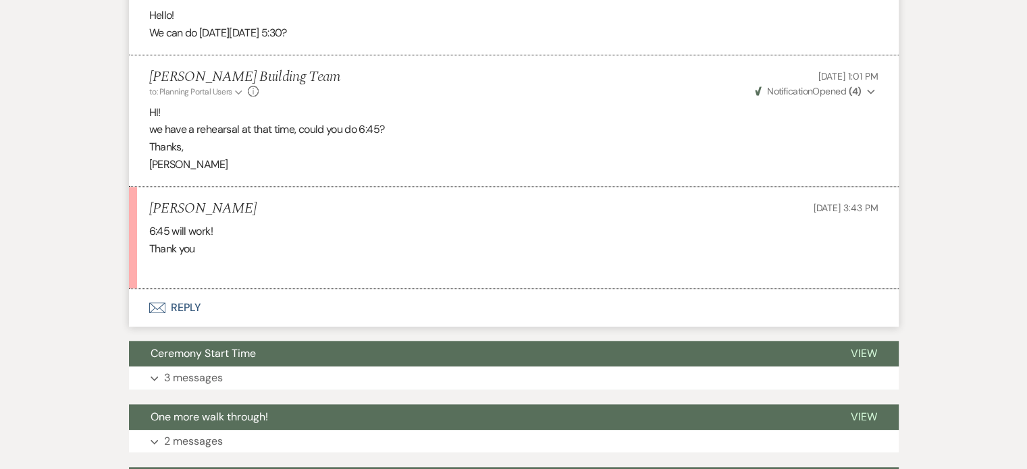
click at [193, 307] on button "Envelope Reply" at bounding box center [514, 308] width 770 height 38
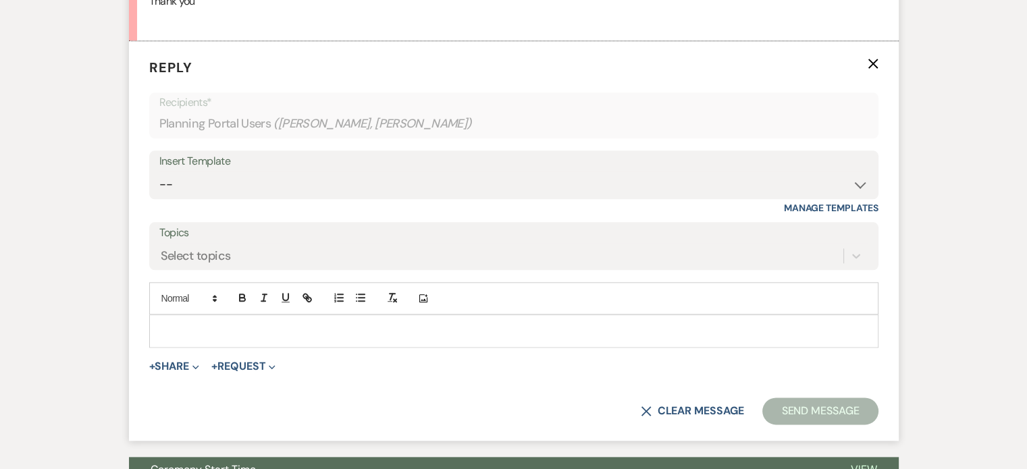
scroll to position [1551, 0]
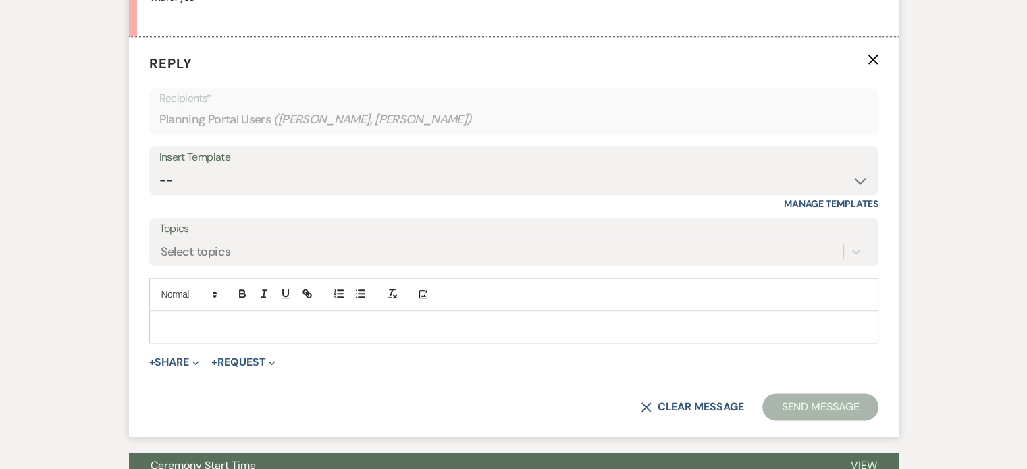
click at [273, 332] on div at bounding box center [514, 326] width 728 height 31
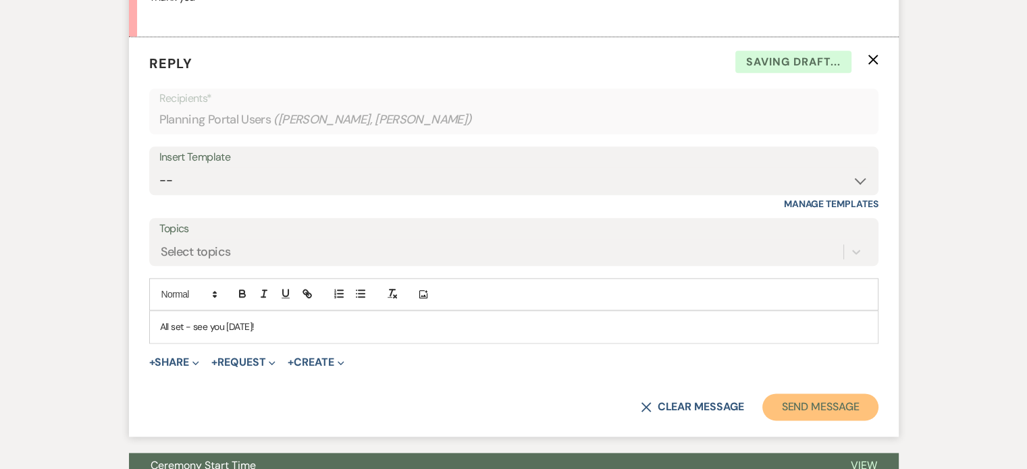
click at [861, 413] on button "Send Message" at bounding box center [821, 407] width 116 height 27
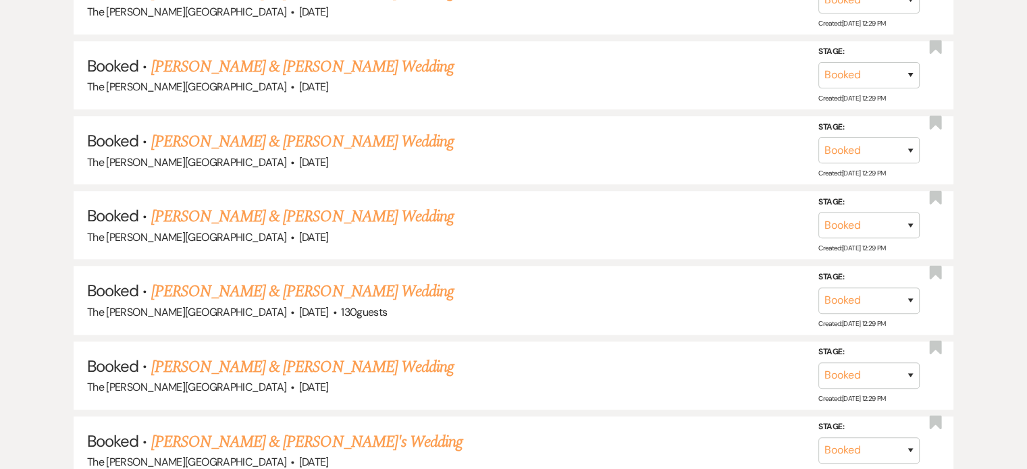
scroll to position [989, 0]
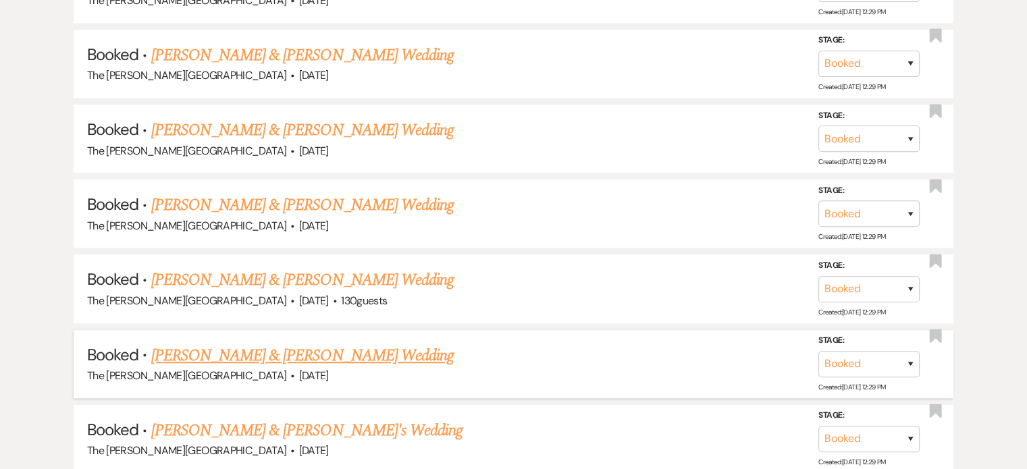
click at [344, 344] on link "[PERSON_NAME] & [PERSON_NAME] Wedding" at bounding box center [302, 356] width 303 height 24
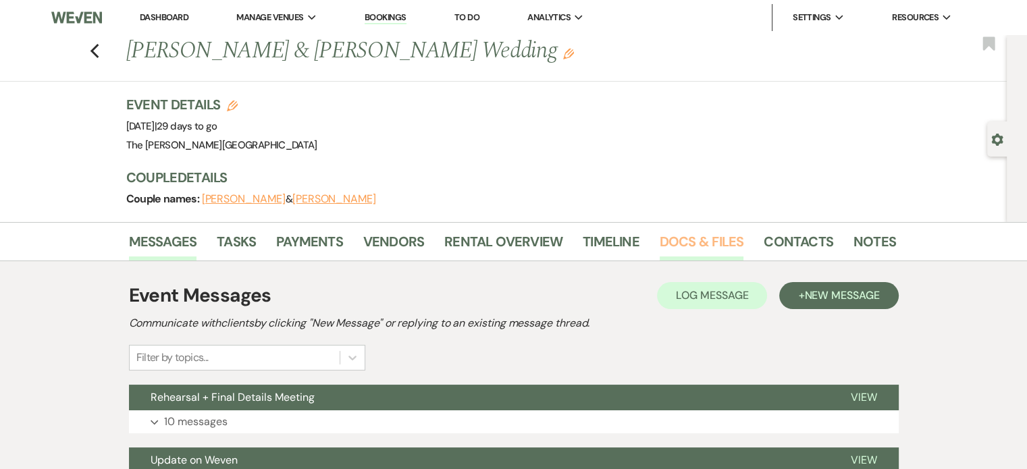
click at [703, 240] on link "Docs & Files" at bounding box center [702, 246] width 84 height 30
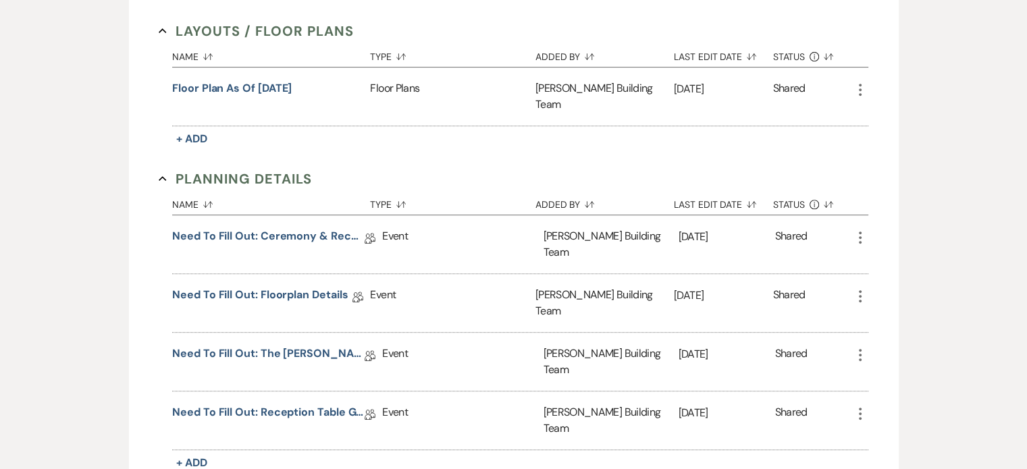
scroll to position [605, 0]
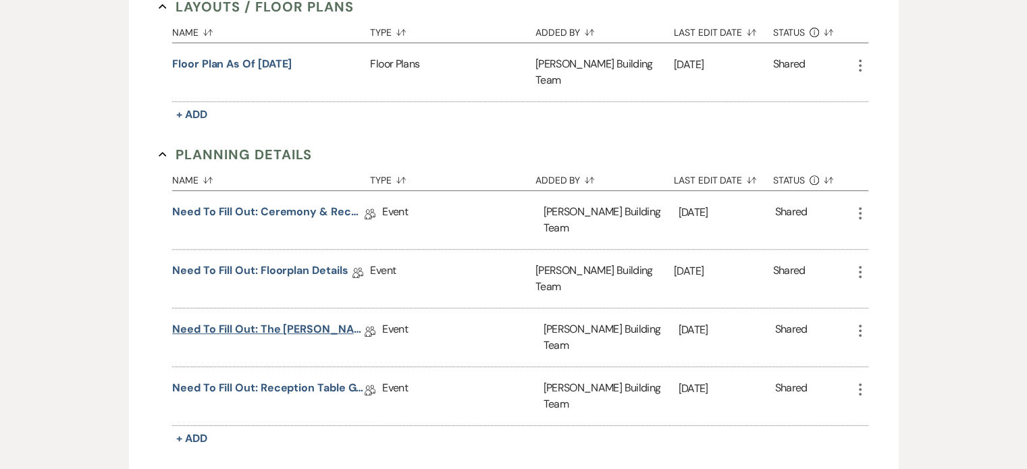
click at [276, 322] on link "Need to Fill Out: The [PERSON_NAME] Building Planning Document" at bounding box center [268, 332] width 193 height 21
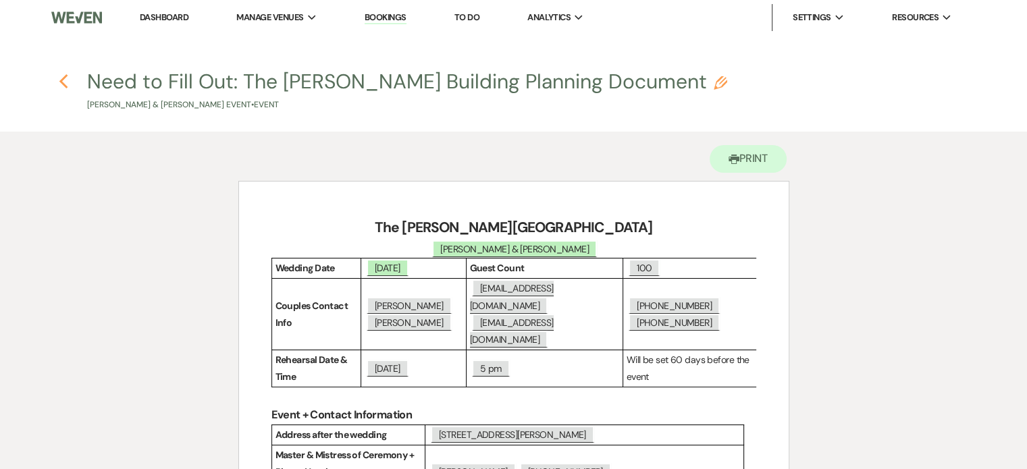
click at [59, 81] on icon "Previous" at bounding box center [64, 82] width 10 height 16
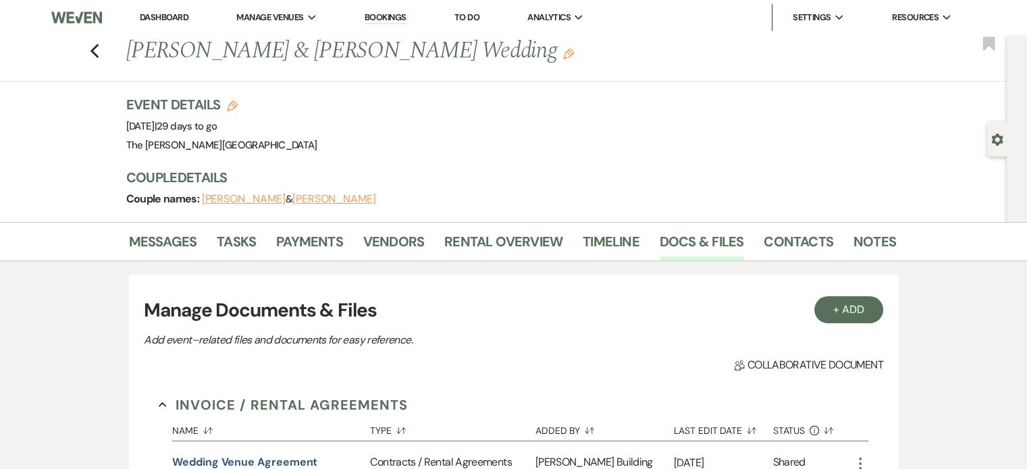
scroll to position [605, 0]
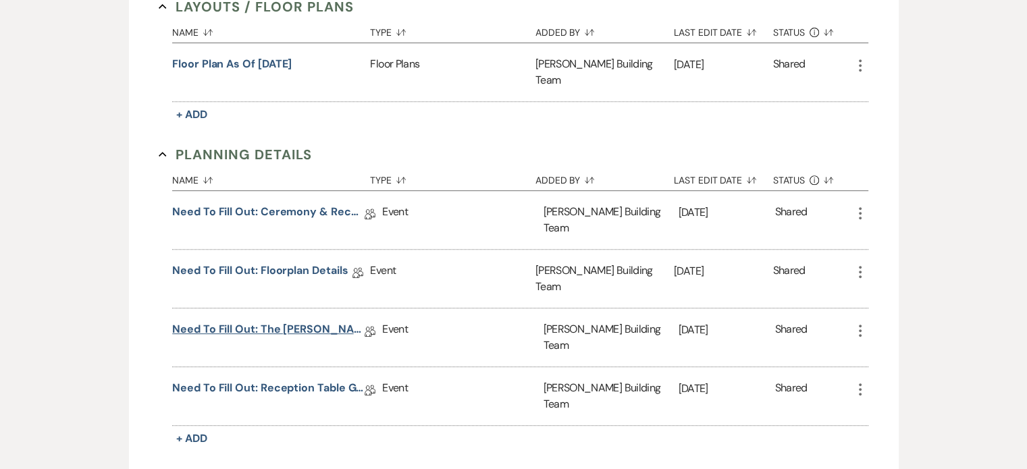
click at [287, 322] on link "Need to Fill Out: The [PERSON_NAME] Building Planning Document" at bounding box center [268, 332] width 193 height 21
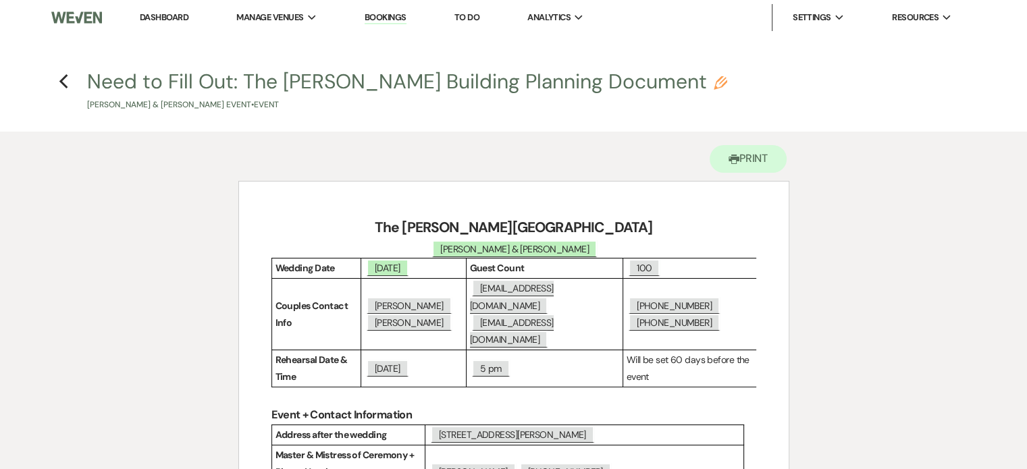
scroll to position [605, 0]
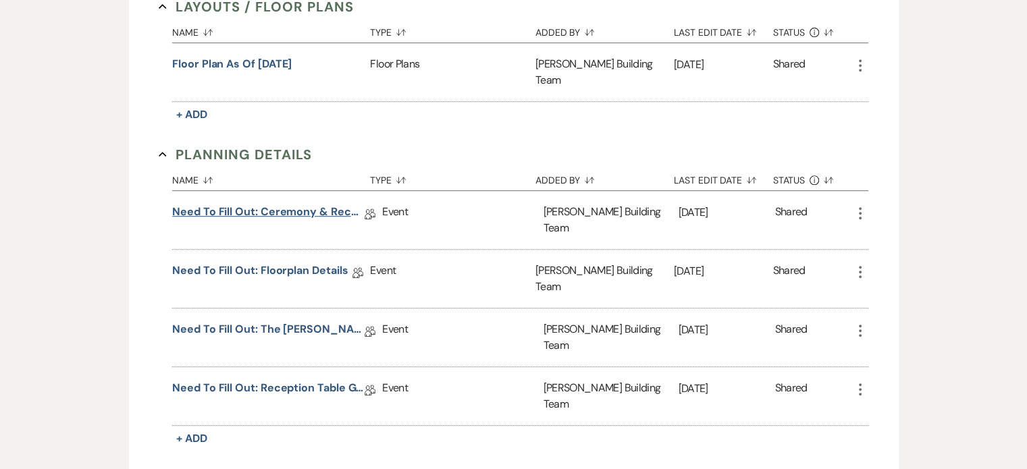
click at [249, 204] on link "Need to Fill Out: Ceremony & Reception Details" at bounding box center [268, 214] width 193 height 21
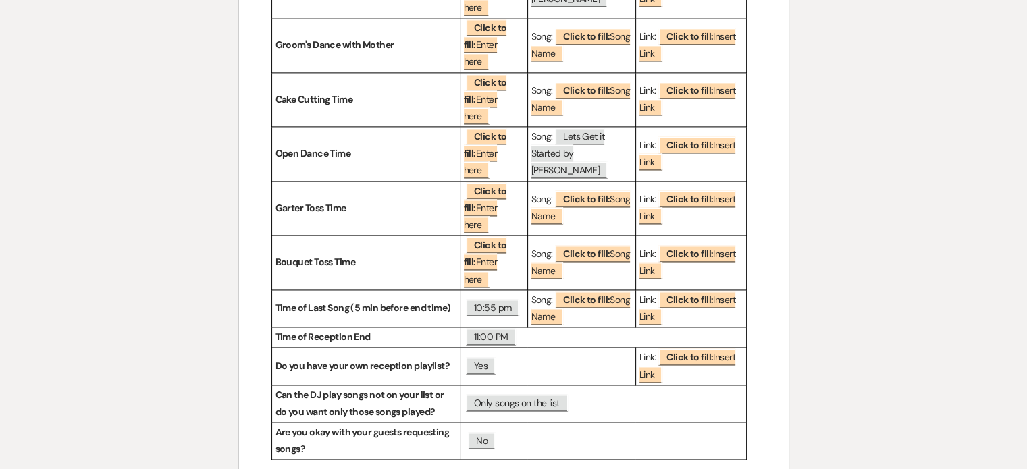
scroll to position [1867, 0]
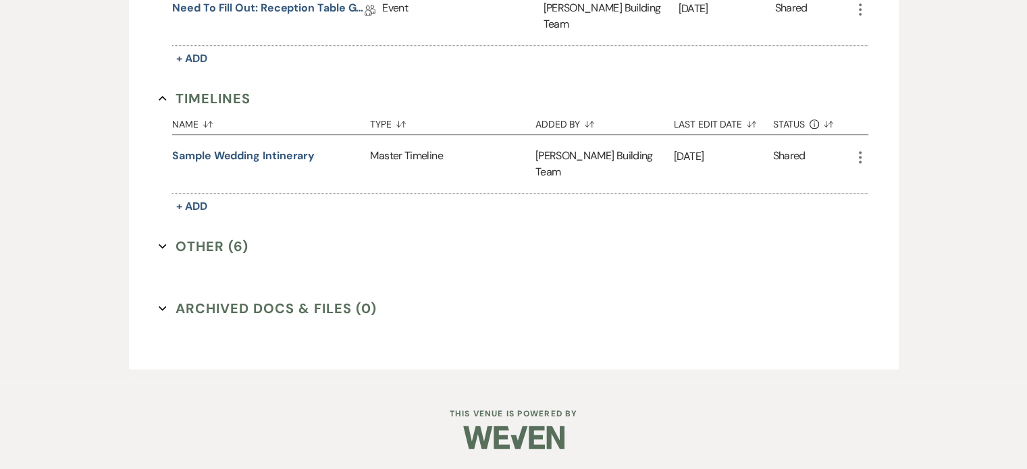
scroll to position [605, 0]
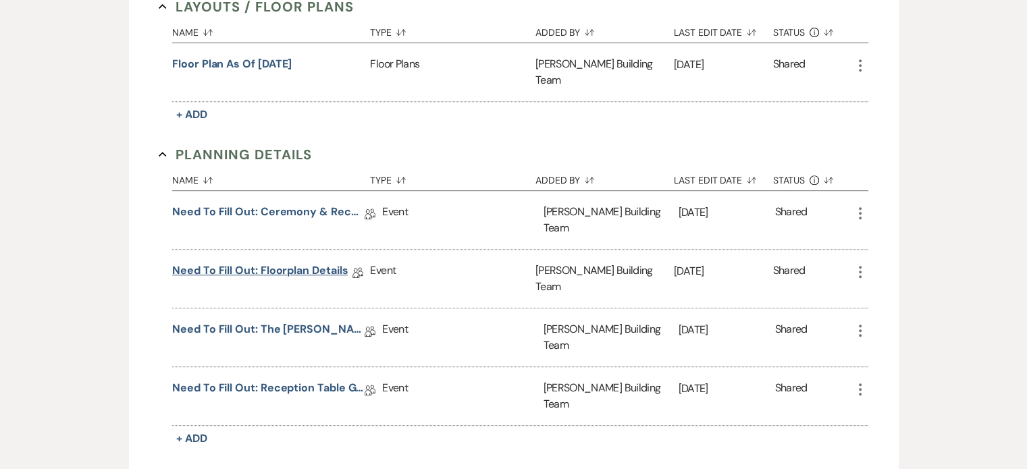
click at [313, 263] on link "Need to Fill Out: Floorplan Details" at bounding box center [260, 273] width 176 height 21
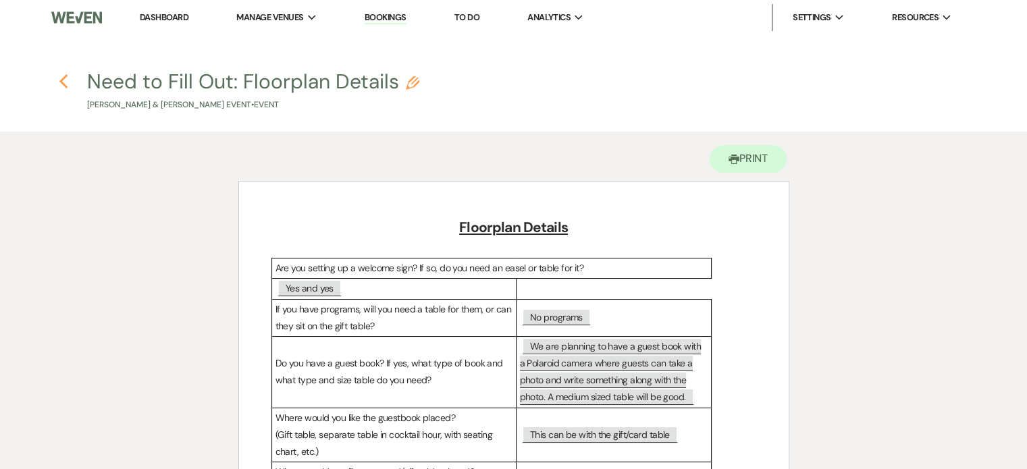
click at [63, 80] on use "button" at bounding box center [63, 81] width 9 height 15
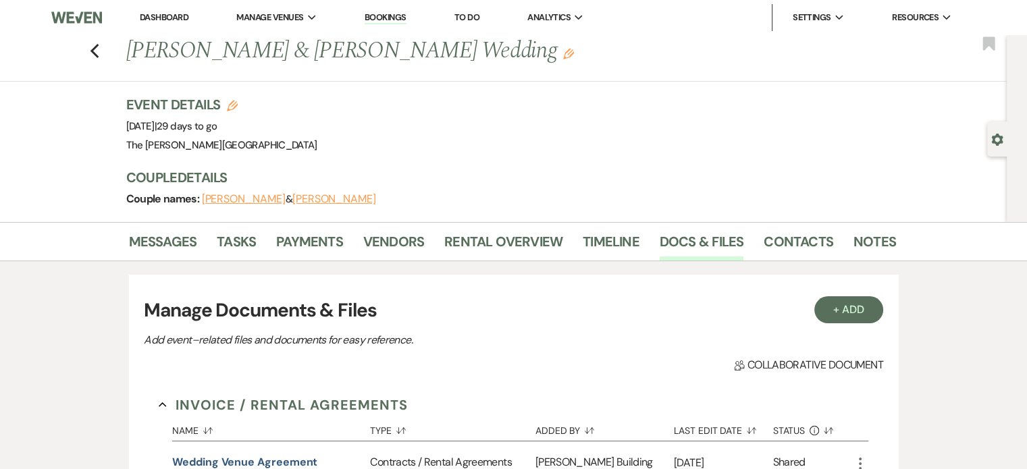
scroll to position [605, 0]
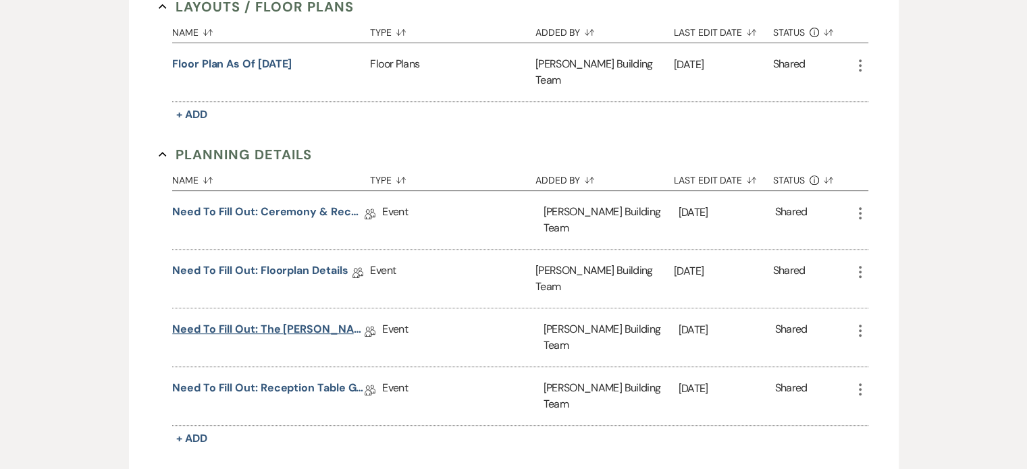
click at [295, 322] on link "Need to Fill Out: The [PERSON_NAME] Building Planning Document" at bounding box center [268, 332] width 193 height 21
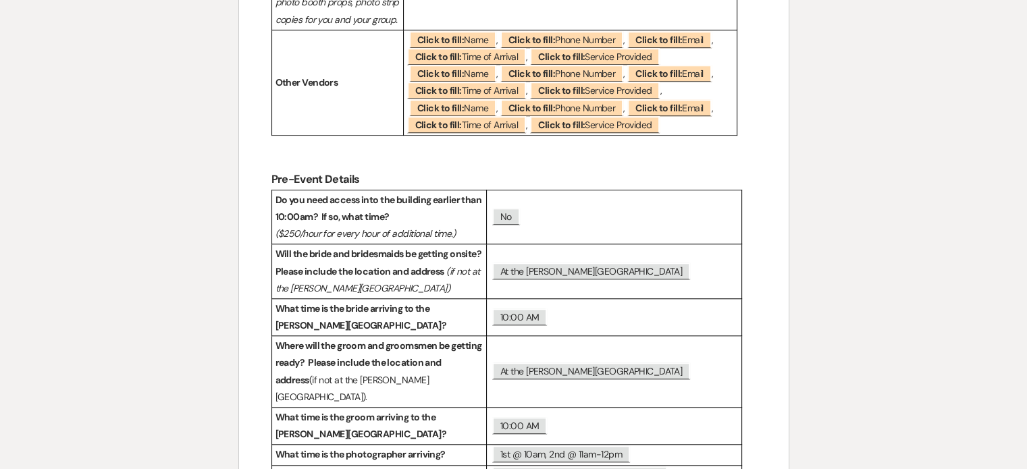
scroll to position [1289, 0]
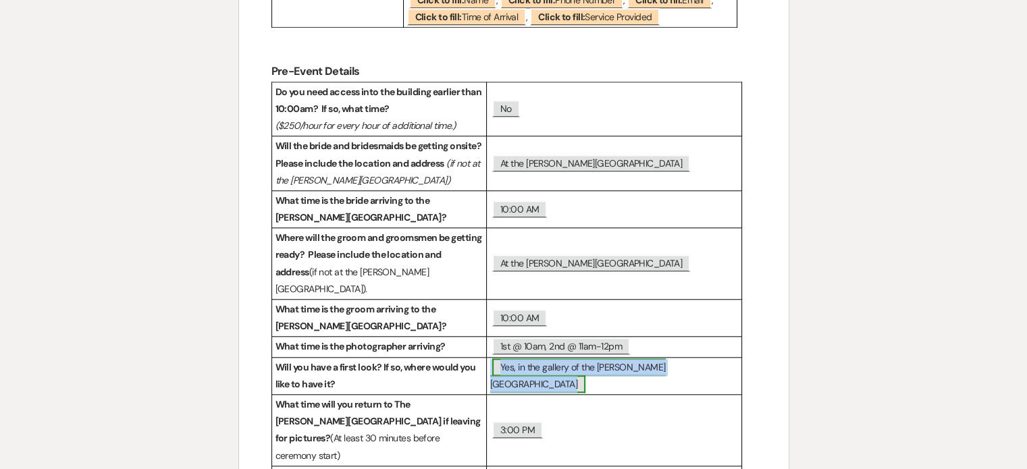
click at [625, 359] on span "Yes, in the gallery of the [PERSON_NAME][GEOGRAPHIC_DATA]" at bounding box center [578, 376] width 176 height 34
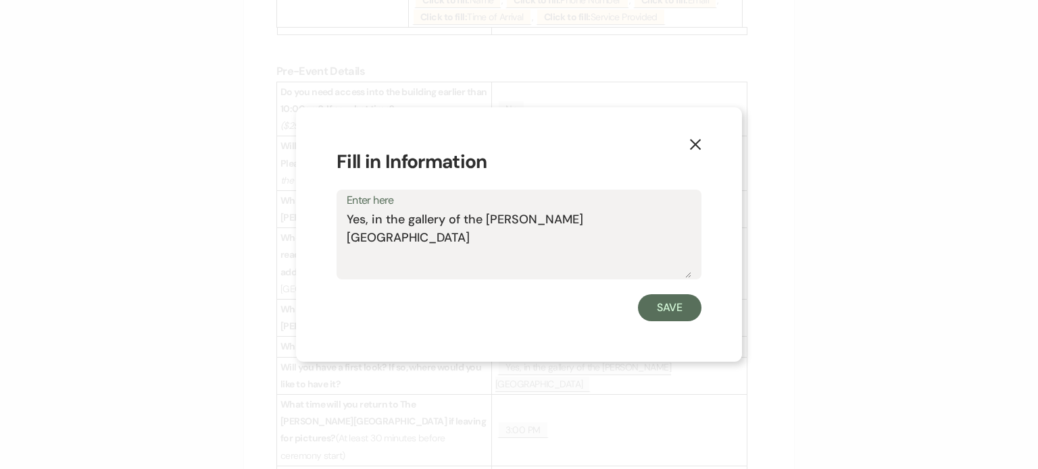
click at [353, 217] on textarea "Yes, in the gallery of the [PERSON_NAME][GEOGRAPHIC_DATA]" at bounding box center [519, 245] width 344 height 68
type textarea "First Touch, in the gallery of the [PERSON_NAME][GEOGRAPHIC_DATA]"
click at [653, 309] on button "Save" at bounding box center [669, 308] width 63 height 27
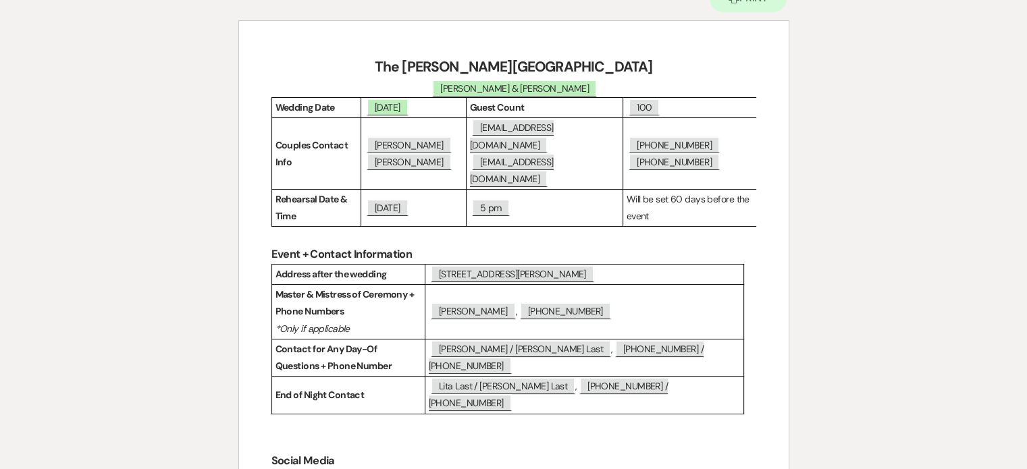
scroll to position [165, 0]
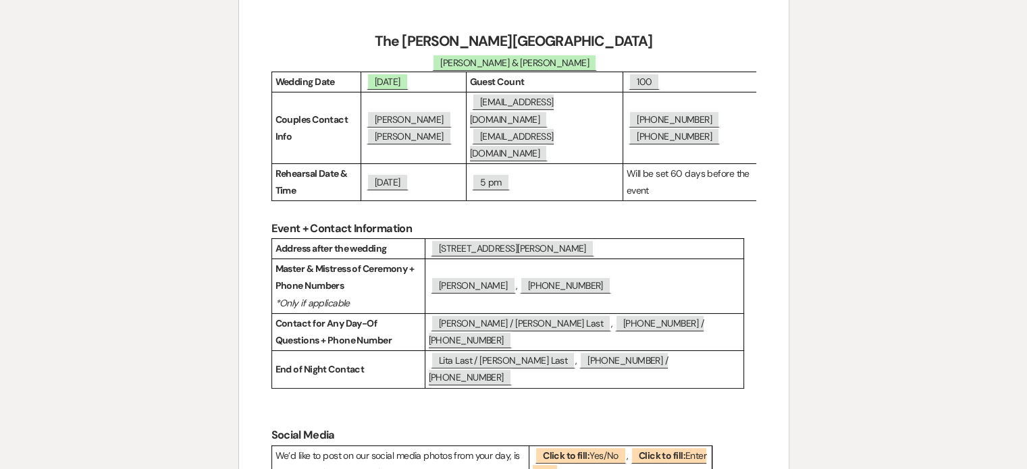
scroll to position [192, 0]
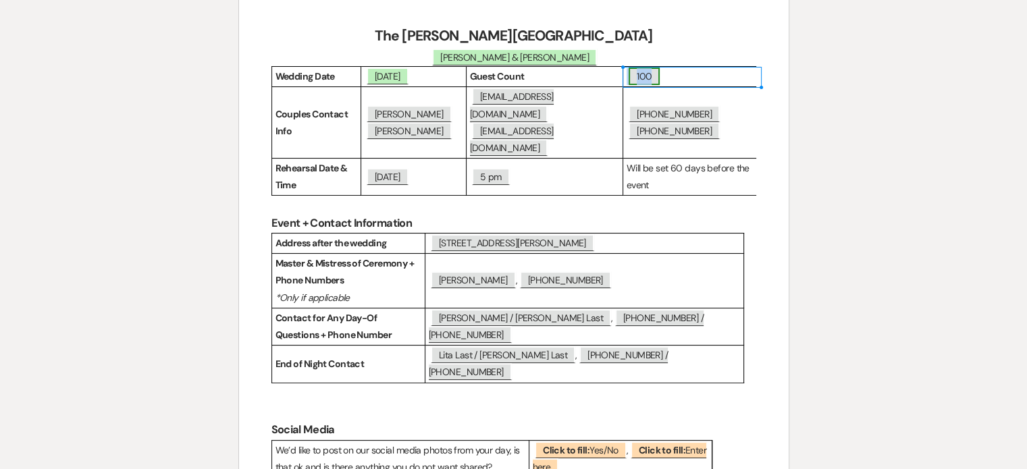
click at [648, 73] on span "100" at bounding box center [644, 77] width 31 height 18
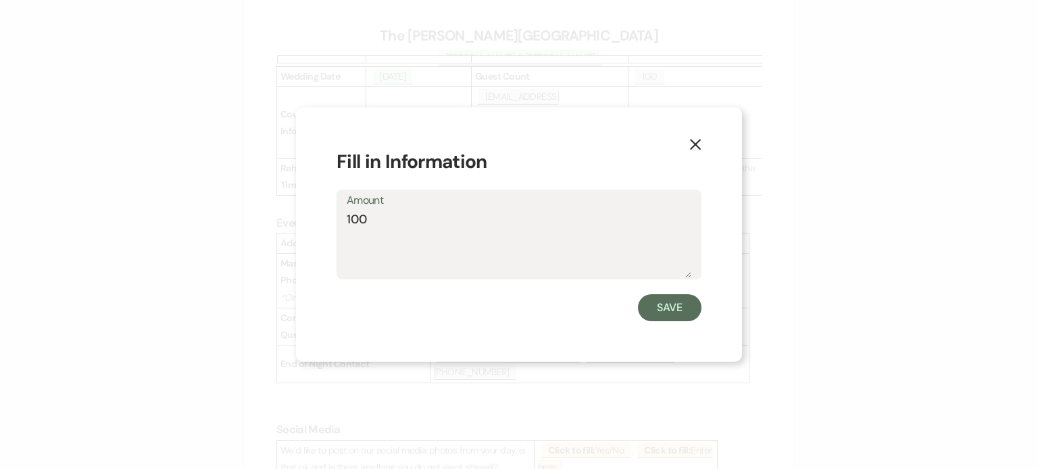
drag, startPoint x: 372, startPoint y: 215, endPoint x: 316, endPoint y: 220, distance: 56.3
click at [316, 220] on div "X Fill in Information Amount 100 Save" at bounding box center [519, 234] width 446 height 255
type textarea "94"
click at [665, 311] on button "Save" at bounding box center [669, 308] width 63 height 27
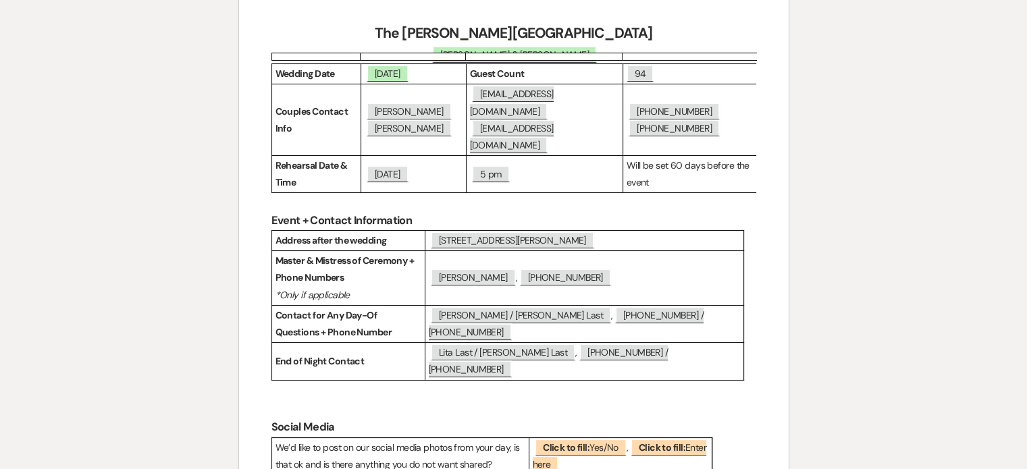
scroll to position [184, 0]
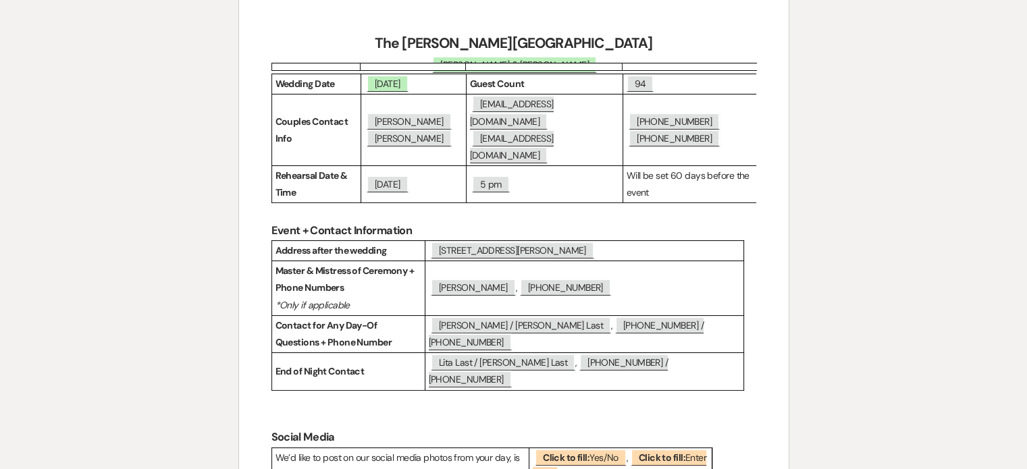
click at [694, 36] on h2 "The [PERSON_NAME][GEOGRAPHIC_DATA]" at bounding box center [514, 44] width 485 height 26
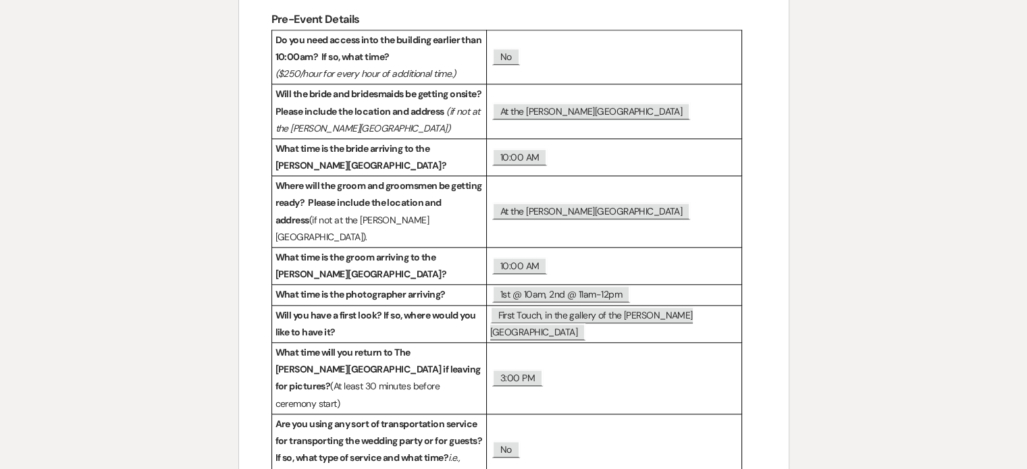
scroll to position [1505, 0]
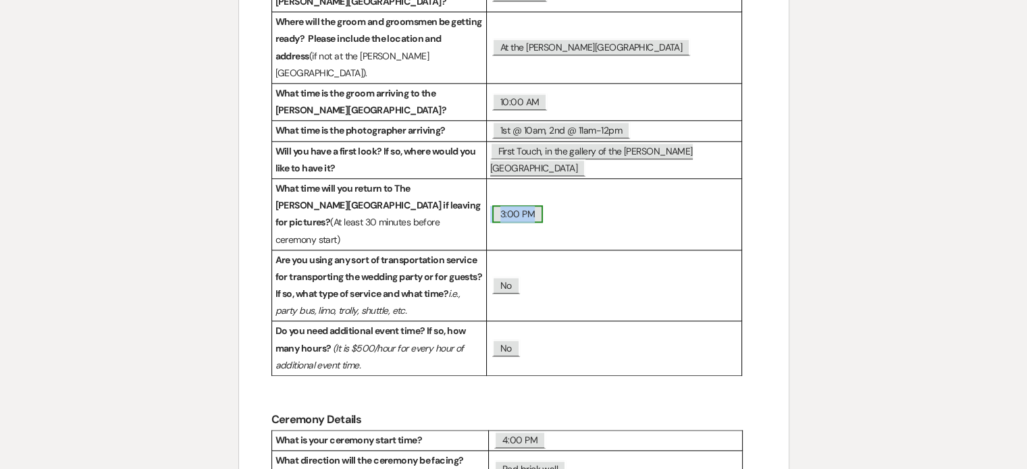
click at [519, 205] on span "3:00 PM" at bounding box center [517, 214] width 51 height 18
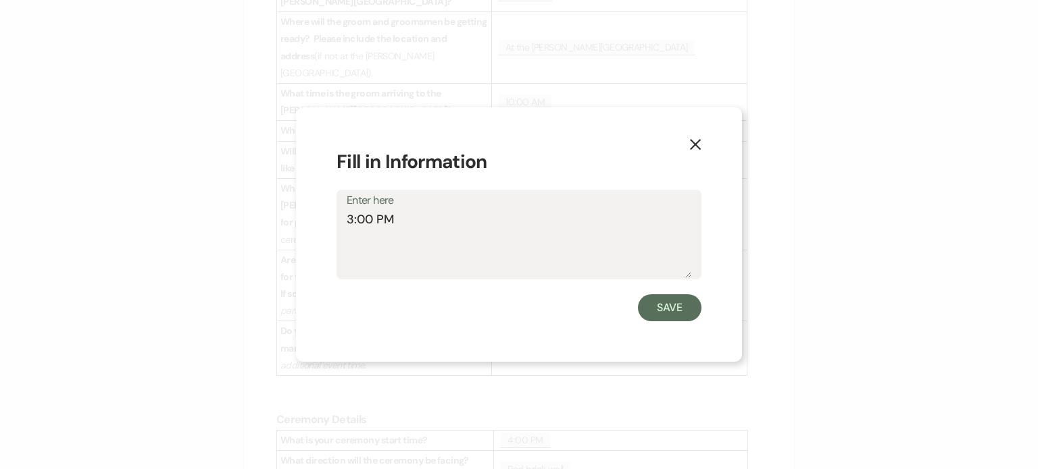
drag, startPoint x: 411, startPoint y: 220, endPoint x: 267, endPoint y: 219, distance: 143.2
click at [267, 219] on div "X Fill in Information Enter here 3:00 PM Save" at bounding box center [519, 234] width 1038 height 469
type textarea "n/a"
click at [667, 305] on button "Save" at bounding box center [669, 308] width 63 height 27
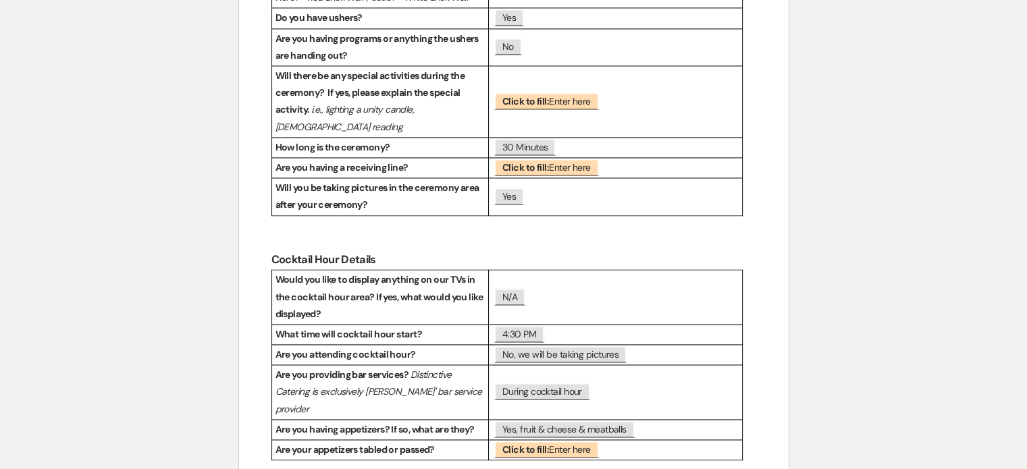
scroll to position [2010, 0]
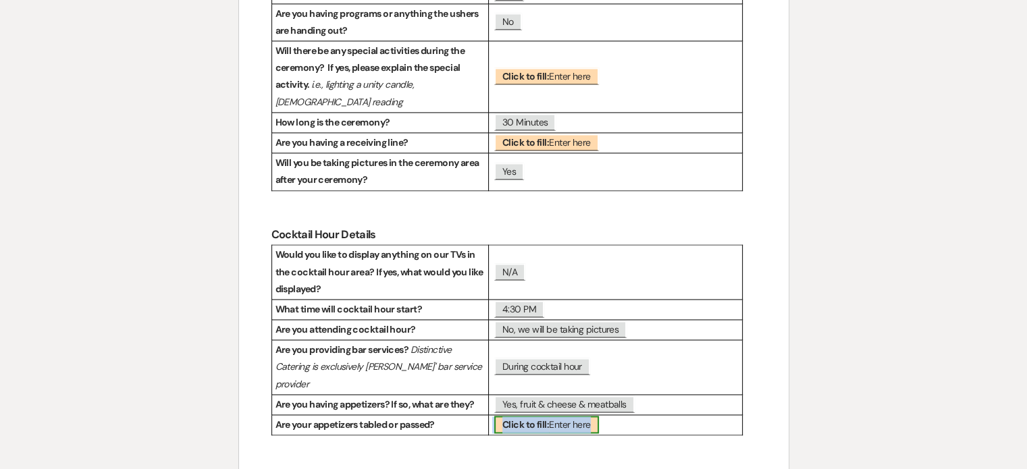
click at [578, 416] on span "Click to fill: Enter here" at bounding box center [546, 425] width 105 height 18
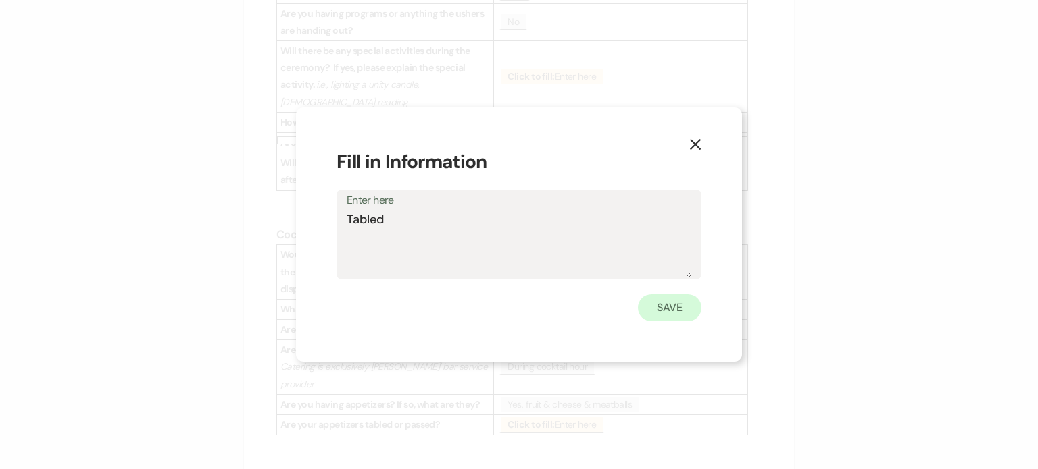
type textarea "Tabled"
click at [665, 308] on button "Save" at bounding box center [669, 308] width 63 height 27
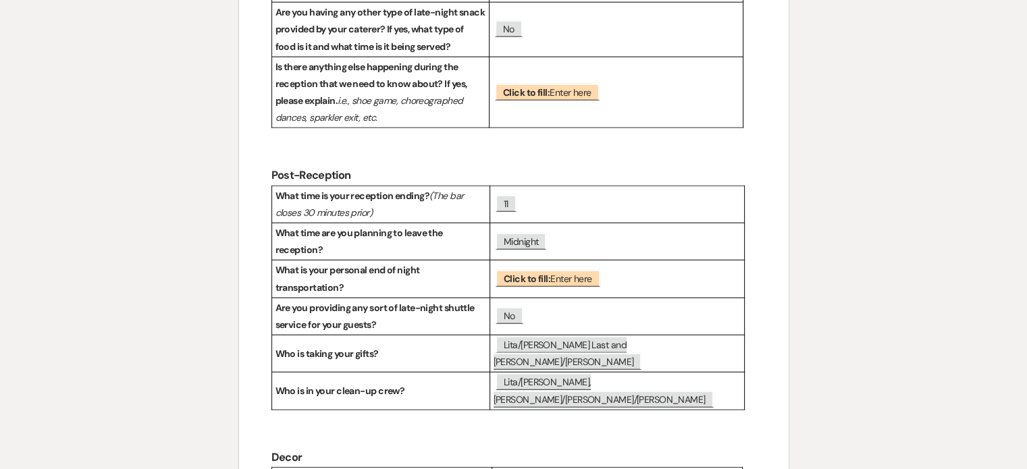
scroll to position [3396, 0]
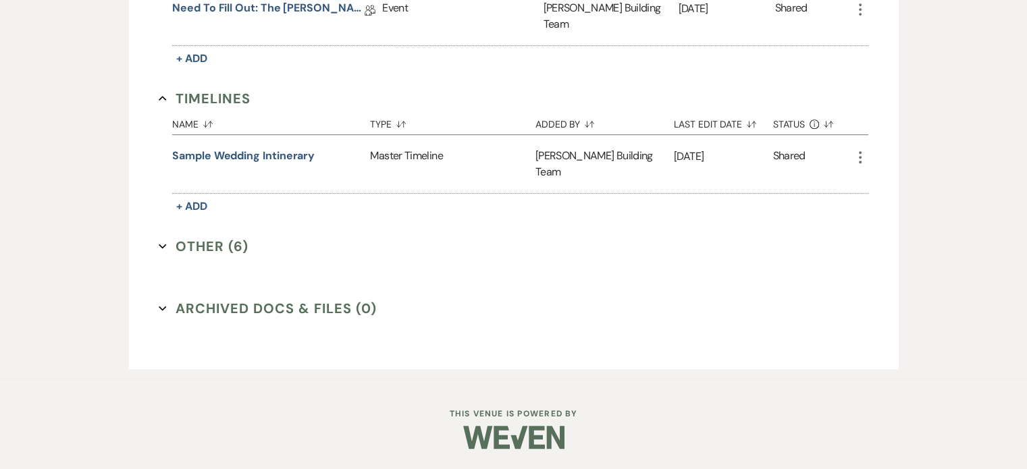
scroll to position [605, 0]
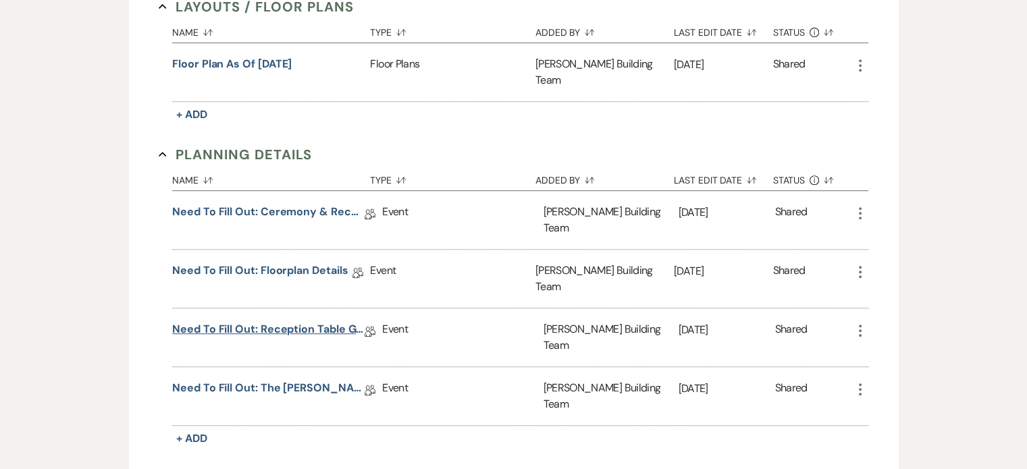
click at [324, 322] on link "Need to Fill Out: Reception Table Guest Count" at bounding box center [268, 332] width 193 height 21
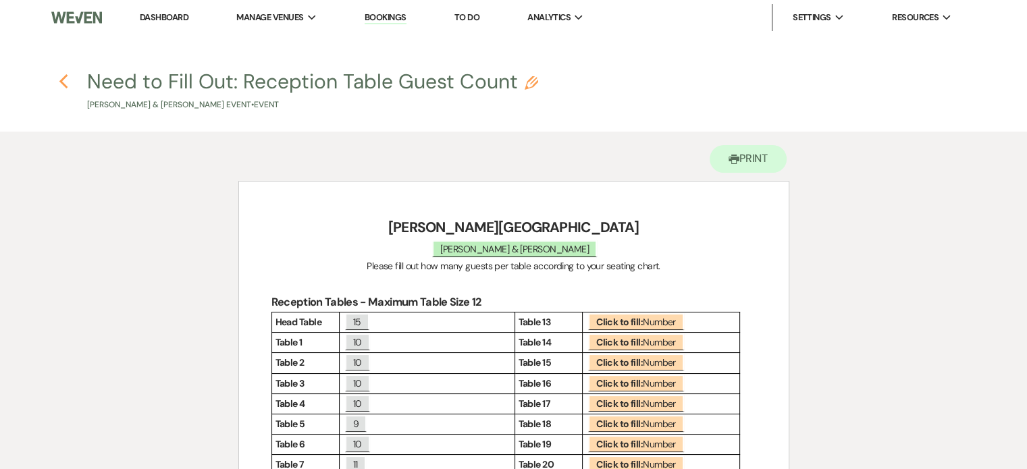
click at [65, 80] on icon "Previous" at bounding box center [64, 82] width 10 height 16
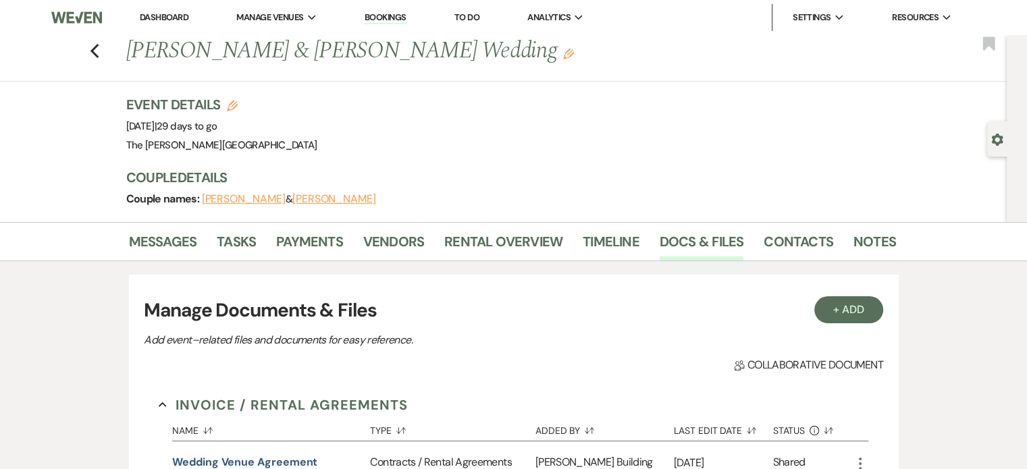
scroll to position [605, 0]
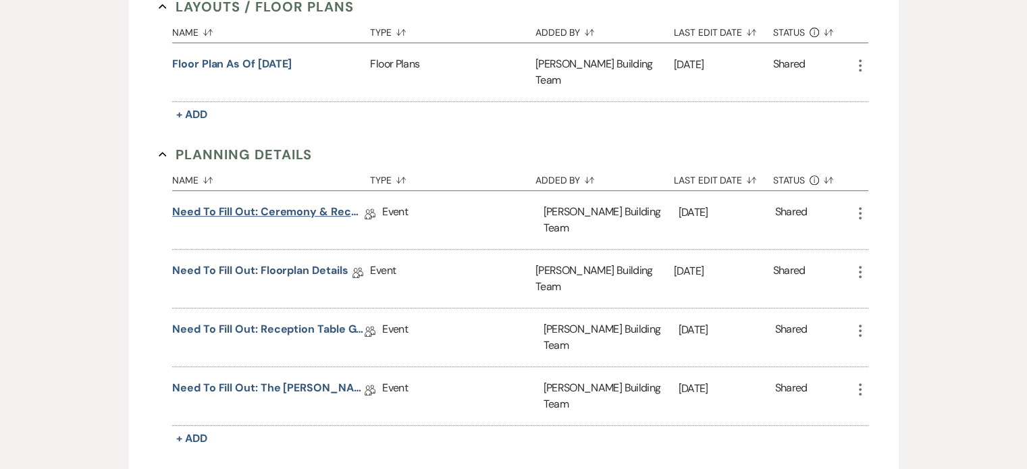
click at [292, 204] on link "Need to Fill Out: Ceremony & Reception Details" at bounding box center [268, 214] width 193 height 21
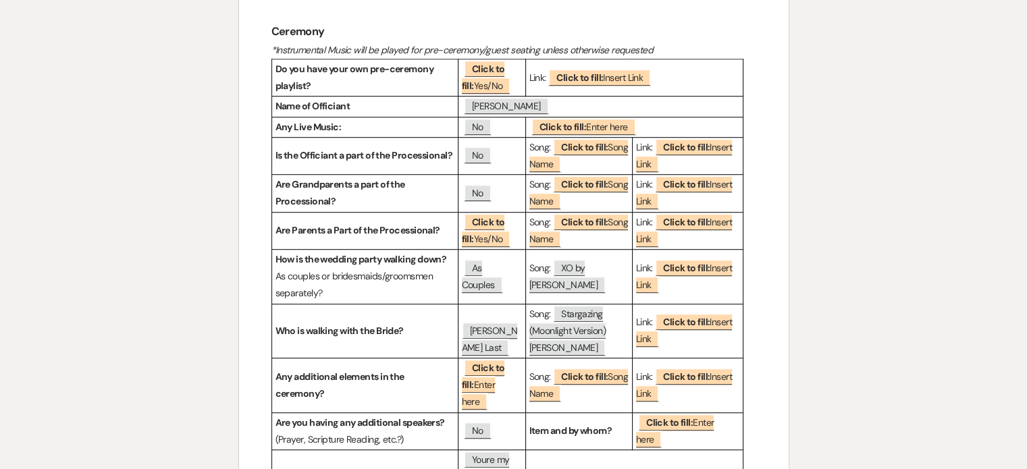
scroll to position [881, 0]
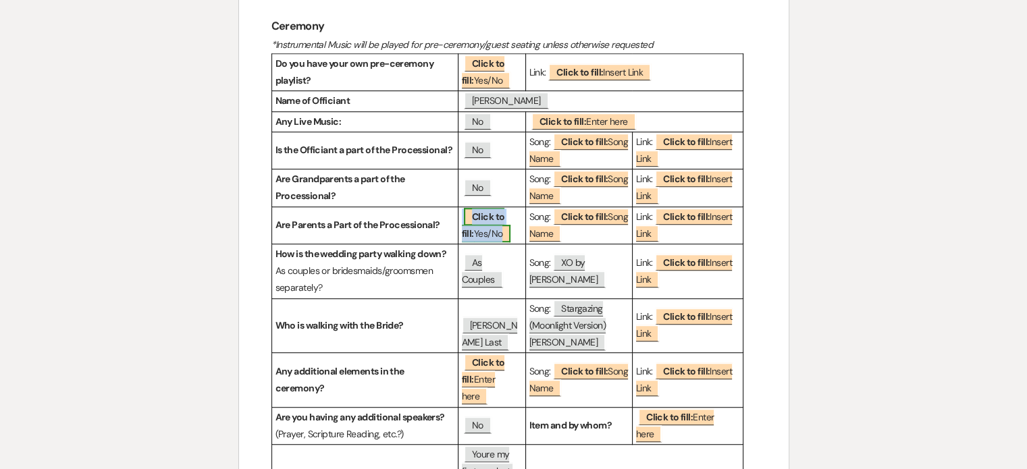
click at [484, 211] on b "Click to fill:" at bounding box center [483, 225] width 43 height 29
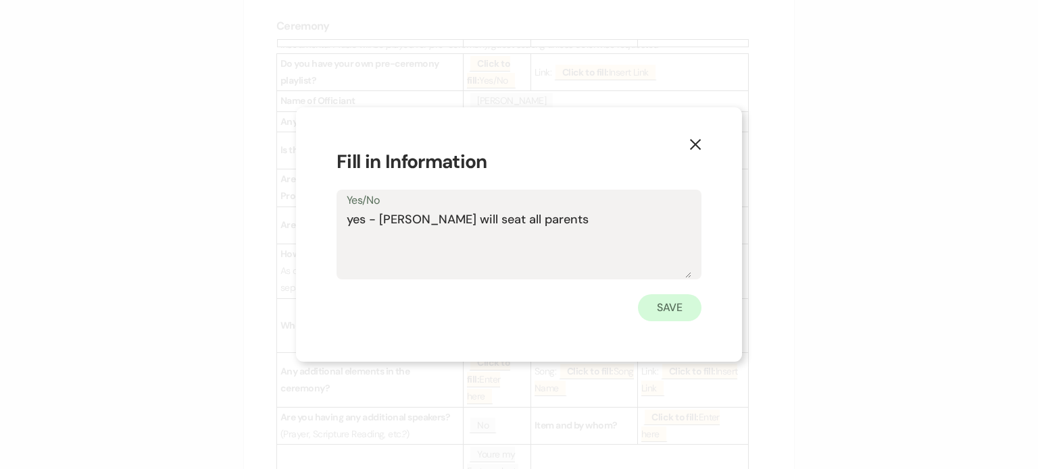
type textarea "yes - [PERSON_NAME] will seat all parents"
click at [670, 302] on button "Save" at bounding box center [669, 308] width 63 height 27
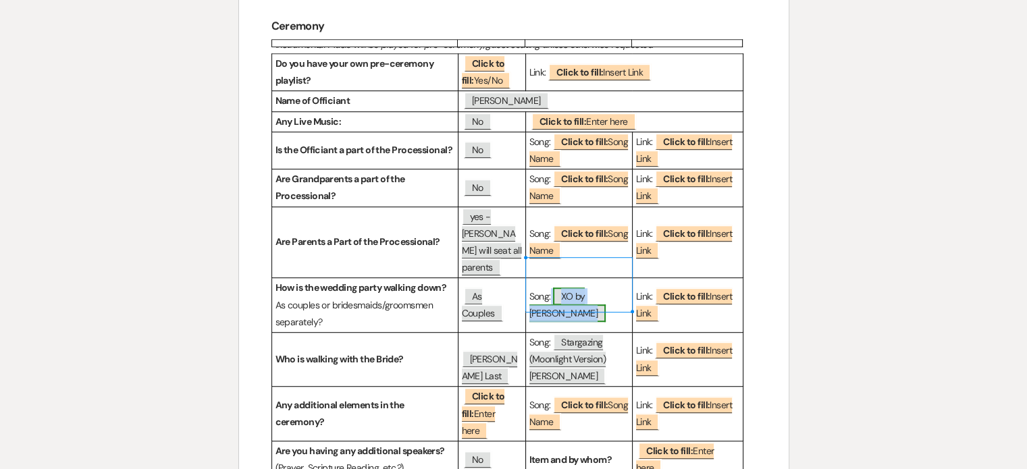
click at [570, 288] on span "XO by [PERSON_NAME]" at bounding box center [568, 305] width 77 height 34
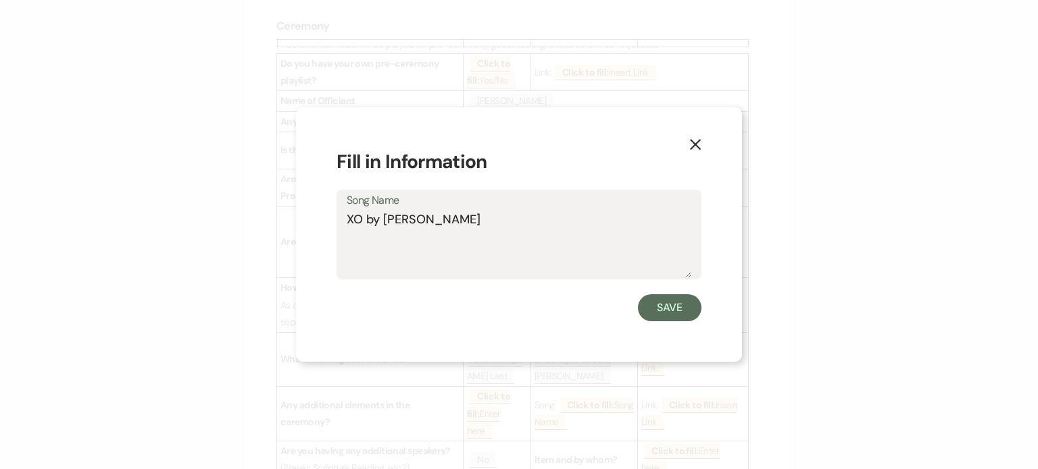
drag, startPoint x: 451, startPoint y: 222, endPoint x: 322, endPoint y: 231, distance: 129.4
click at [322, 231] on div "X Fill in Information Song Name XO by [PERSON_NAME] Save" at bounding box center [519, 234] width 446 height 255
click at [692, 138] on icon "X" at bounding box center [695, 144] width 12 height 12
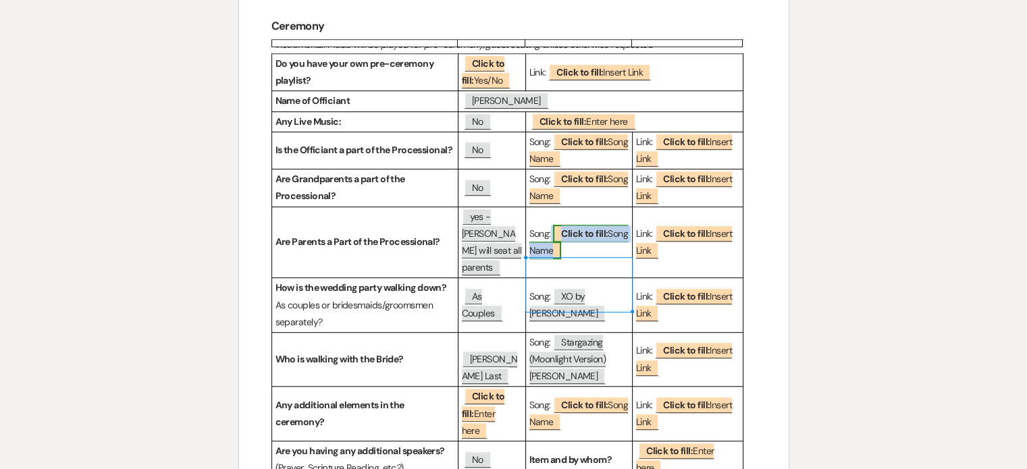
click at [562, 231] on span "Click to fill: Song Name" at bounding box center [579, 242] width 99 height 34
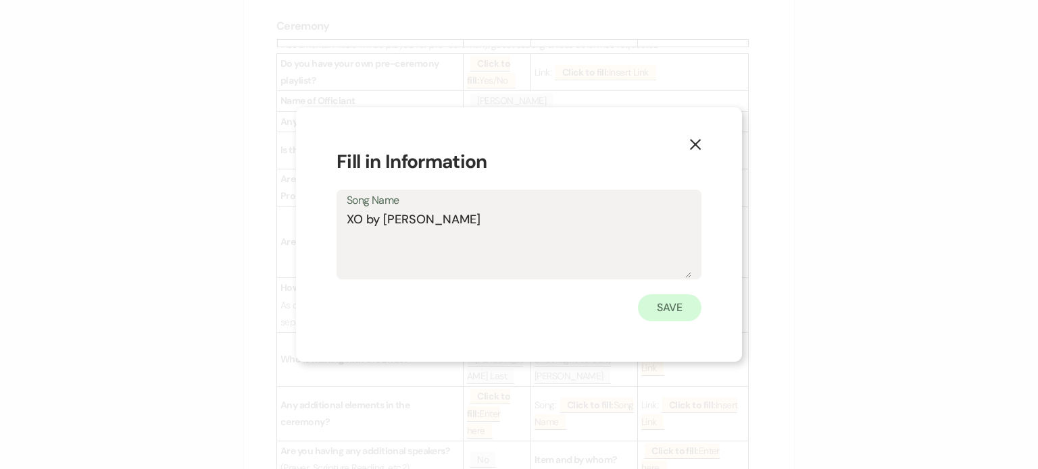
type textarea "XO by [PERSON_NAME]"
click at [664, 310] on button "Save" at bounding box center [669, 308] width 63 height 27
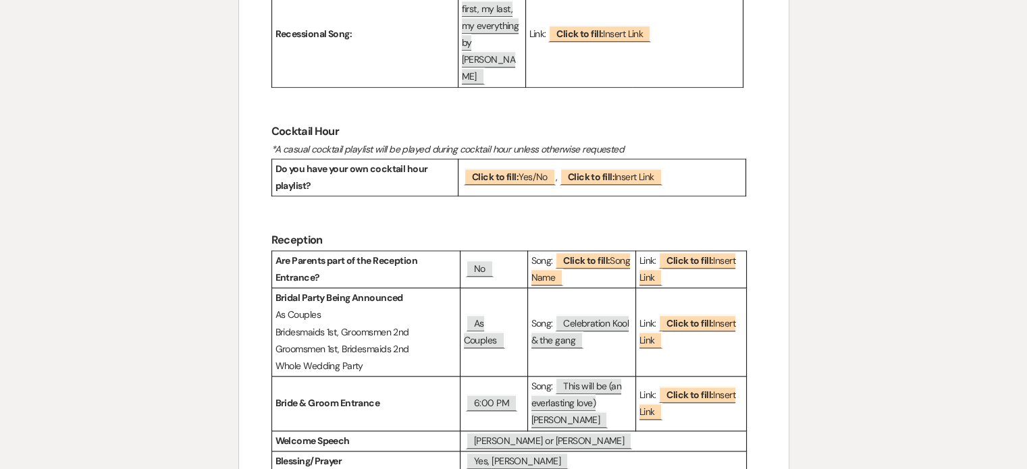
scroll to position [1363, 0]
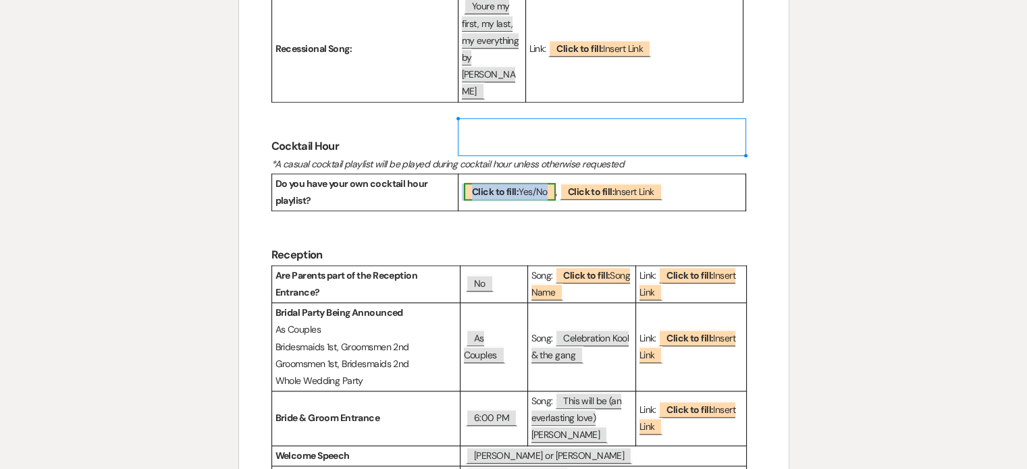
click at [513, 186] on b "Click to fill:" at bounding box center [495, 192] width 47 height 12
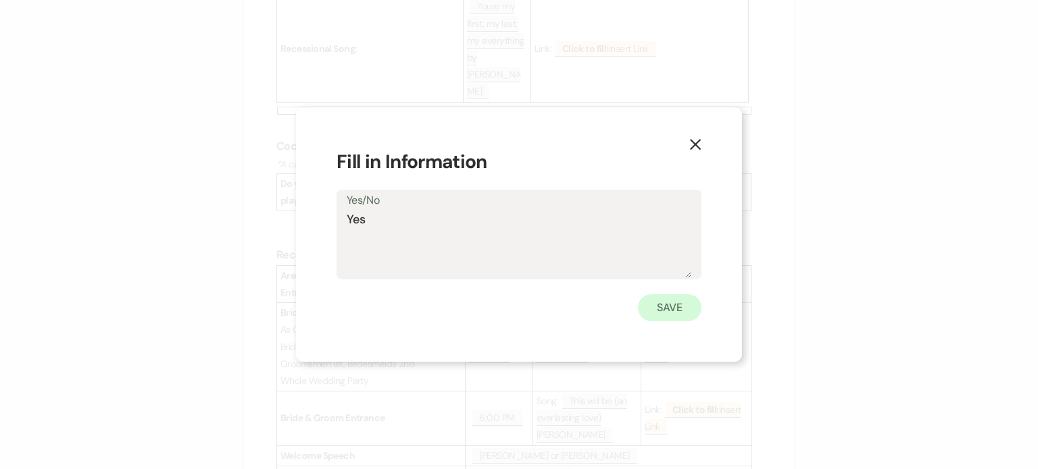
type textarea "Yes"
click at [654, 308] on button "Save" at bounding box center [669, 308] width 63 height 27
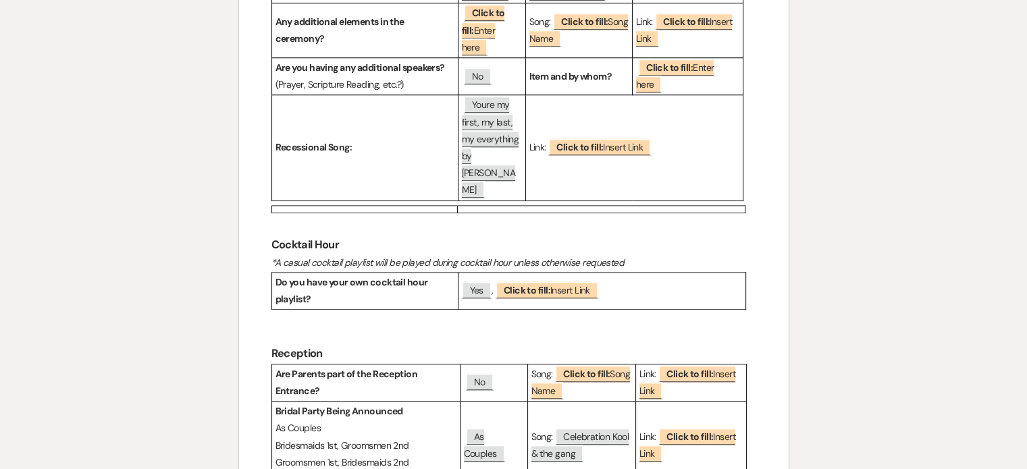
scroll to position [1277, 0]
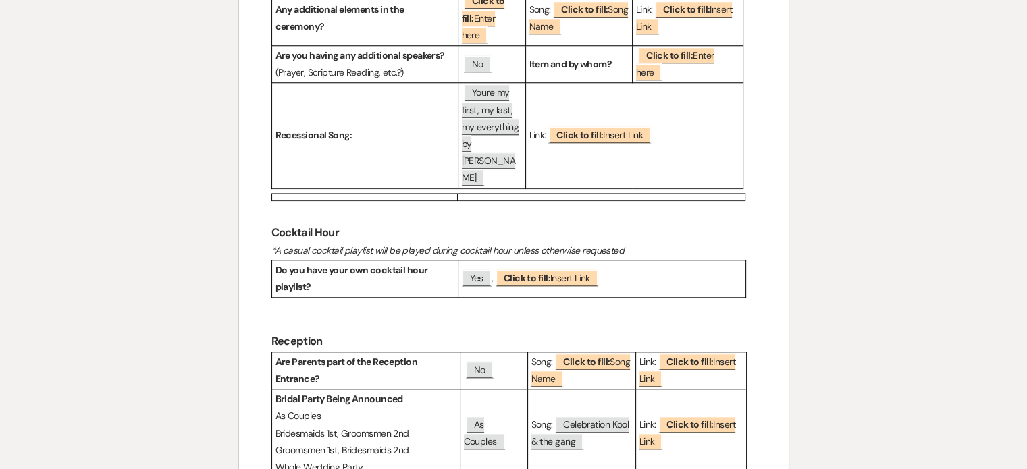
click at [741, 223] on h3 "Cocktail Hour" at bounding box center [514, 233] width 485 height 20
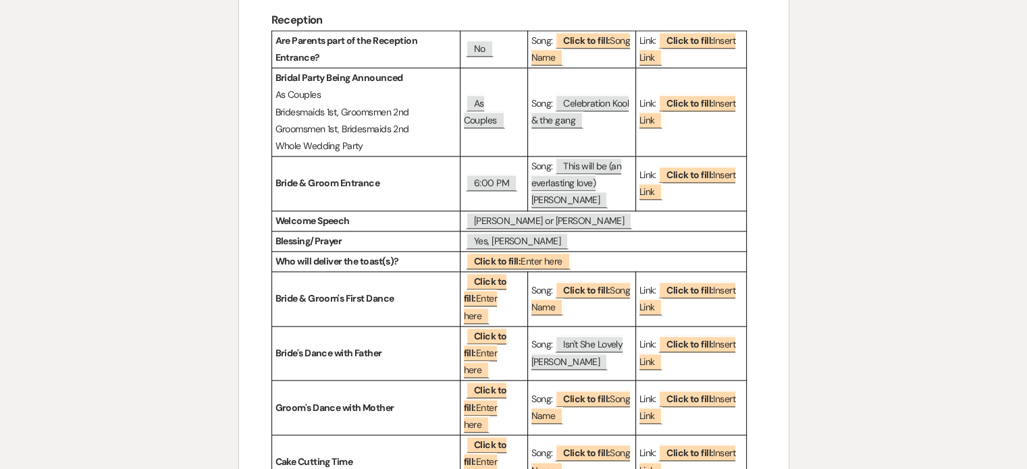
scroll to position [1602, 0]
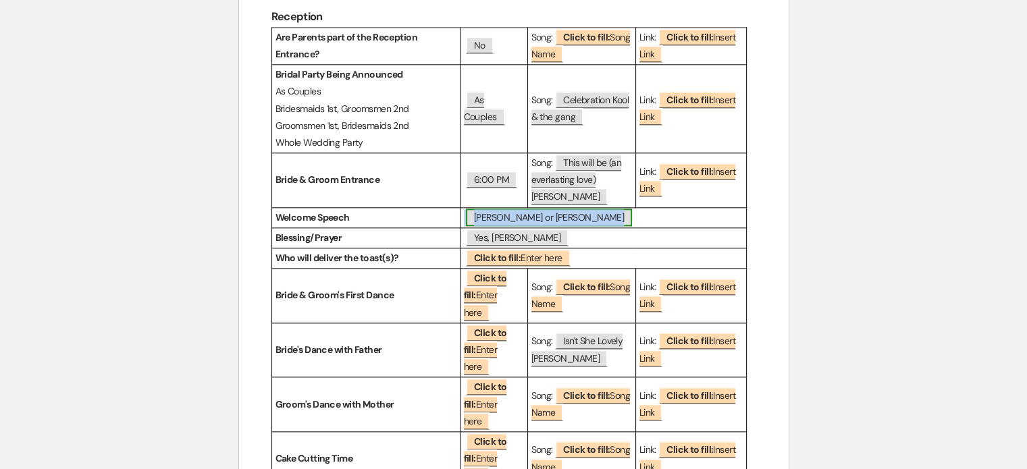
click at [588, 209] on span "[PERSON_NAME] or [PERSON_NAME]" at bounding box center [549, 218] width 166 height 18
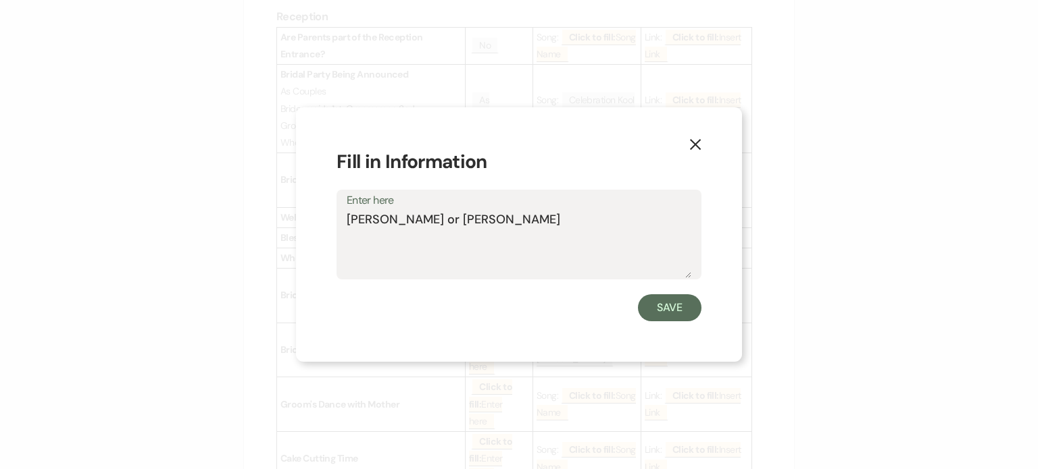
click at [516, 219] on textarea "[PERSON_NAME] or [PERSON_NAME]" at bounding box center [519, 245] width 344 height 68
drag, startPoint x: 584, startPoint y: 222, endPoint x: 318, endPoint y: 221, distance: 265.5
click at [318, 221] on div "X Fill in Information Enter here [PERSON_NAME] or [PERSON_NAME] Save" at bounding box center [519, 234] width 446 height 255
type textarea "Dad & Mom"
click at [666, 302] on button "Save" at bounding box center [669, 308] width 63 height 27
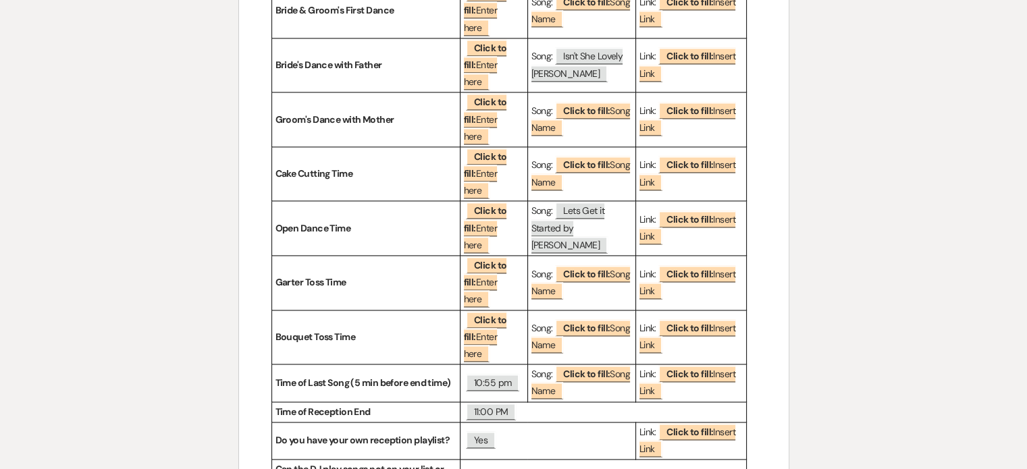
scroll to position [1893, 0]
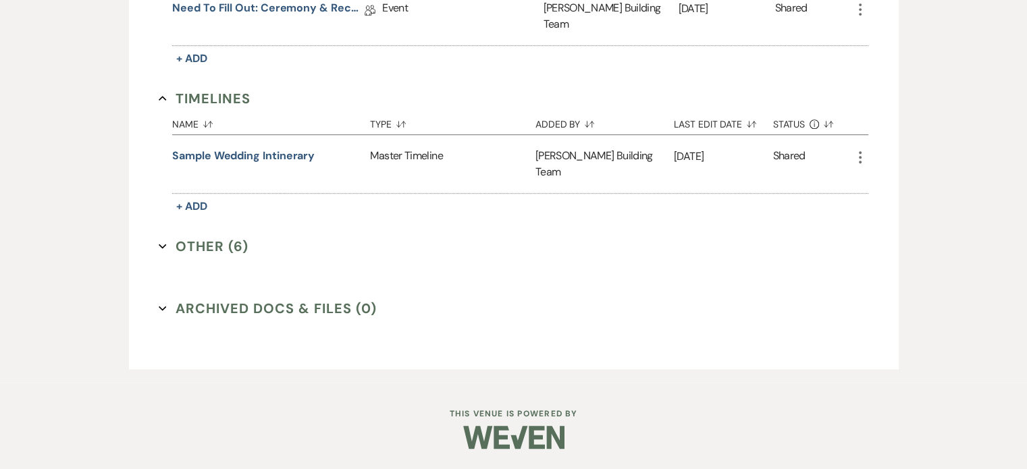
scroll to position [605, 0]
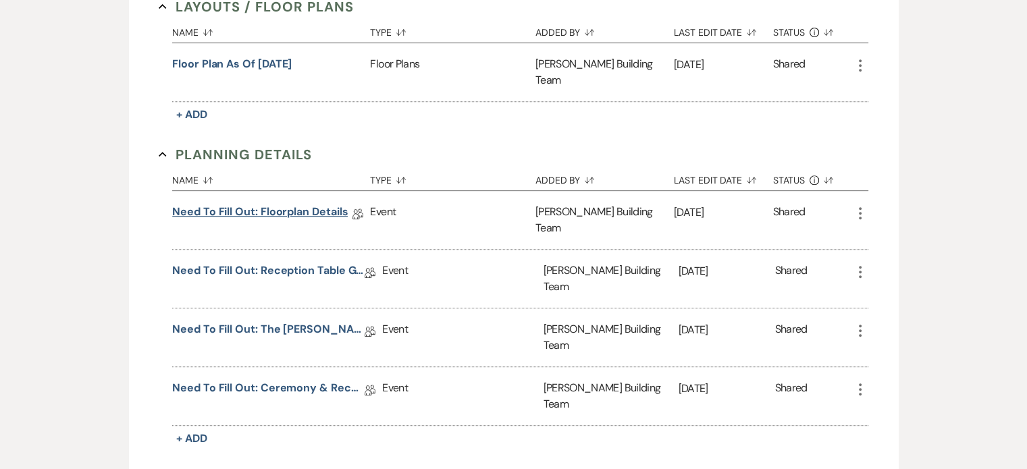
click at [306, 204] on link "Need to Fill Out: Floorplan Details" at bounding box center [260, 214] width 176 height 21
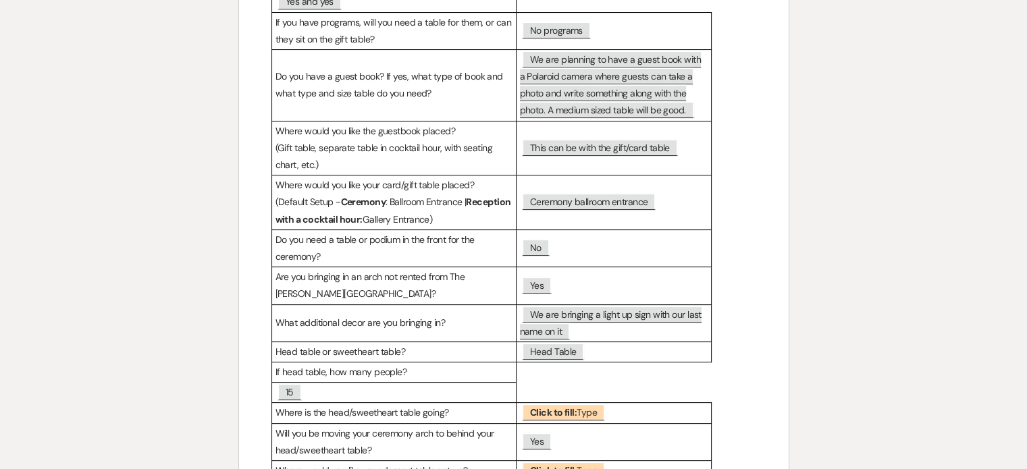
scroll to position [146, 0]
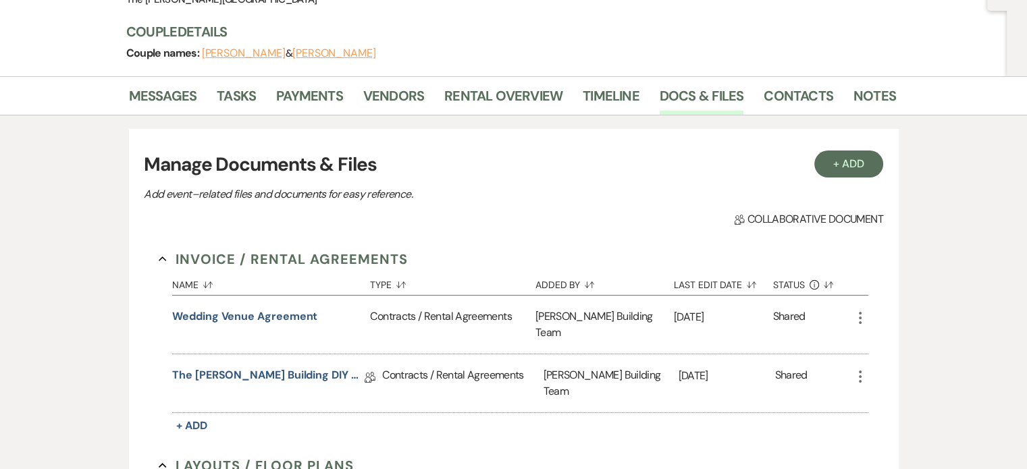
scroll to position [605, 0]
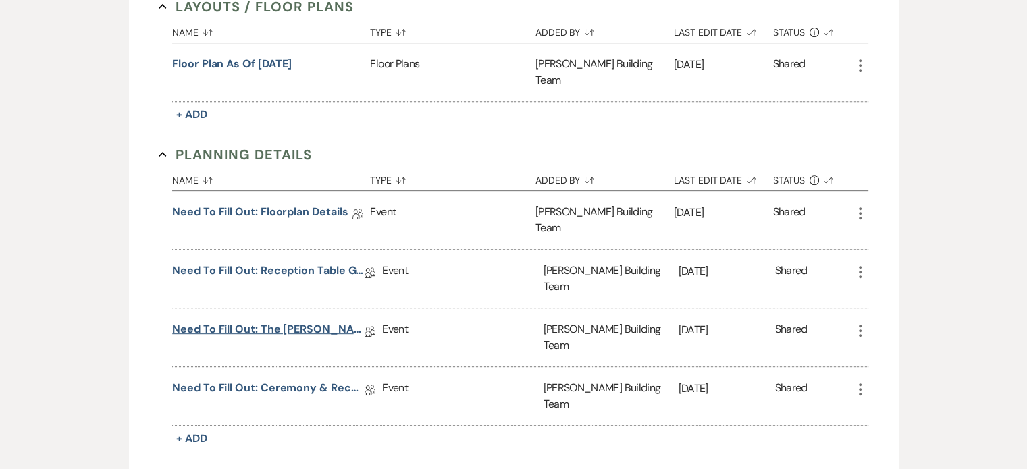
click at [321, 322] on link "Need to Fill Out: The [PERSON_NAME] Building Planning Document" at bounding box center [268, 332] width 193 height 21
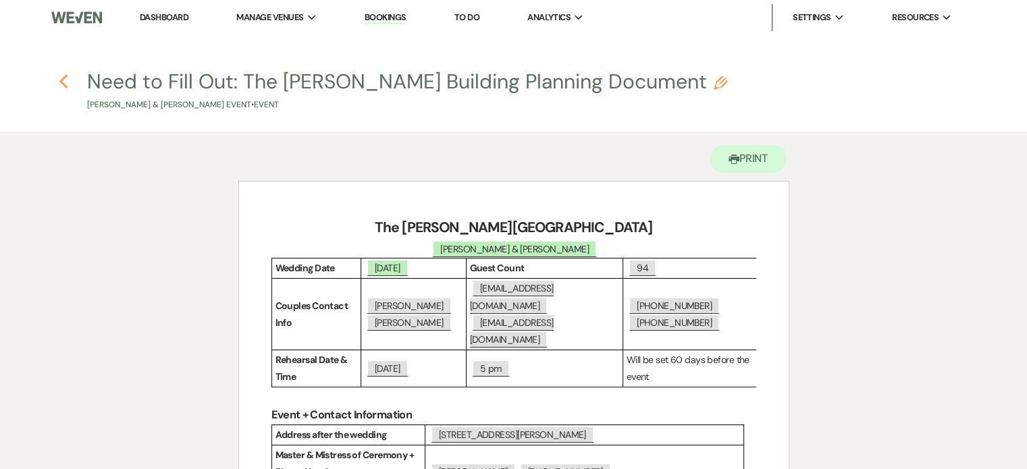
click at [62, 82] on icon "Previous" at bounding box center [64, 82] width 10 height 16
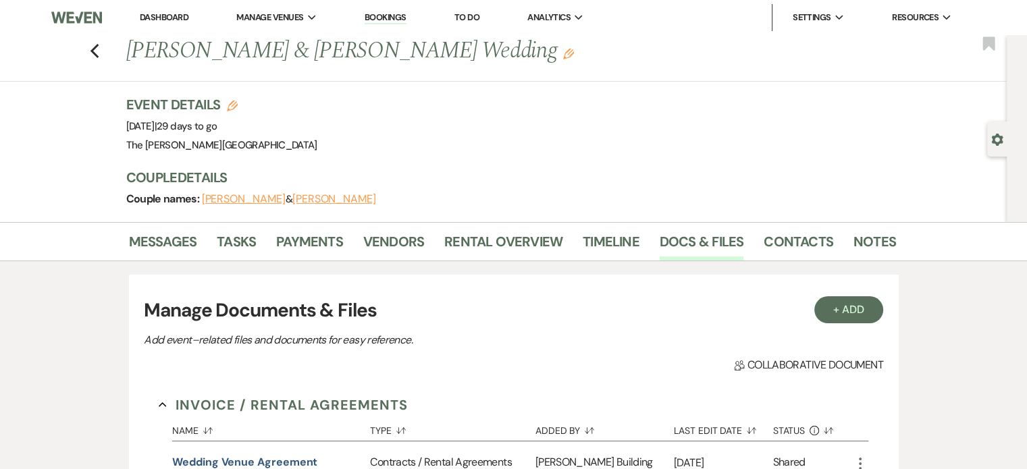
scroll to position [605, 0]
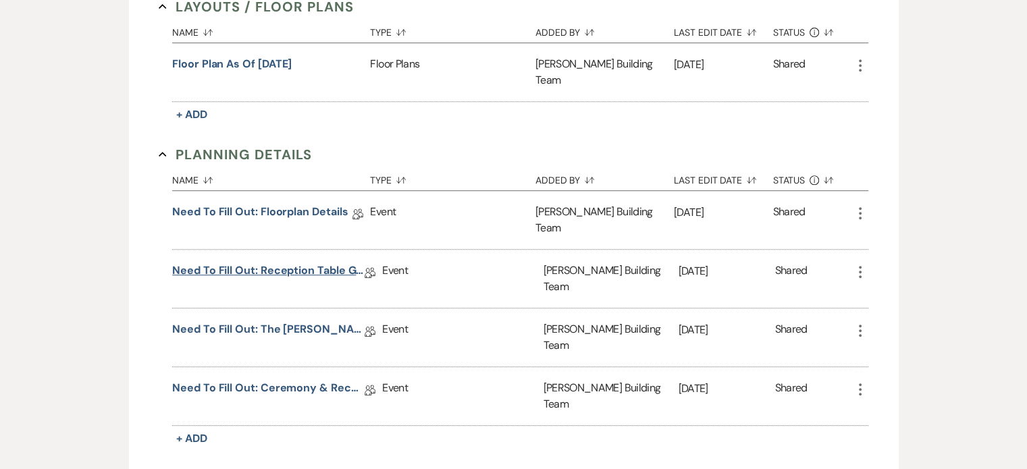
click at [313, 263] on link "Need to Fill Out: Reception Table Guest Count" at bounding box center [268, 273] width 193 height 21
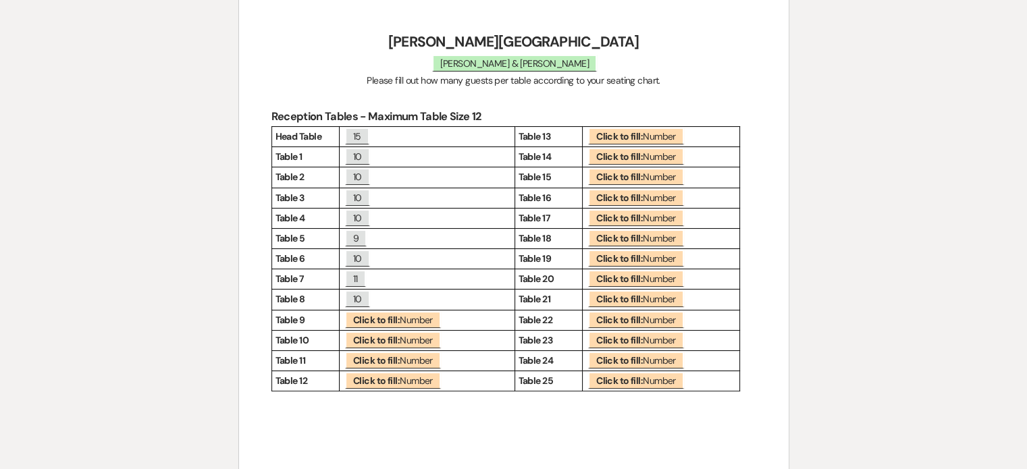
scroll to position [190, 0]
